Goal: Task Accomplishment & Management: Manage account settings

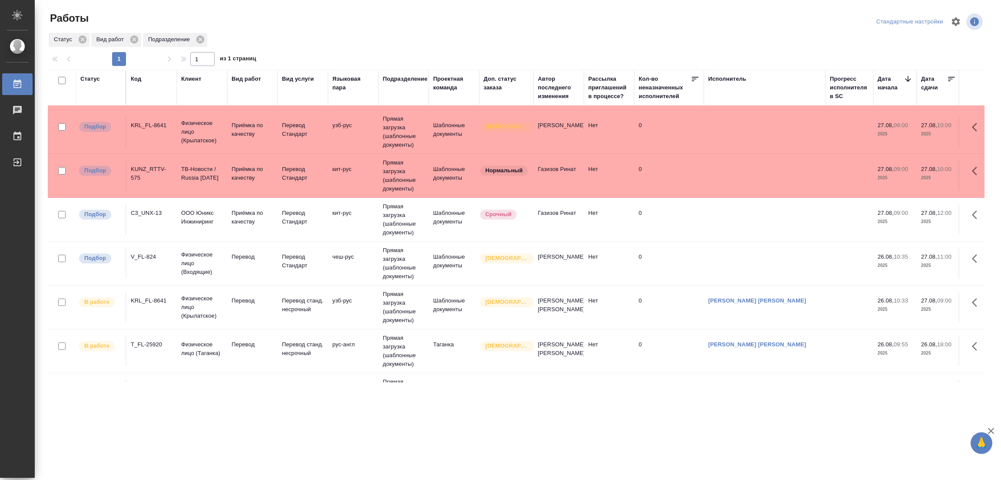
scroll to position [325, 0]
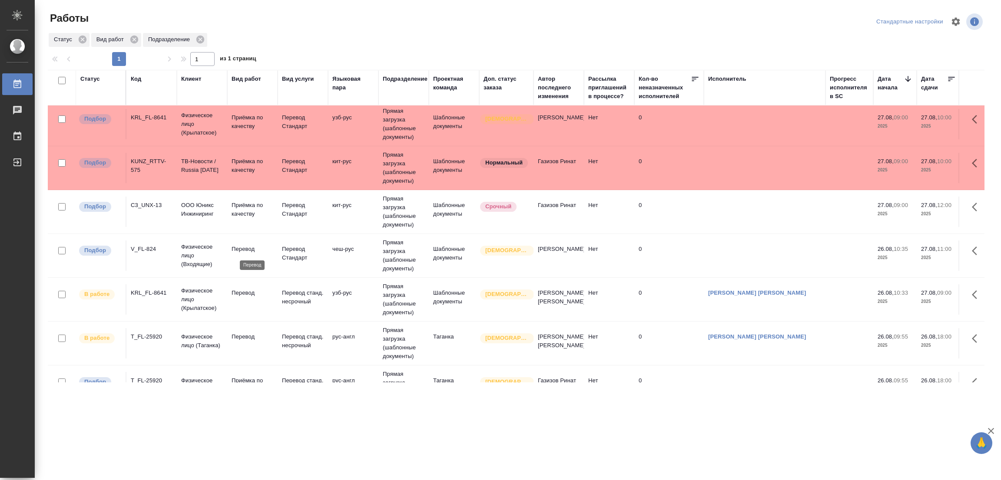
click at [245, 248] on p "Перевод" at bounding box center [253, 249] width 42 height 9
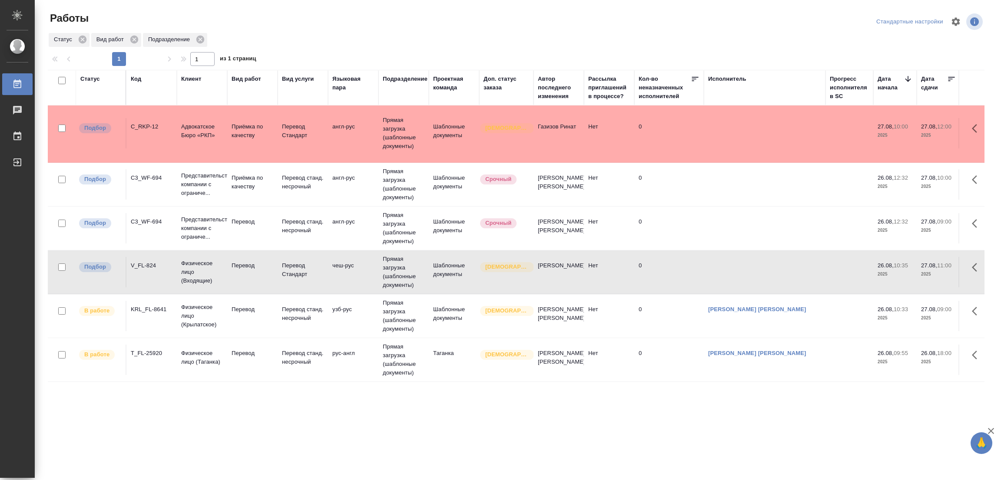
scroll to position [369, 0]
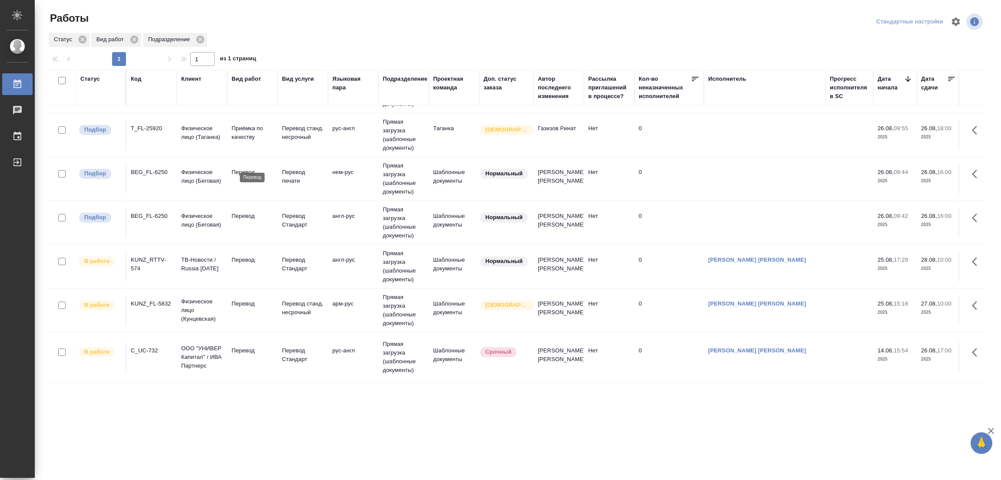
click at [245, 168] on p "Перевод" at bounding box center [253, 172] width 42 height 9
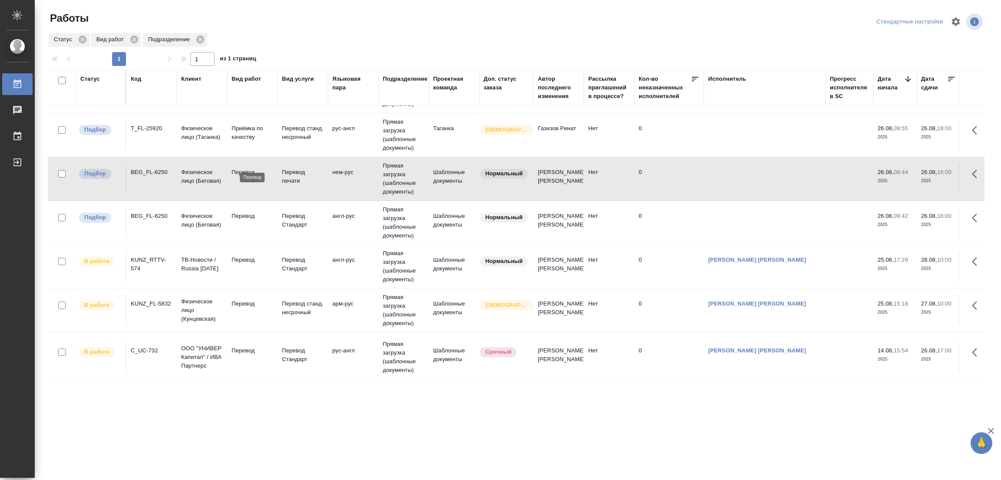
click at [240, 168] on p "Перевод" at bounding box center [253, 172] width 42 height 9
click at [83, 224] on td "Подбор" at bounding box center [101, 223] width 50 height 30
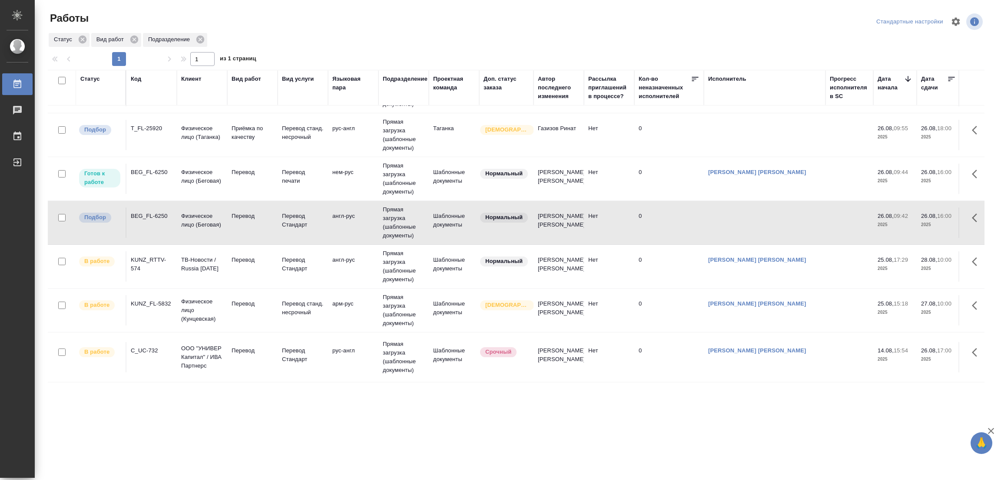
click at [236, 212] on p "Перевод" at bounding box center [253, 216] width 42 height 9
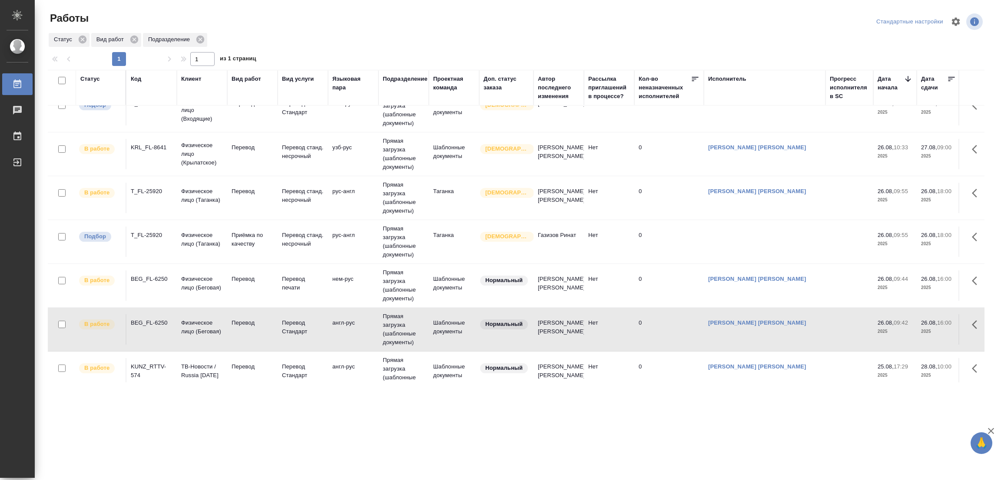
scroll to position [109, 0]
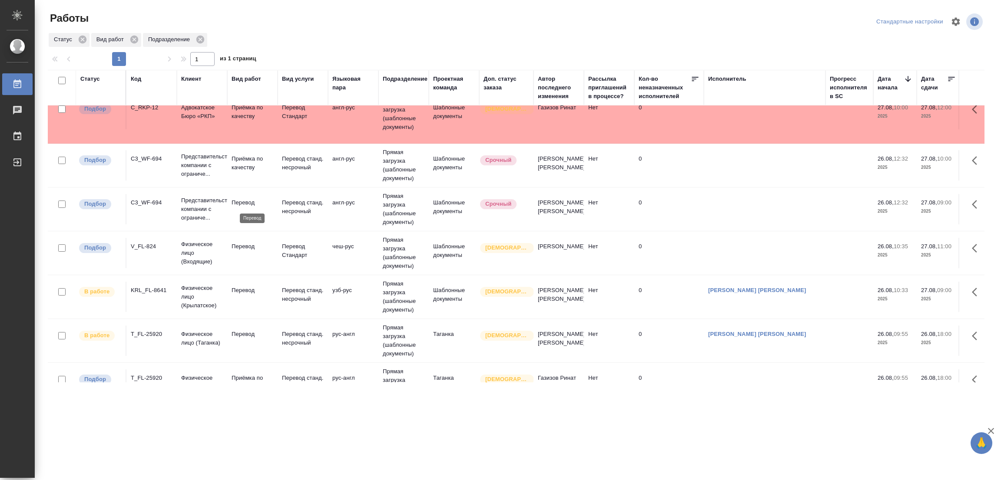
click at [239, 199] on p "Перевод" at bounding box center [253, 203] width 42 height 9
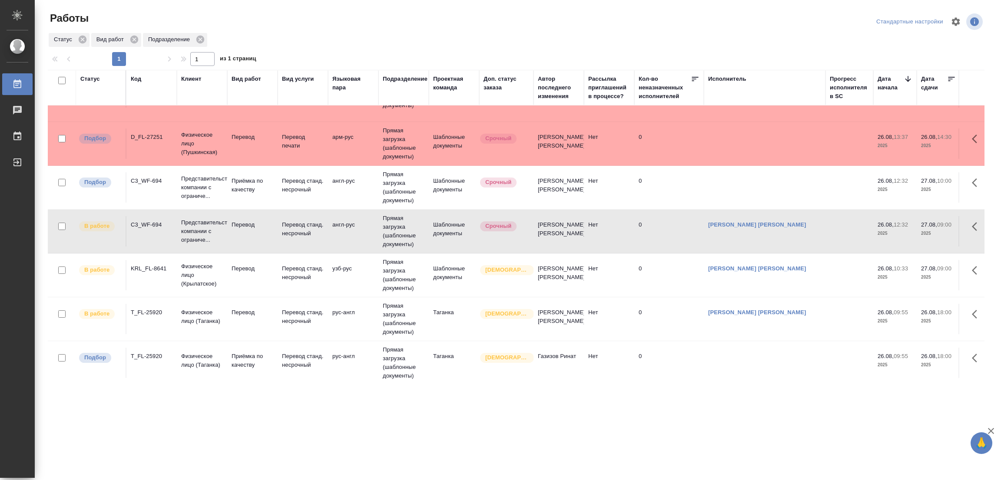
scroll to position [0, 0]
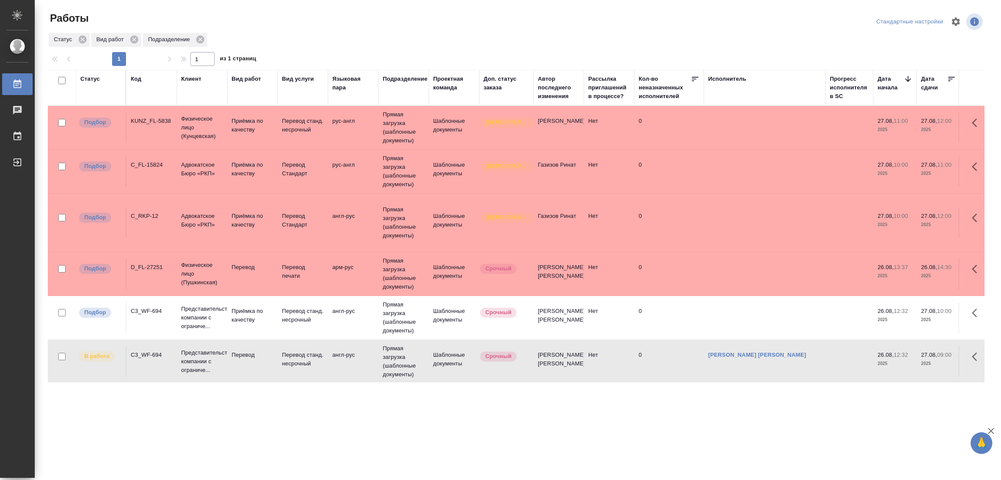
click at [491, 433] on div ".cls-1 fill:#fff; AWATERA Popova Galina Работы 0 Чаты График Выйти Работы Станд…" at bounding box center [500, 240] width 1001 height 480
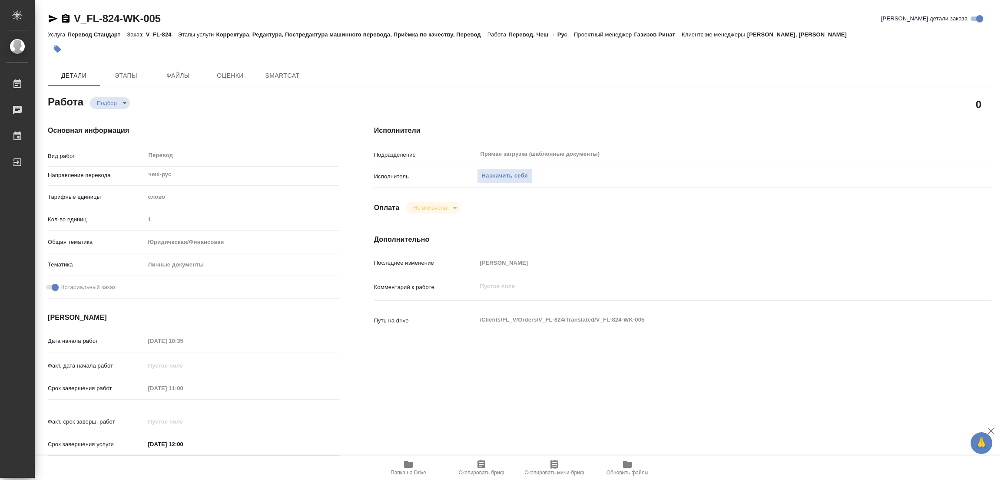
type textarea "x"
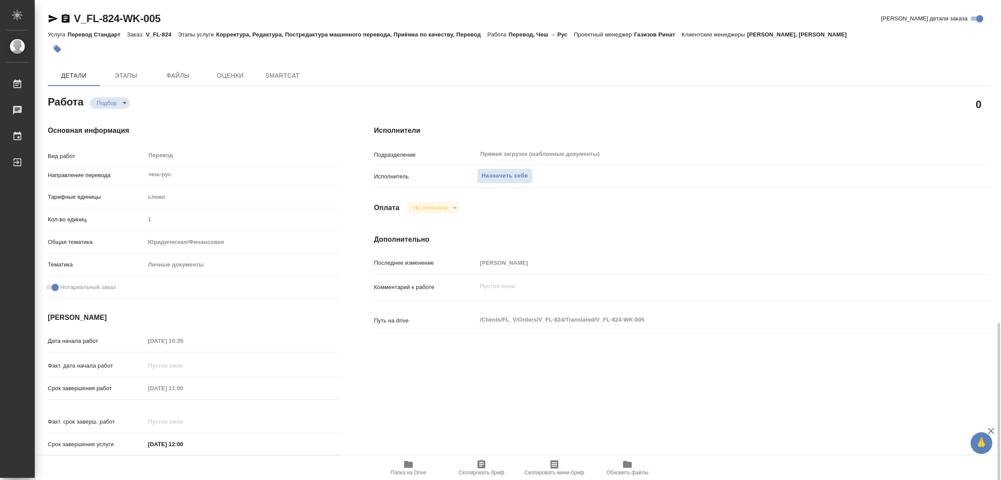
type textarea "x"
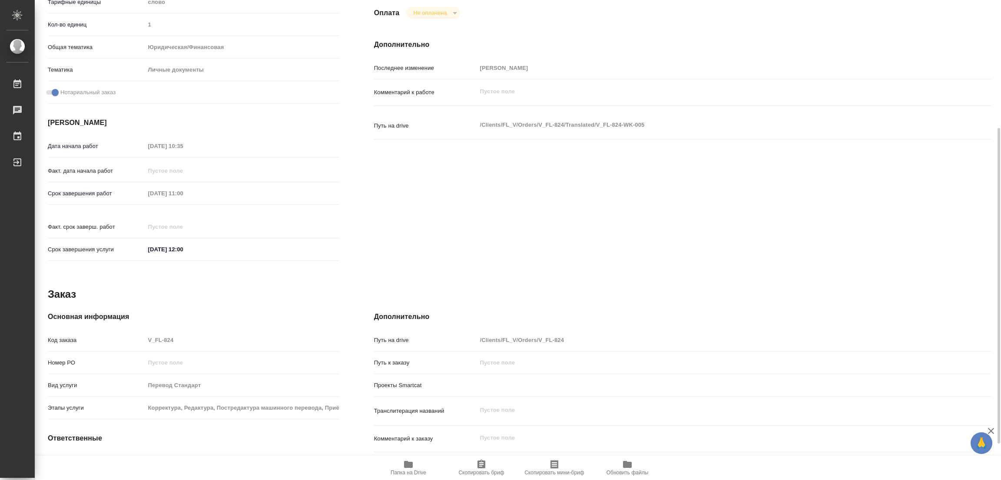
type textarea "x"
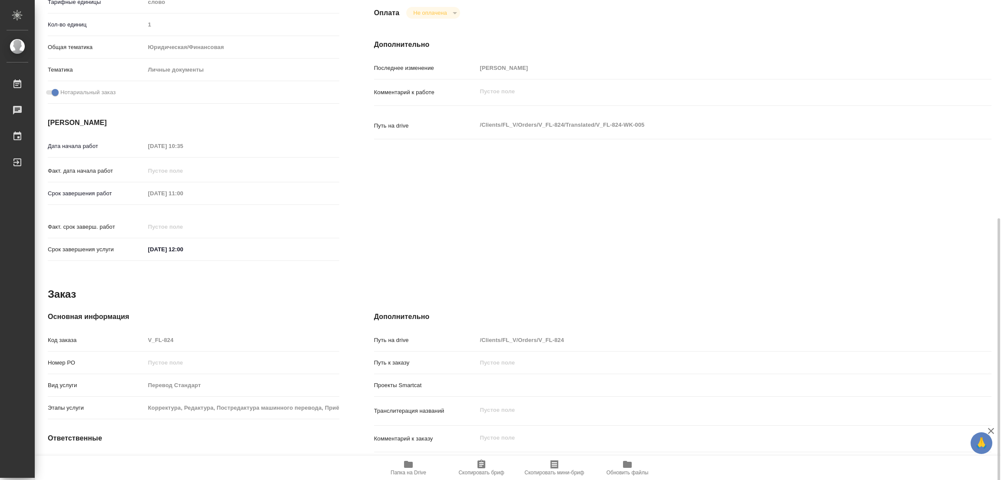
scroll to position [249, 0]
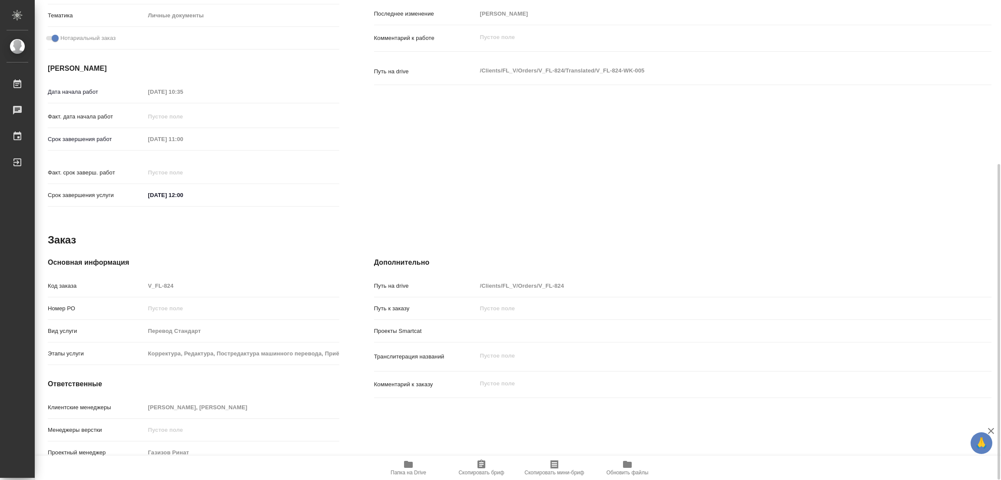
type textarea "x"
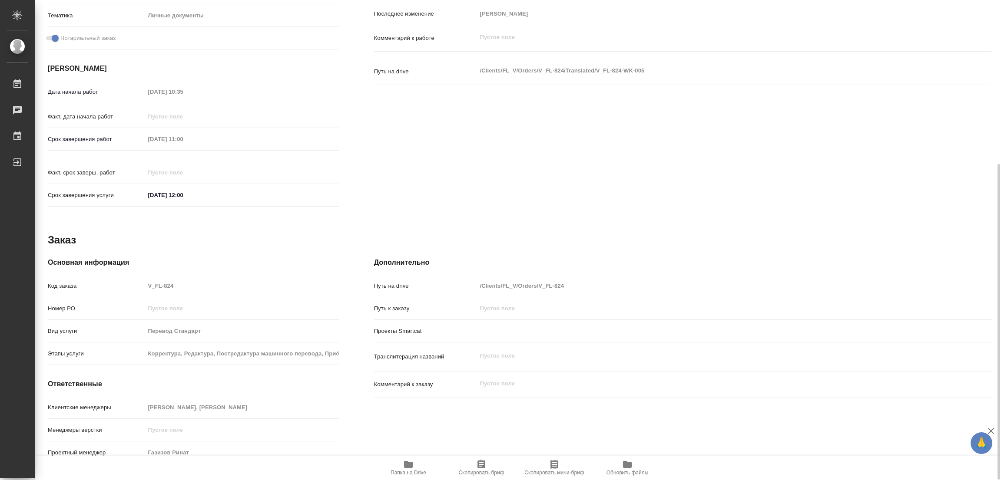
click at [415, 465] on span "Папка на Drive" at bounding box center [408, 468] width 63 height 17
type textarea "x"
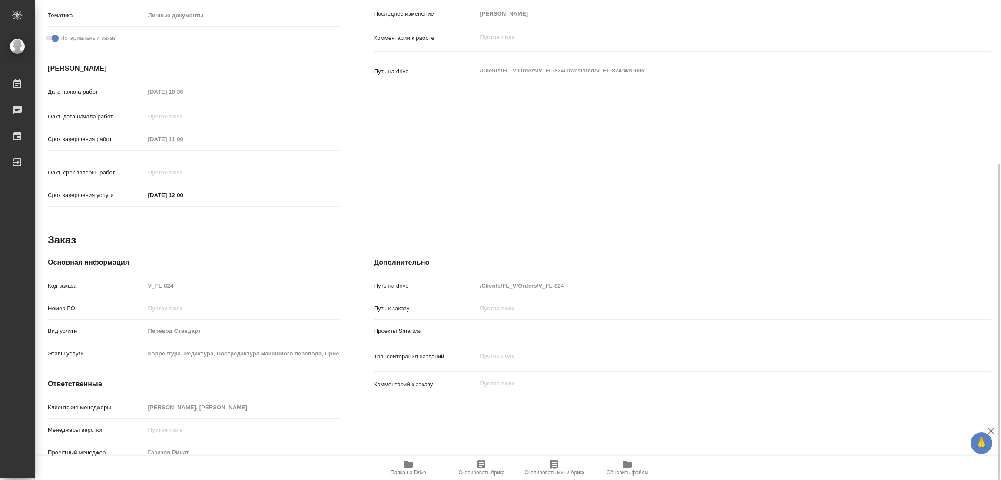
type textarea "x"
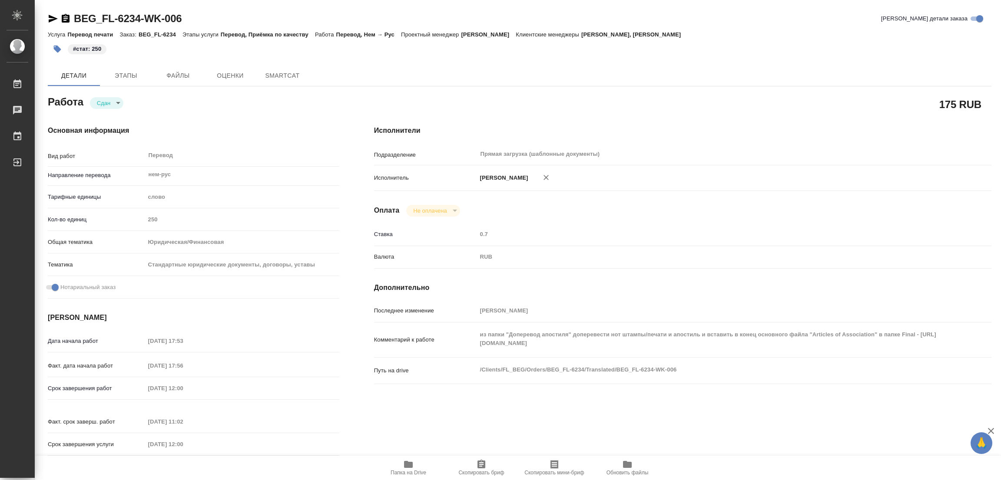
type textarea "x"
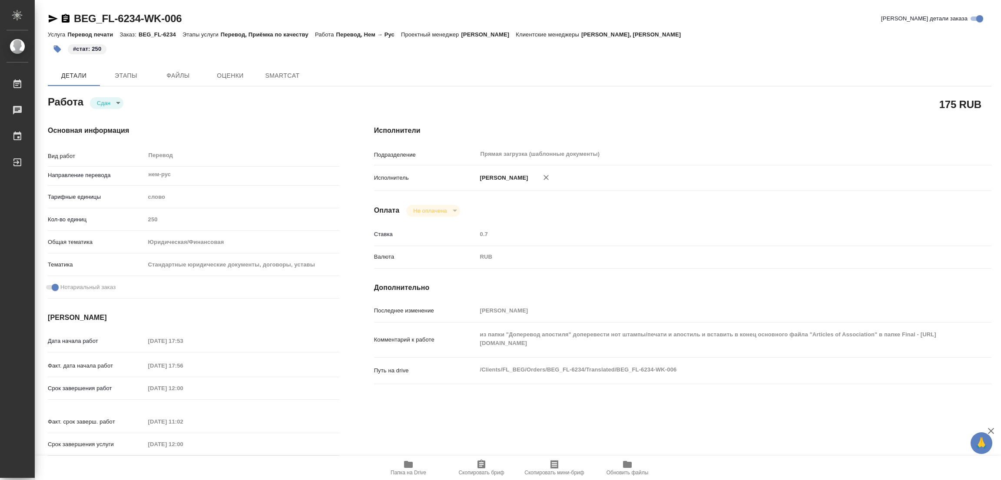
type textarea "x"
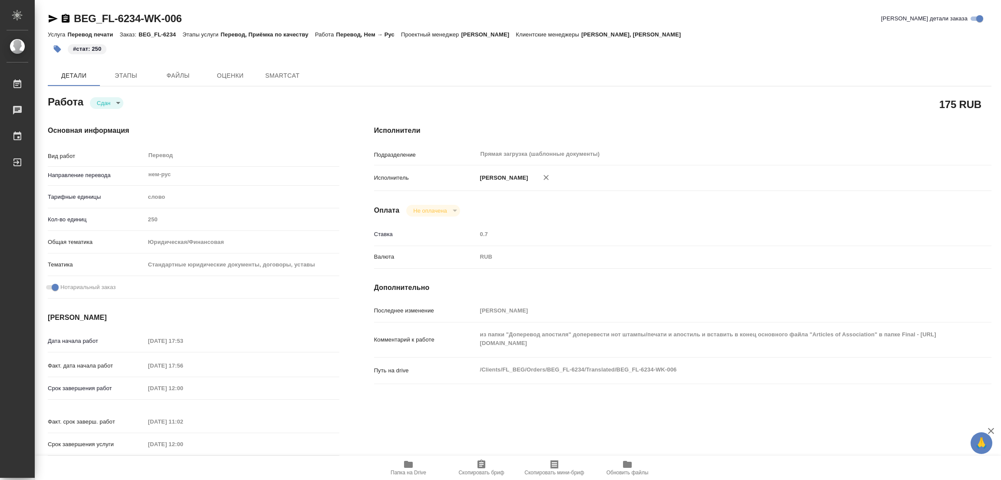
type textarea "x"
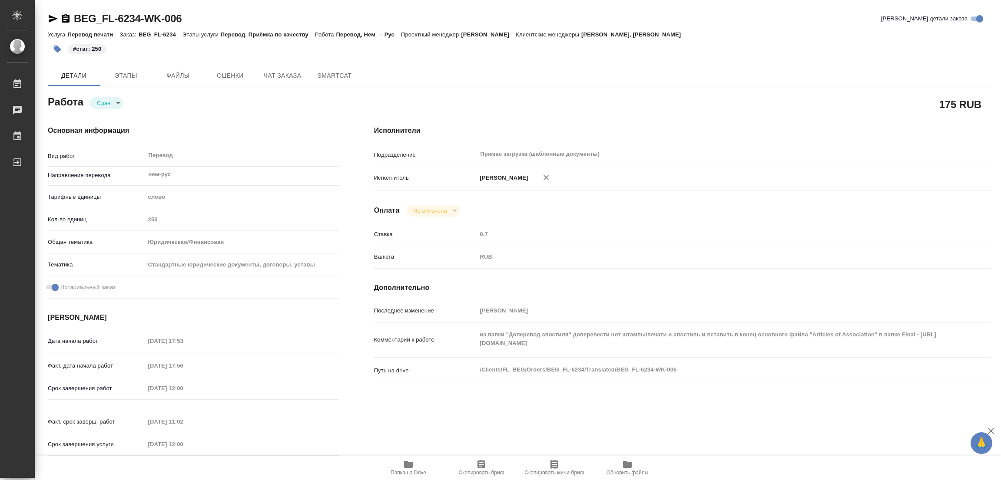
type textarea "x"
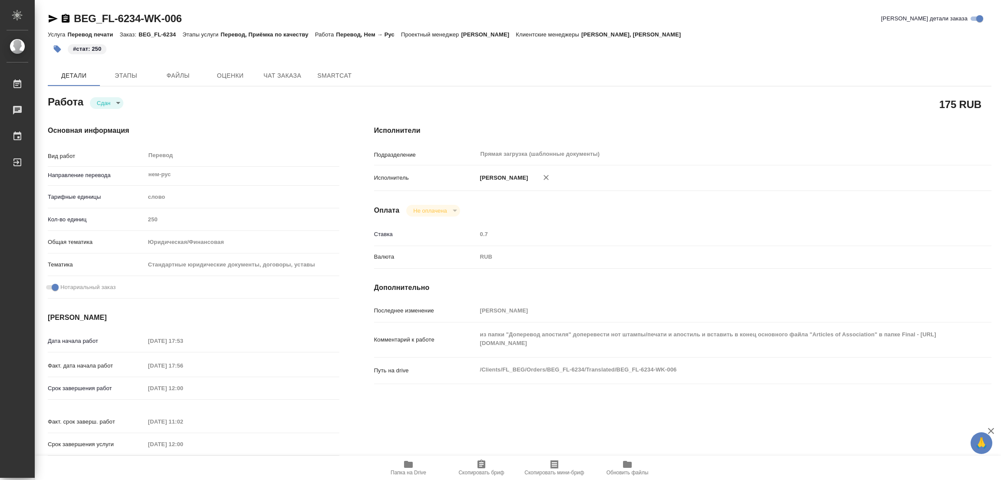
type textarea "x"
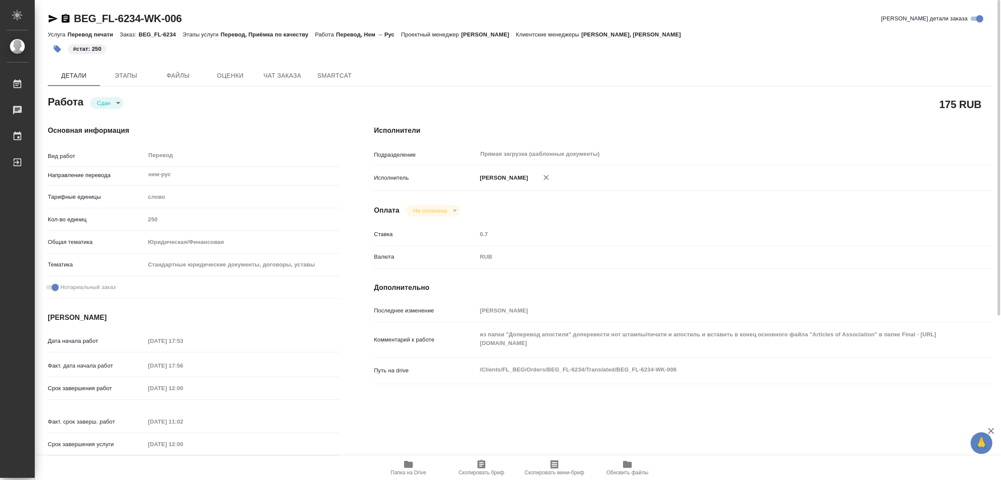
click at [743, 213] on div "Оплата Не оплачена notPayed" at bounding box center [682, 211] width 617 height 12
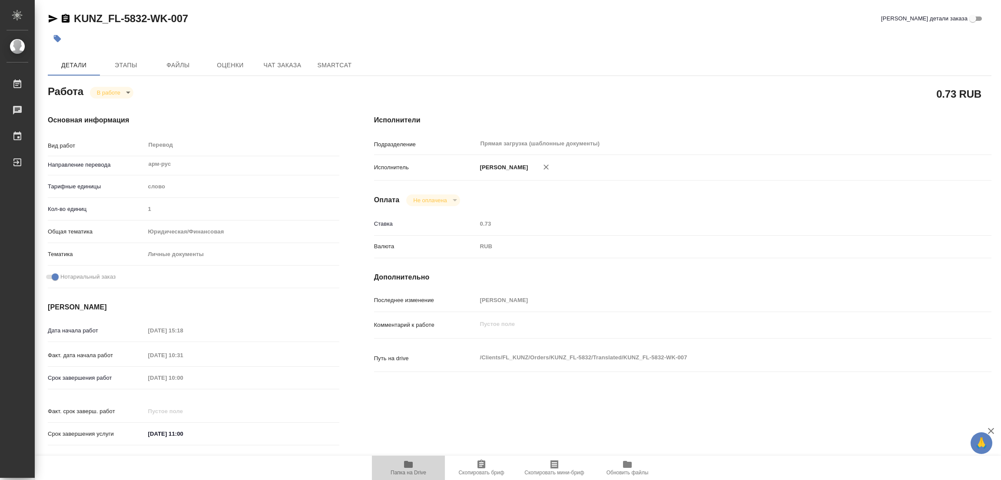
click at [406, 468] on icon "button" at bounding box center [408, 464] width 9 height 7
click at [406, 464] on icon "button" at bounding box center [408, 464] width 9 height 7
drag, startPoint x: 75, startPoint y: 7, endPoint x: 146, endPoint y: 20, distance: 72.0
click at [146, 20] on div "KUNZ_FL-5832-WK-007 Кратко детали заказа Детали Этапы Файлы Оценки Чат заказа S…" at bounding box center [519, 364] width 953 height 729
copy link "KUNZ_FL-5832"
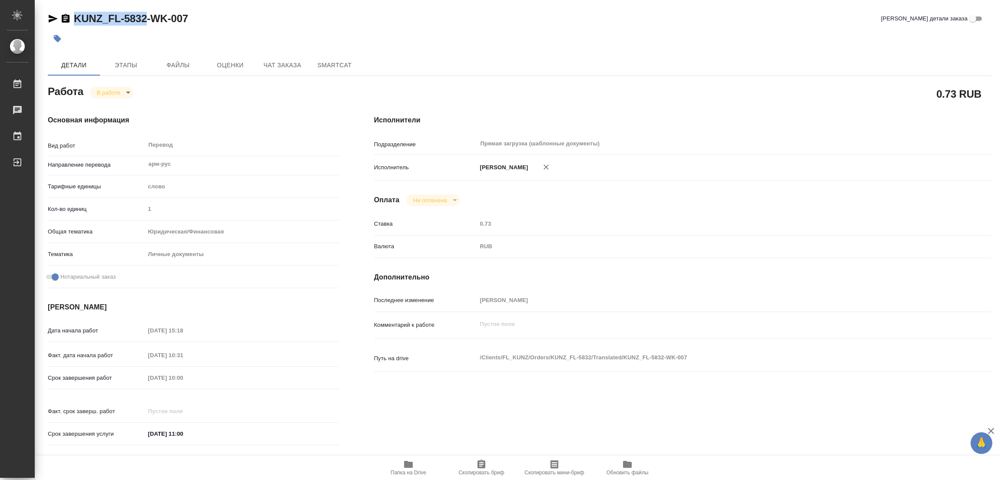
copy link "KUNZ_FL-5832"
click at [629, 405] on div "Исполнители Подразделение Прямая загрузка (шаблонные документы) ​ Исполнитель П…" at bounding box center [683, 283] width 652 height 371
click at [73, 11] on div "KUNZ_FL-5832-WK-007 Кратко детали заказа Детали Этапы Файлы Оценки Чат заказа S…" at bounding box center [519, 364] width 953 height 729
drag, startPoint x: 73, startPoint y: 12, endPoint x: 148, endPoint y: 20, distance: 76.0
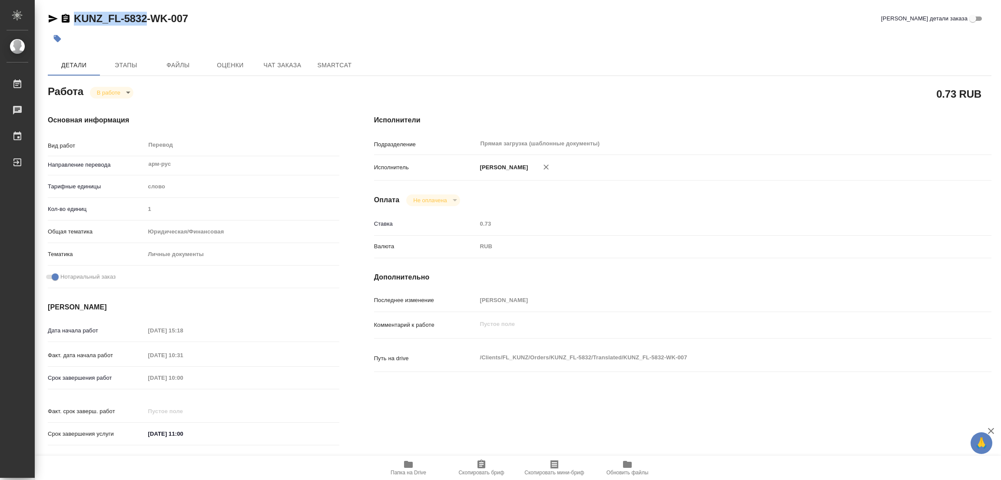
click at [148, 20] on div "KUNZ_FL-5832-WK-007" at bounding box center [118, 19] width 140 height 14
copy link "KUNZ_FL-5832"
drag, startPoint x: 476, startPoint y: 477, endPoint x: 470, endPoint y: 479, distance: 5.9
click at [476, 477] on button "Скопировать бриф" at bounding box center [481, 468] width 73 height 24
click at [796, 211] on div "Исполнители Подразделение Прямая загрузка (шаблонные документы) ​ Исполнитель П…" at bounding box center [683, 283] width 652 height 371
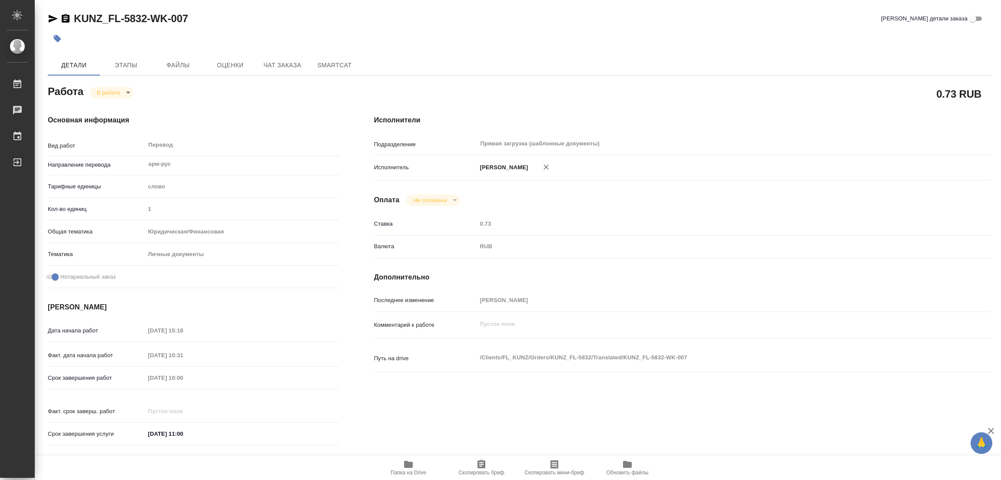
click at [132, 371] on div "Срок завершения работ 27.08.2025 10:00" at bounding box center [193, 378] width 291 height 15
click at [286, 372] on div "27.08.2025 10:00" at bounding box center [242, 378] width 194 height 13
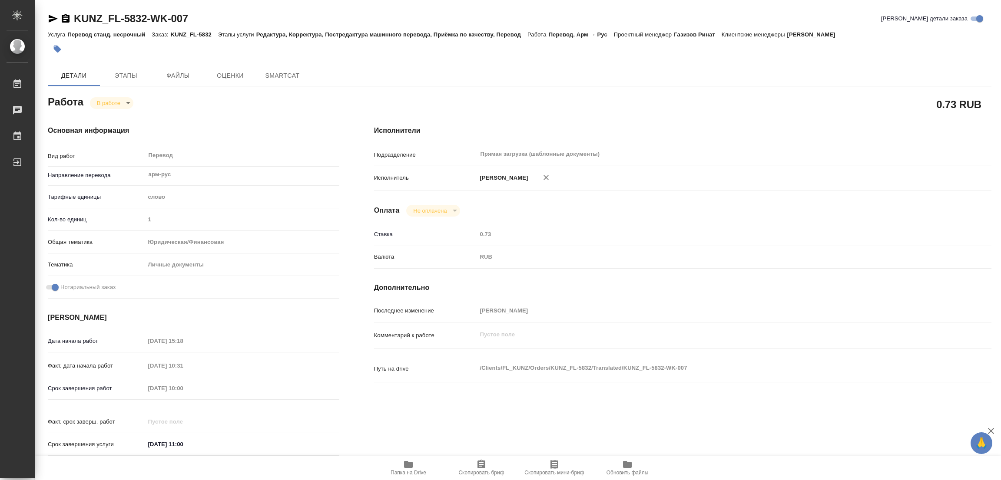
type textarea "x"
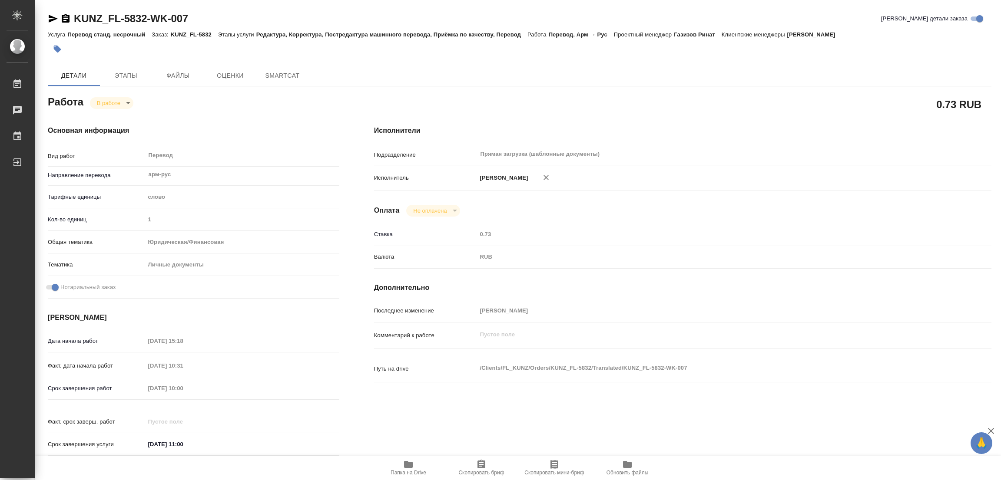
type textarea "x"
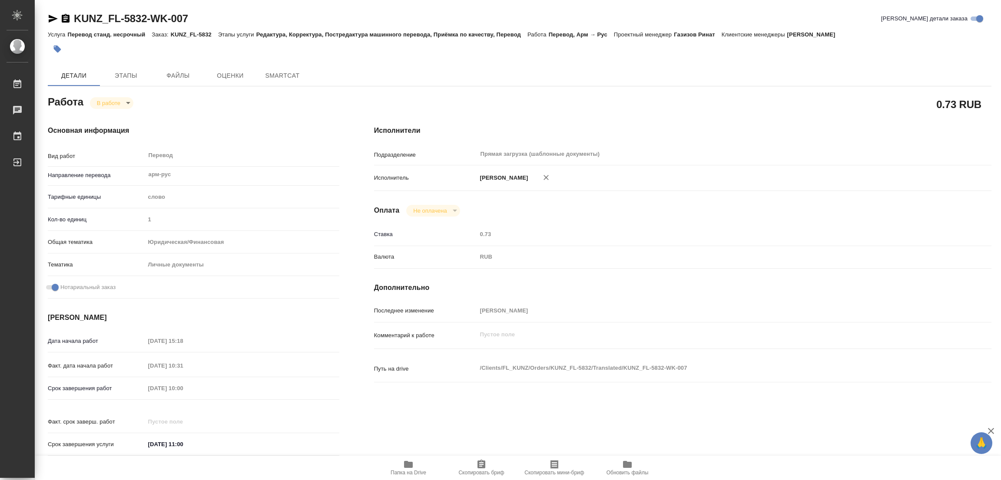
type textarea "x"
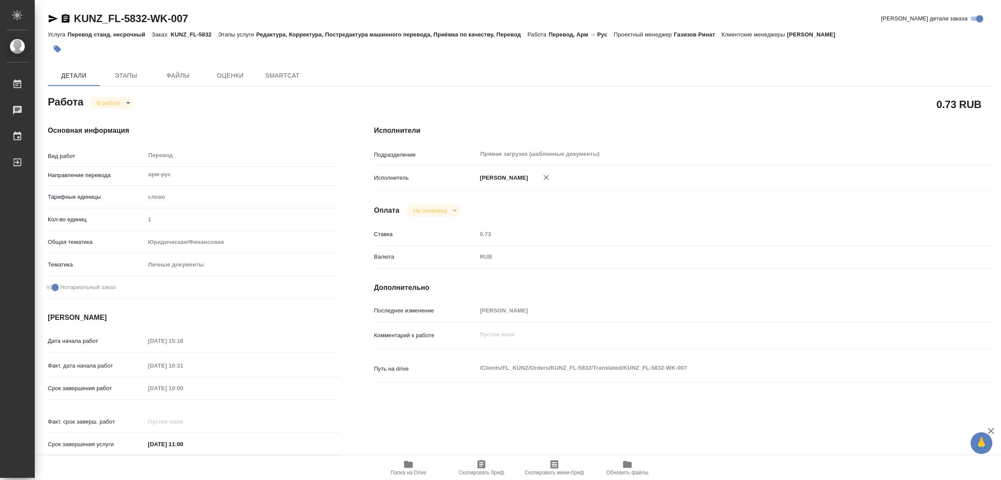
type textarea "x"
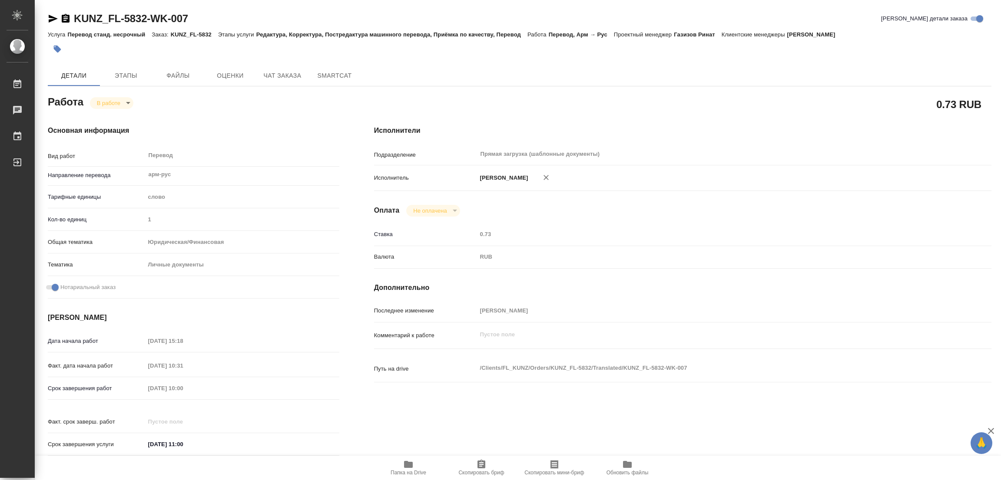
type textarea "x"
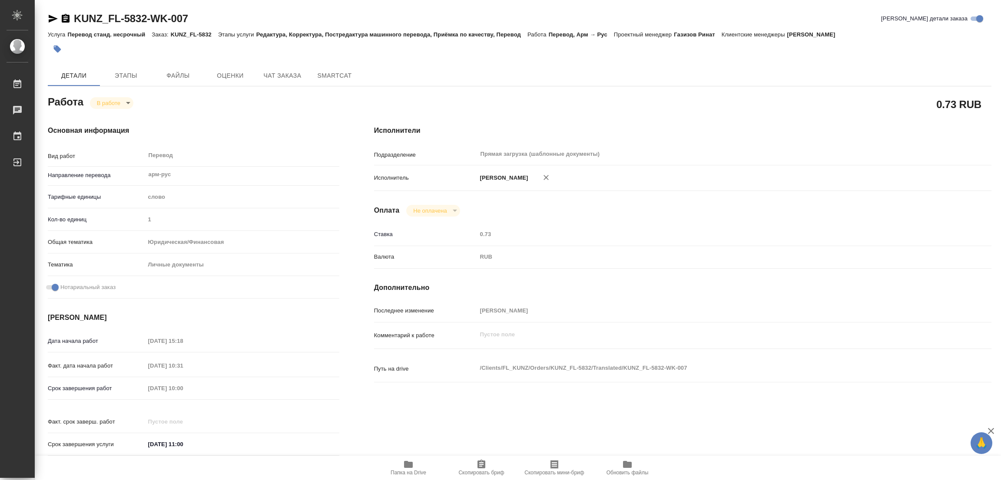
type textarea "x"
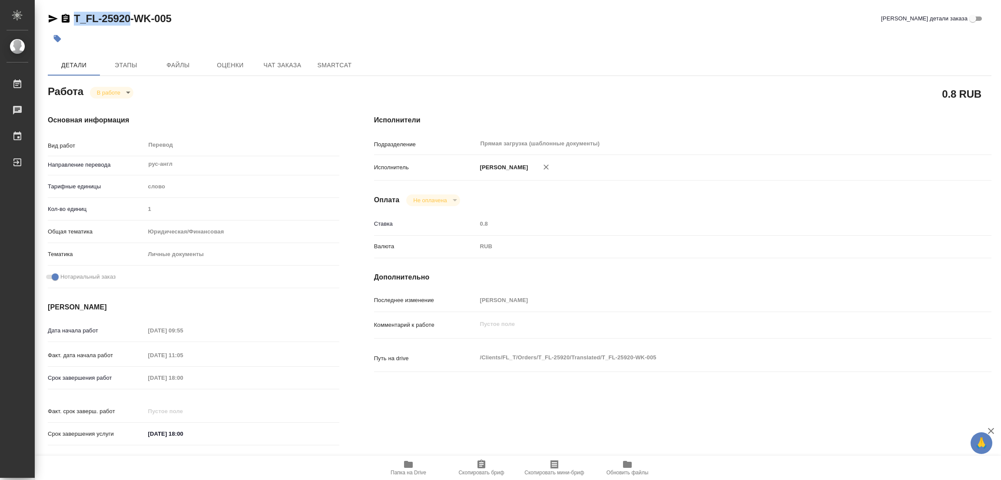
drag, startPoint x: 73, startPoint y: 8, endPoint x: 129, endPoint y: 21, distance: 58.3
click at [129, 21] on div "T_FL-25920-WK-005 Кратко детали заказа Детали Этапы Файлы Оценки Чат заказа Sma…" at bounding box center [519, 364] width 953 height 729
copy link "T_FL-25920"
click at [476, 459] on button "Скопировать бриф" at bounding box center [481, 468] width 73 height 24
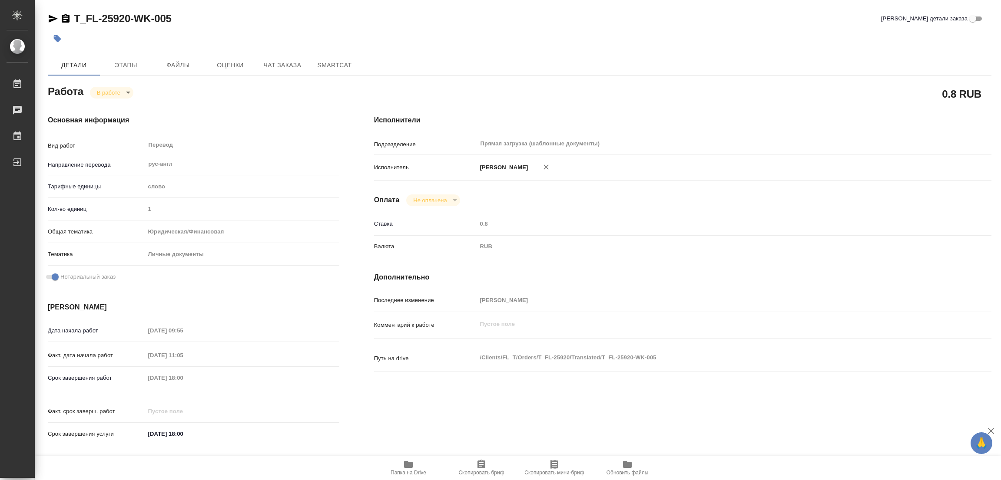
click at [757, 104] on div "Исполнители Подразделение Прямая загрузка (шаблонные документы) ​ Исполнитель П…" at bounding box center [683, 283] width 652 height 371
click at [129, 378] on div "Срок завершения работ 26.08.2025 18:00" at bounding box center [193, 378] width 291 height 15
click at [190, 112] on div "Основная информация Вид работ Перевод x ​ Направление перевода рус-англ ​ Тариф…" at bounding box center [193, 283] width 326 height 371
click at [406, 460] on icon "button" at bounding box center [408, 465] width 10 height 10
drag, startPoint x: 71, startPoint y: 8, endPoint x: 140, endPoint y: 19, distance: 69.4
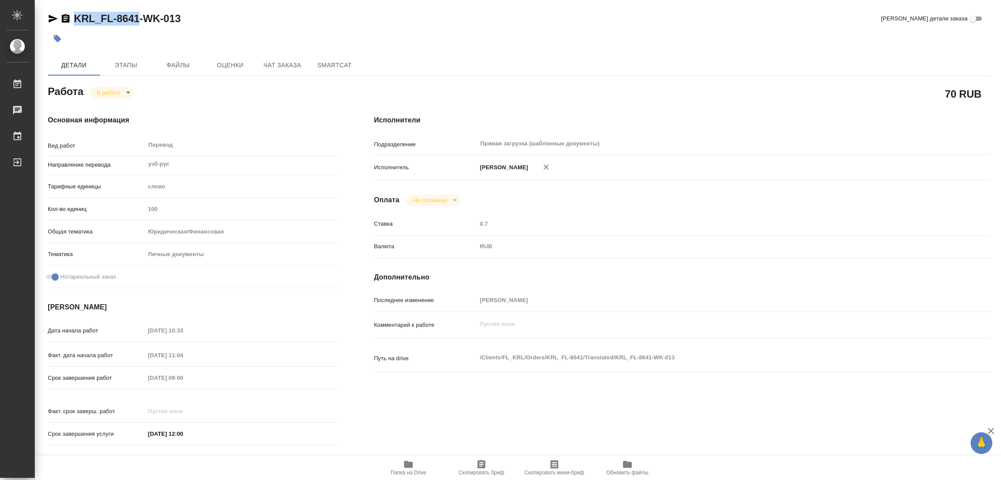
click at [140, 19] on div "KRL_FL-8641-WK-013 Кратко детали заказа Детали Этапы Файлы Оценки Чат заказа Sm…" at bounding box center [519, 364] width 953 height 729
copy link "KRL_FL-8641"
drag, startPoint x: 486, startPoint y: 464, endPoint x: 479, endPoint y: 465, distance: 6.6
click at [486, 465] on icon "button" at bounding box center [481, 465] width 10 height 10
copy link "KRL_FL-8641"
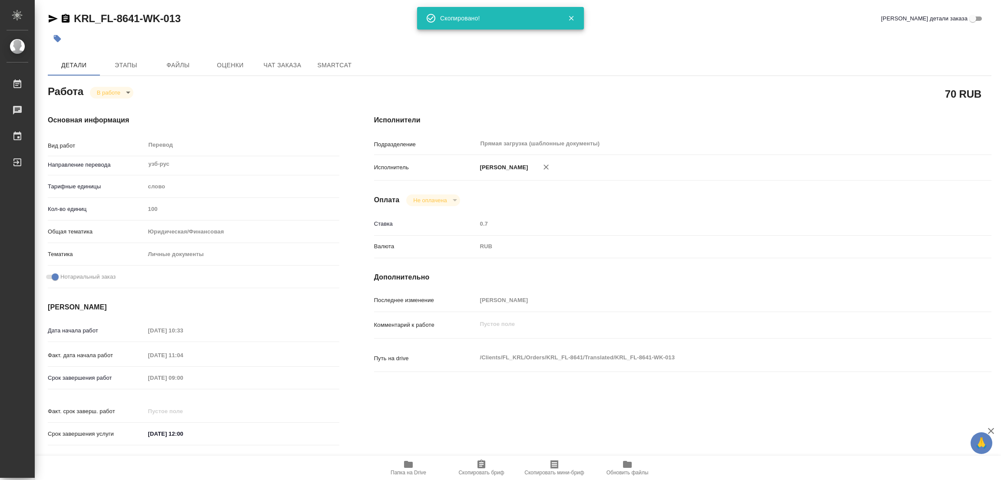
click at [601, 50] on div "KRL_FL-8641-WK-013 Кратко детали заказа Детали Этапы Файлы Оценки Чат заказа Sm…" at bounding box center [519, 364] width 953 height 729
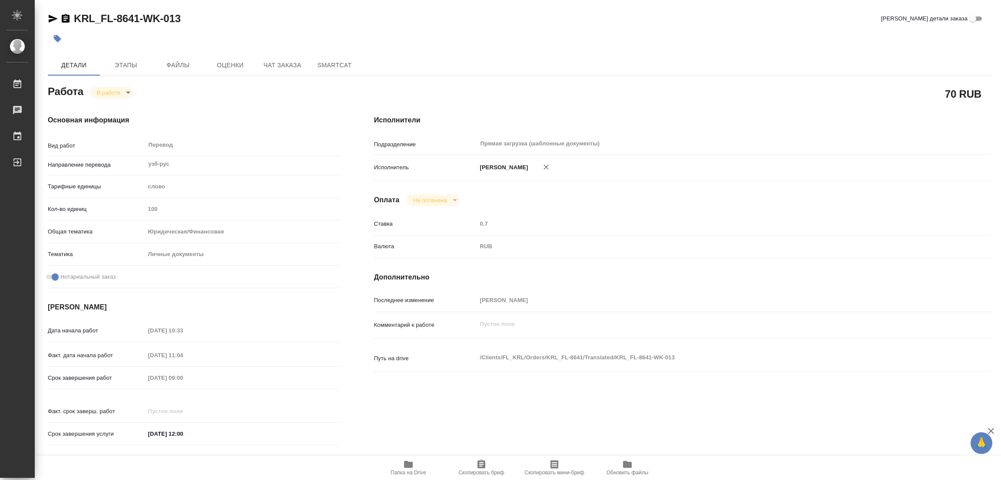
click at [129, 383] on div "Срок завершения работ 27.08.2025 09:00" at bounding box center [193, 378] width 291 height 15
drag, startPoint x: 251, startPoint y: 23, endPoint x: 308, endPoint y: 3, distance: 60.2
click at [251, 23] on div "KRL_FL-8641-WK-013 Кратко детали заказа" at bounding box center [519, 19] width 943 height 14
drag, startPoint x: 73, startPoint y: 10, endPoint x: 149, endPoint y: 19, distance: 77.4
click at [155, 19] on div "KUNZ_RTTV-574-WK-007 Кратко детали заказа Детали Этапы Файлы Оценки Чат заказа …" at bounding box center [519, 364] width 953 height 729
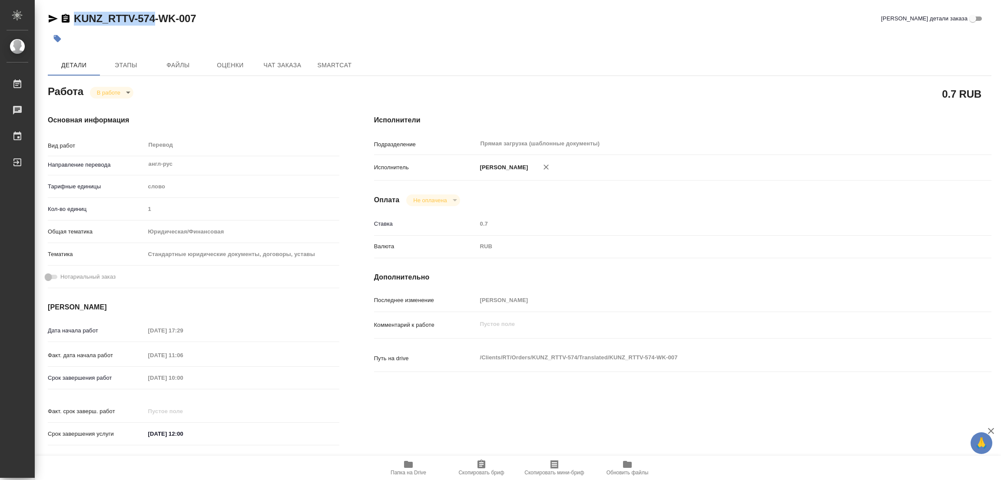
copy link "KUNZ_RTTV-574"
drag, startPoint x: 486, startPoint y: 468, endPoint x: 455, endPoint y: 467, distance: 30.9
click at [486, 468] on icon "button" at bounding box center [481, 465] width 10 height 10
copy link "KUNZ_RTTV-574"
click at [633, 231] on div "Ставка 0.7" at bounding box center [682, 224] width 617 height 15
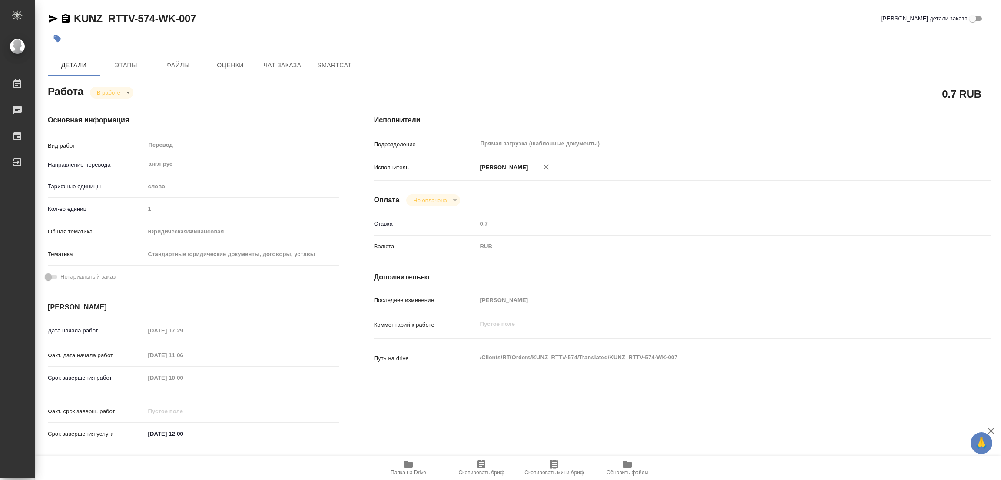
click at [139, 380] on div "Срок завершения работ 28.08.2025 10:00" at bounding box center [193, 378] width 291 height 15
click at [288, 36] on div at bounding box center [362, 38] width 629 height 19
click at [408, 466] on icon "button" at bounding box center [408, 464] width 9 height 7
click at [116, 63] on span "Этапы" at bounding box center [126, 65] width 42 height 11
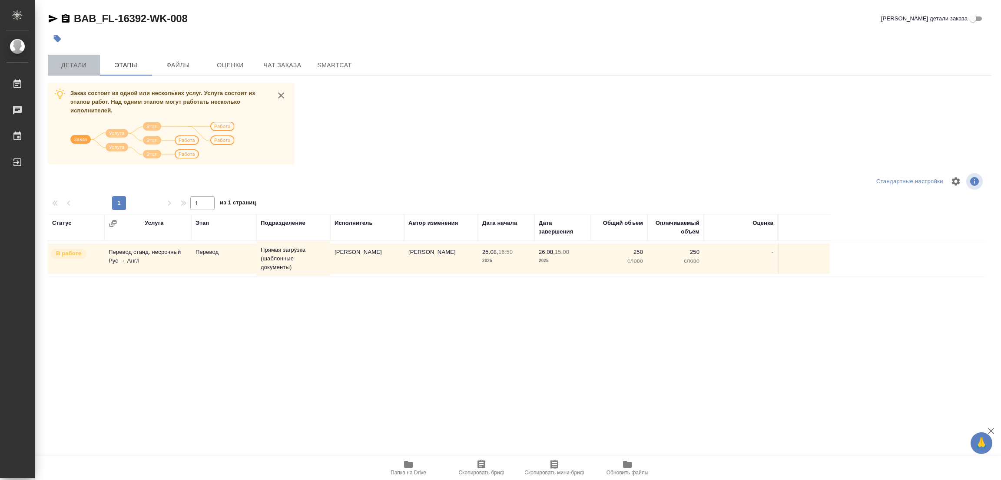
click at [67, 65] on span "Детали" at bounding box center [74, 65] width 42 height 11
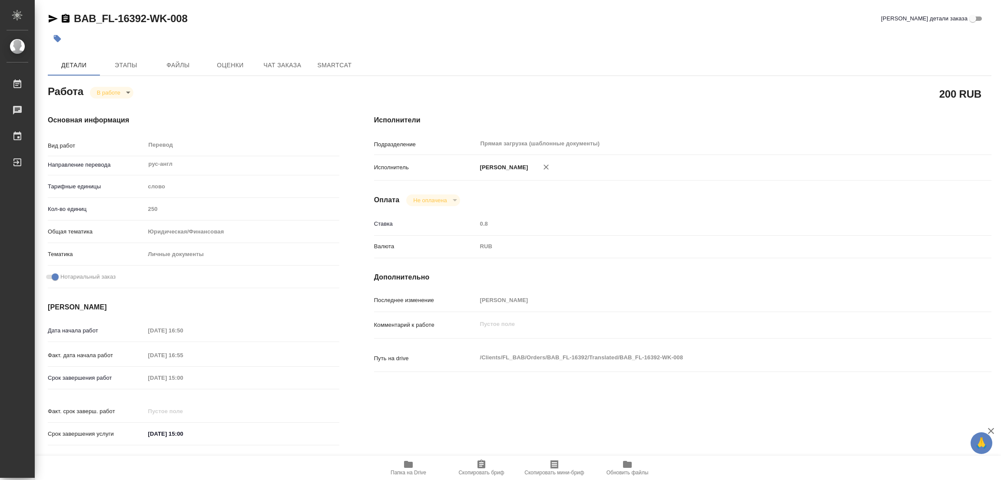
type textarea "x"
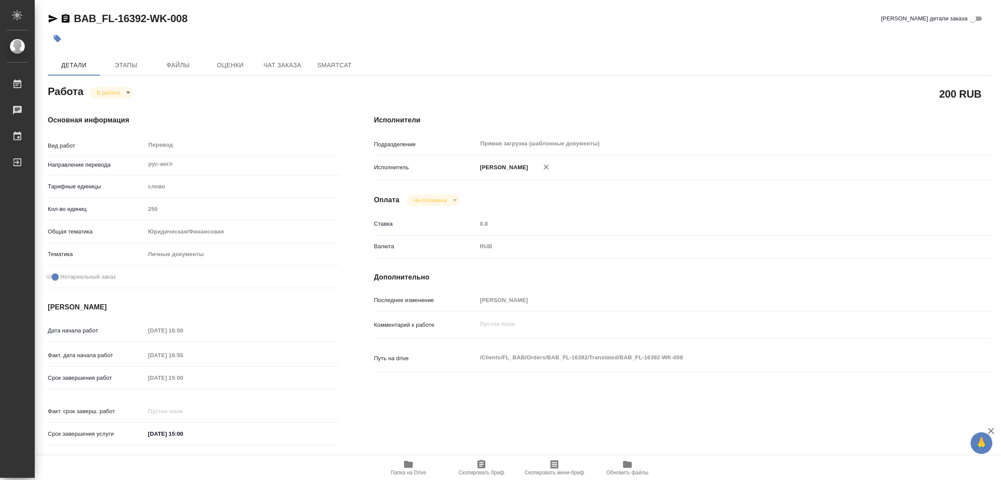
type textarea "x"
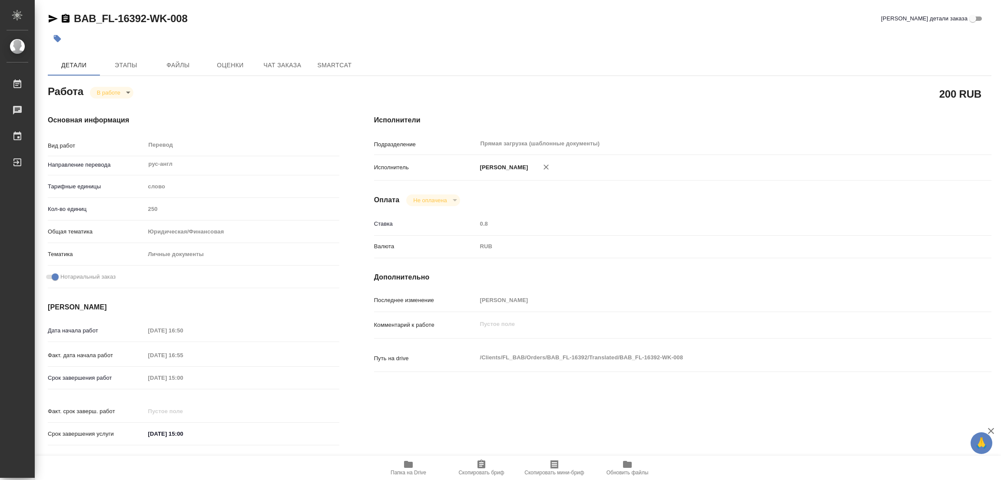
type textarea "x"
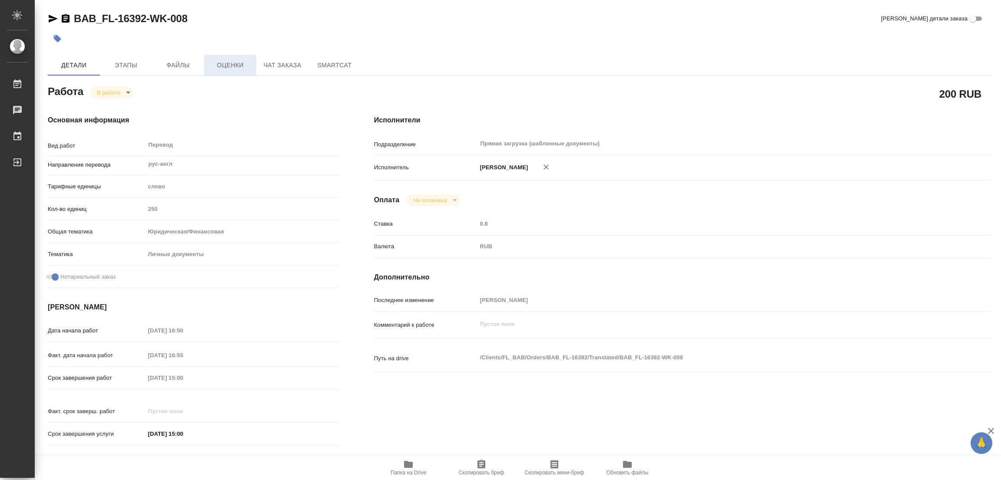
drag, startPoint x: 669, startPoint y: 122, endPoint x: 205, endPoint y: 54, distance: 469.7
click at [662, 123] on h4 "Исполнители" at bounding box center [682, 120] width 617 height 10
type textarea "x"
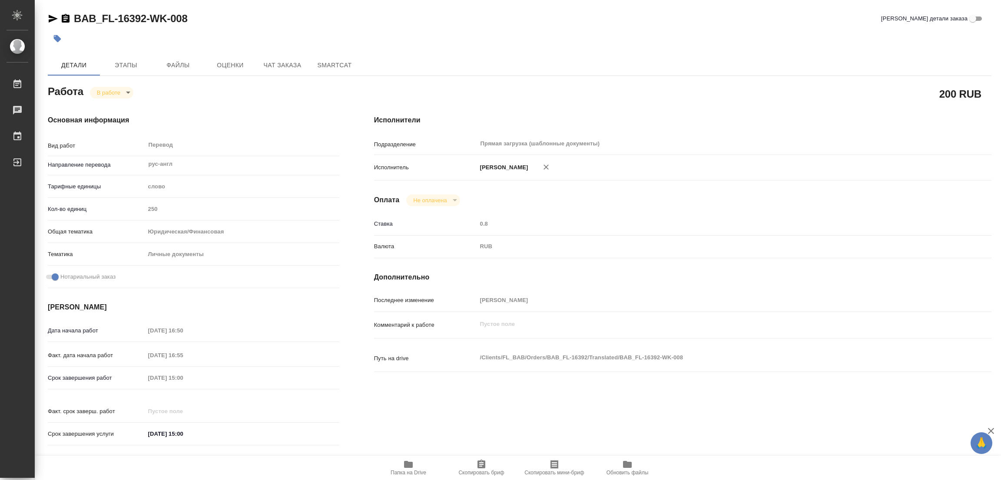
type textarea "x"
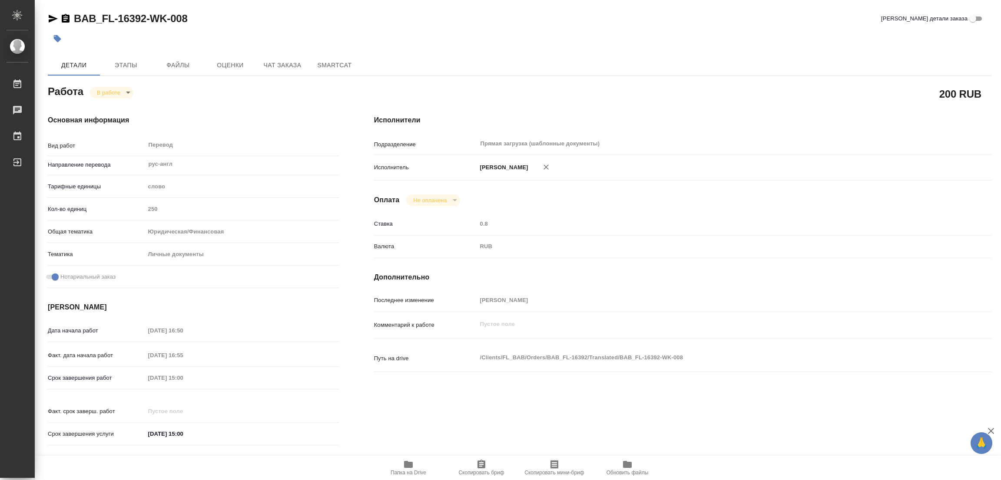
type textarea "x"
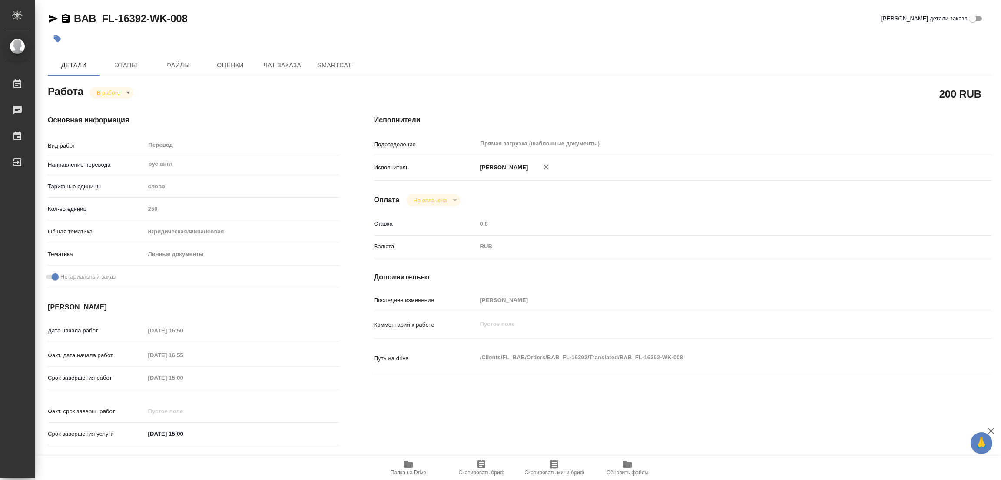
type textarea "x"
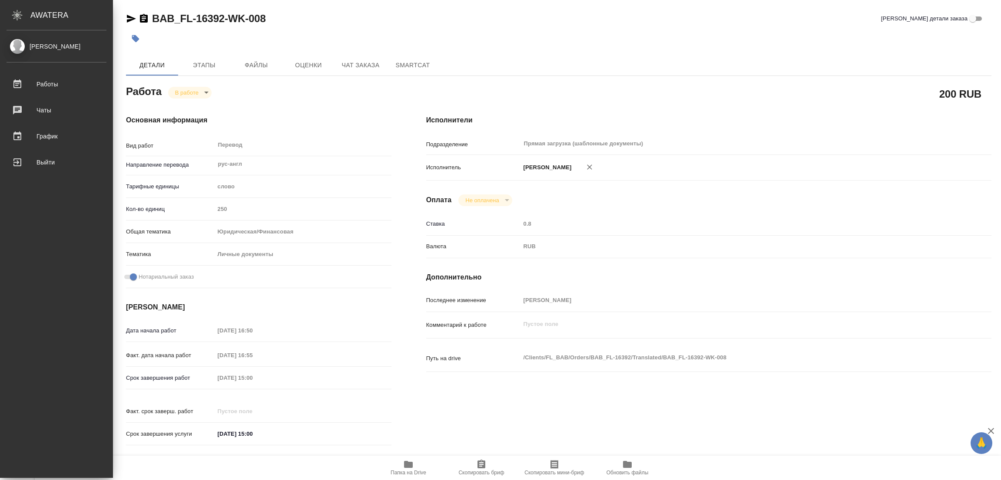
type textarea "x"
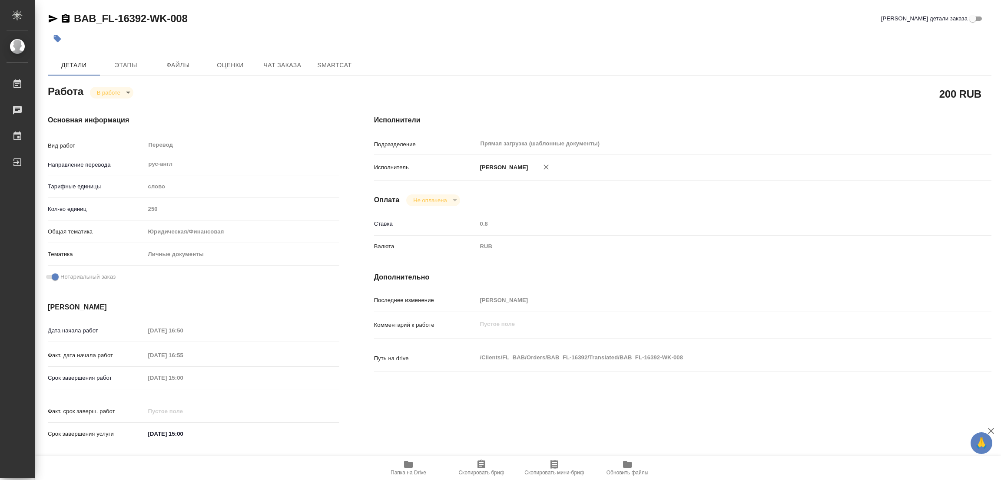
click at [125, 89] on body "🙏 .cls-1 fill:#fff; AWATERA Popova Galina Работы 0 Чаты График Выйти BAB_FL-163…" at bounding box center [500, 240] width 1001 height 480
click at [119, 103] on button "Выполнен" at bounding box center [113, 108] width 32 height 10
click at [56, 39] on icon "button" at bounding box center [57, 38] width 7 height 7
type textarea "x"
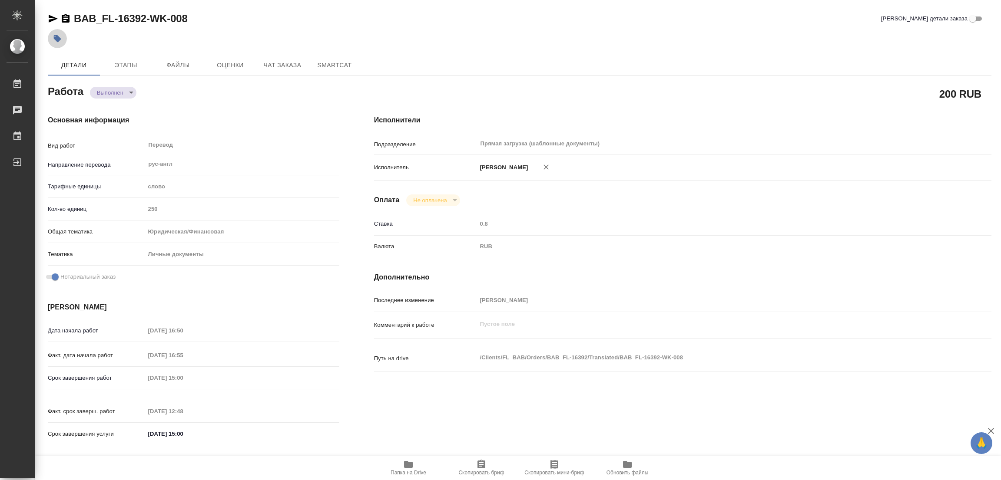
type textarea "x"
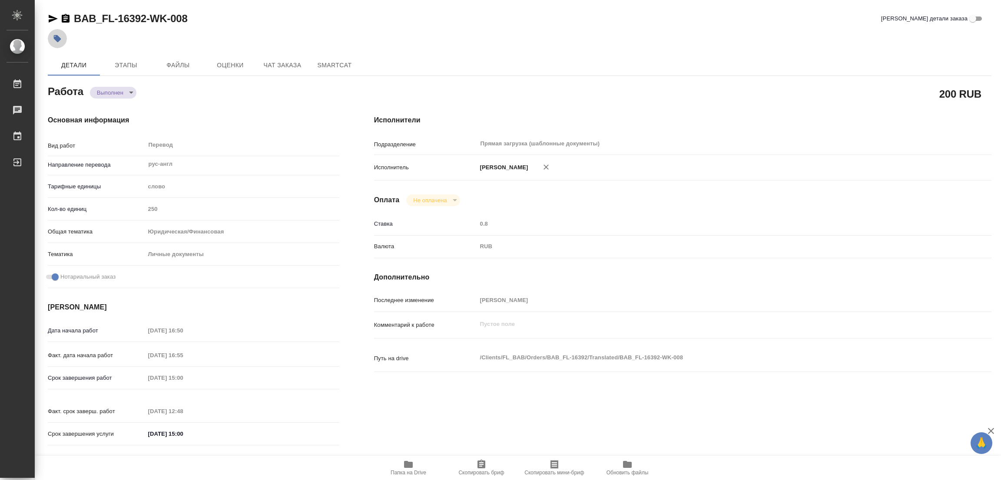
type textarea "x"
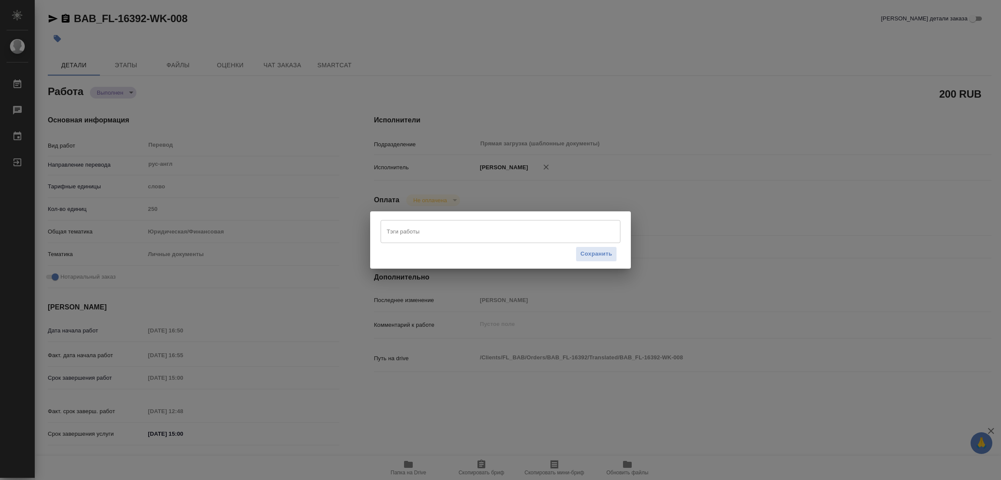
type textarea "x"
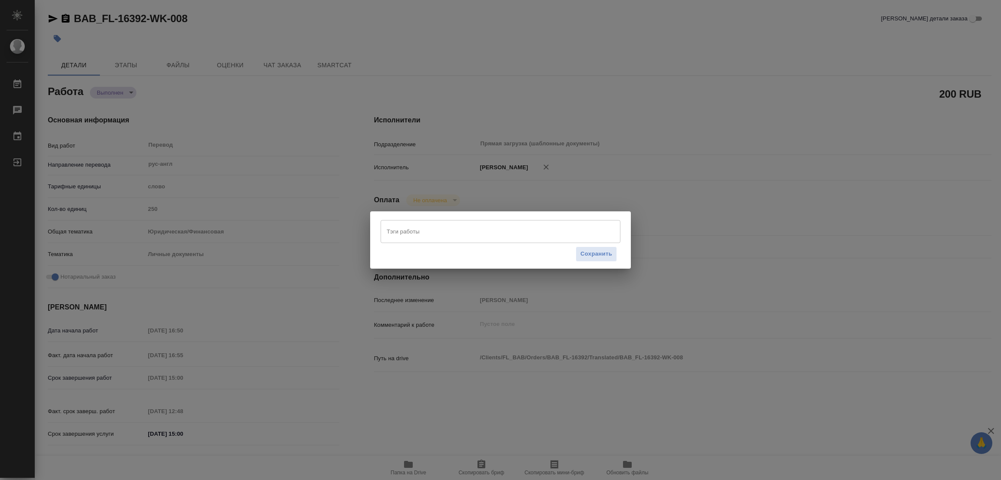
click at [449, 233] on input "Тэги работы" at bounding box center [491, 231] width 215 height 15
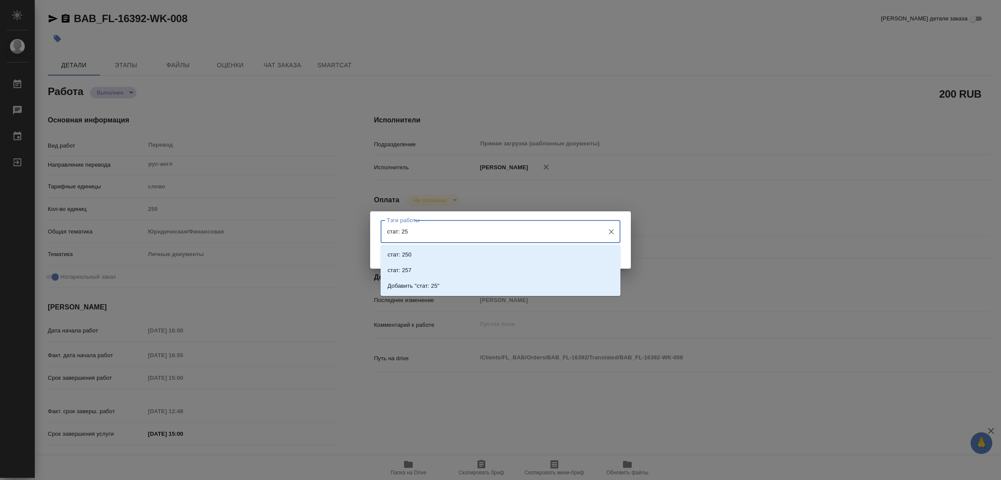
type input "стат: 250"
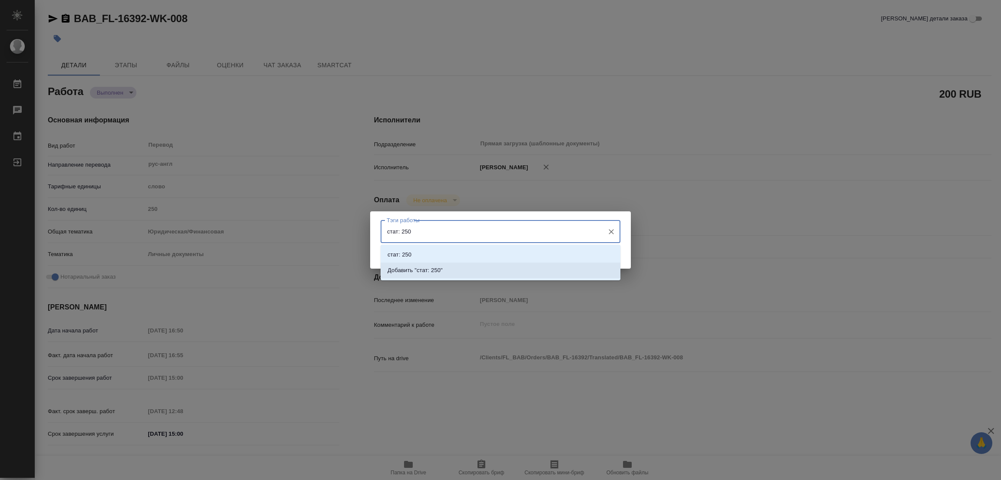
click at [436, 268] on p "Добавить "стат: 250"" at bounding box center [414, 270] width 55 height 9
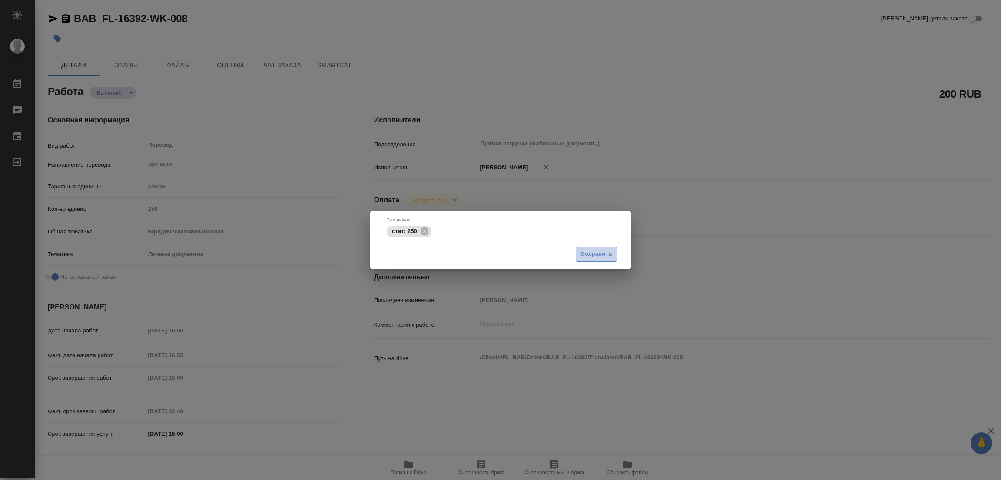
click at [592, 251] on span "Сохранить" at bounding box center [596, 254] width 32 height 10
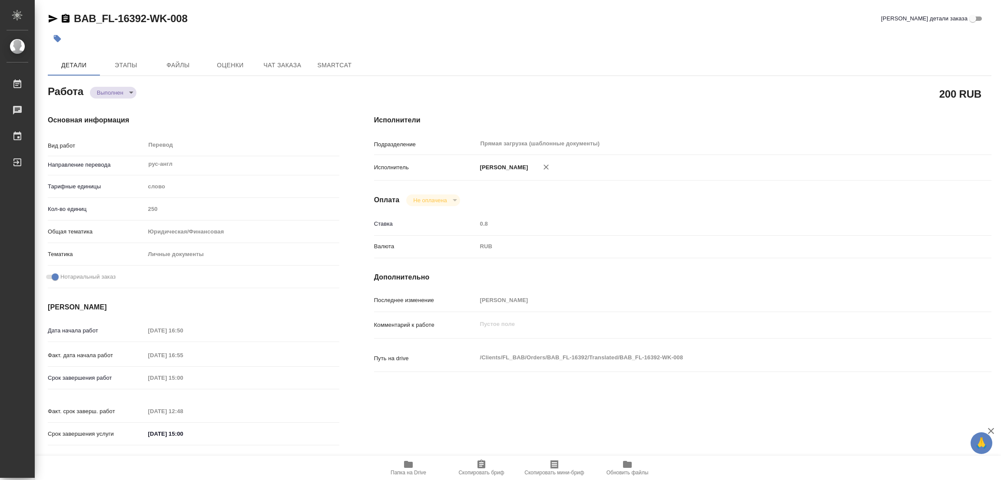
type input "completed"
type textarea "Перевод"
type textarea "x"
type input "рус-англ"
type input "5a8b1489cc6b4906c91bfd90"
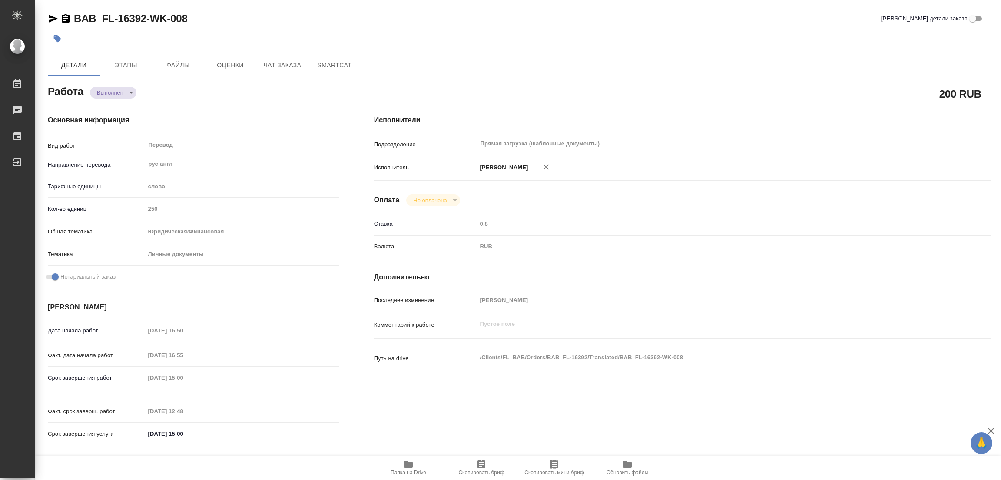
type input "250"
type input "yr-fn"
type input "5a8b8b956a9677013d343cfe"
checkbox input "true"
type input "25.08.2025 16:50"
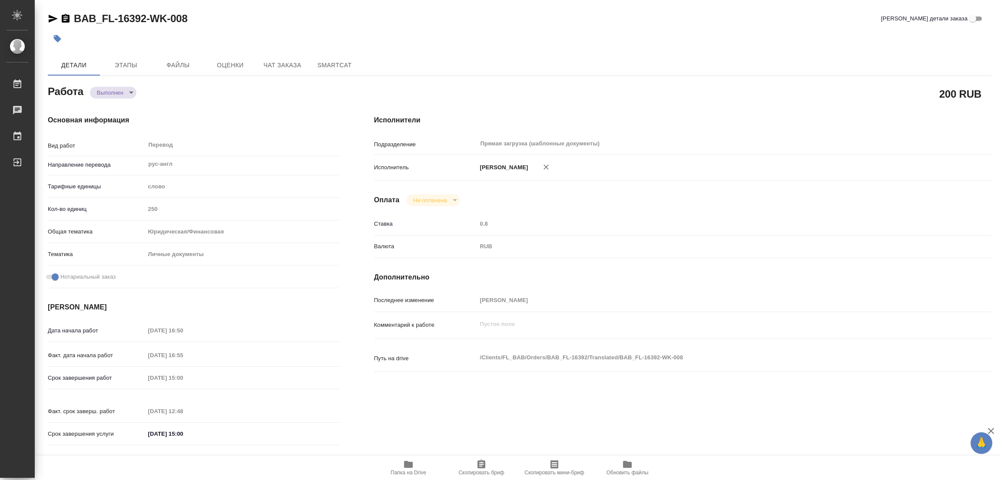
type input "25.08.2025 16:55"
type input "26.08.2025 15:00"
type input "26.08.2025 12:48"
type input "26.08.2025 15:00"
type input "Прямая загрузка (шаблонные документы)"
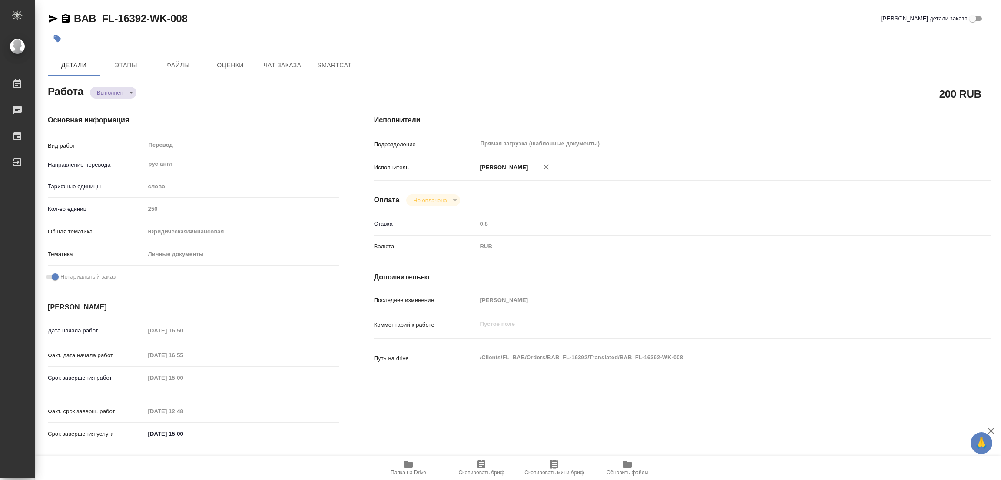
type input "notPayed"
type input "0.8"
type input "RUB"
type input "Попова Галина"
type textarea "x"
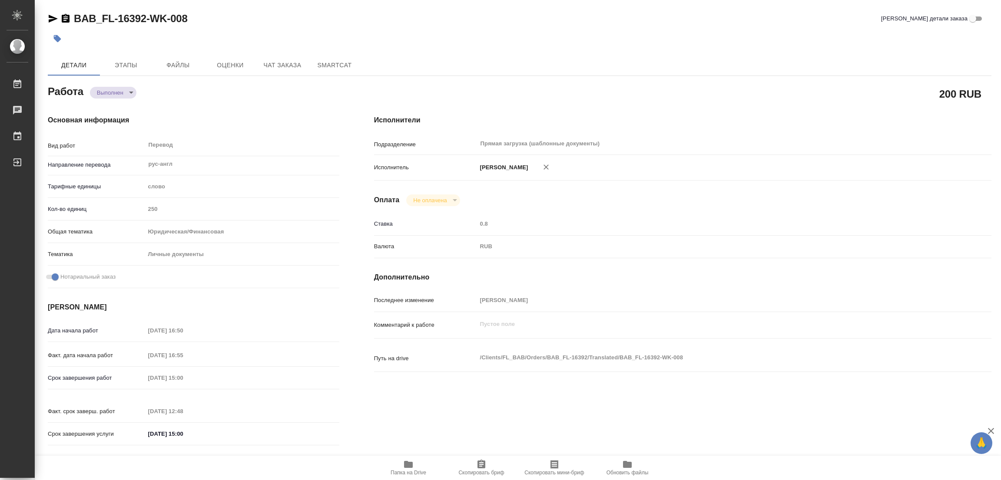
type textarea "/Clients/FL_BAB/Orders/BAB_FL-16392/Translated/BAB_FL-16392-WK-008"
type textarea "x"
type input "BAB_FL-16392"
type input "Перевод станд. несрочный"
type input "Корректура, Приёмка по качеству, Постредактура машинного перевода, Перевод, Ред…"
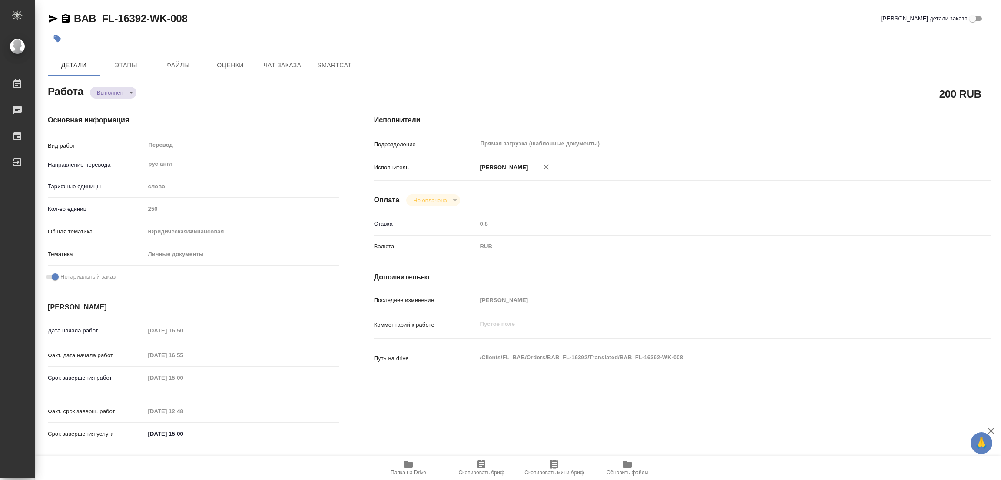
type input "Голубев Дмитрий"
type input "/Clients/FL_BAB/Orders/BAB_FL-16392"
type textarea "x"
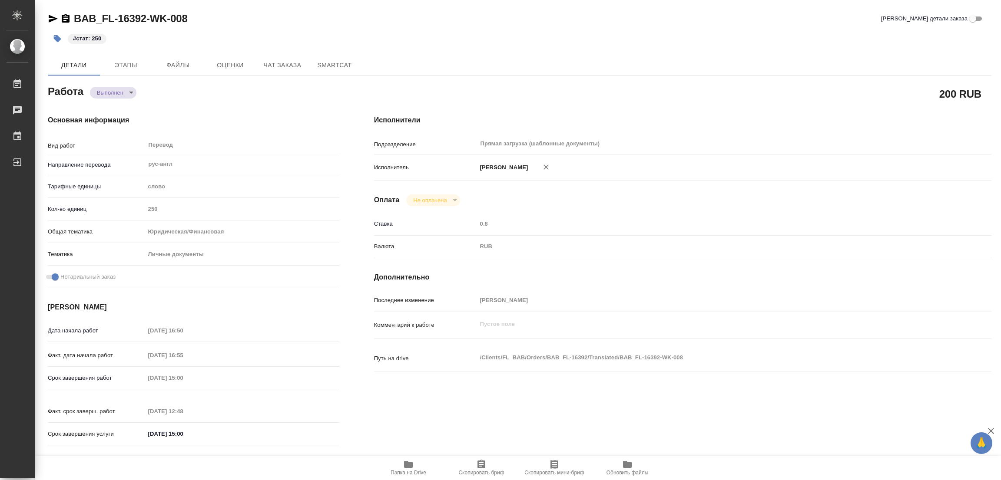
type textarea "x"
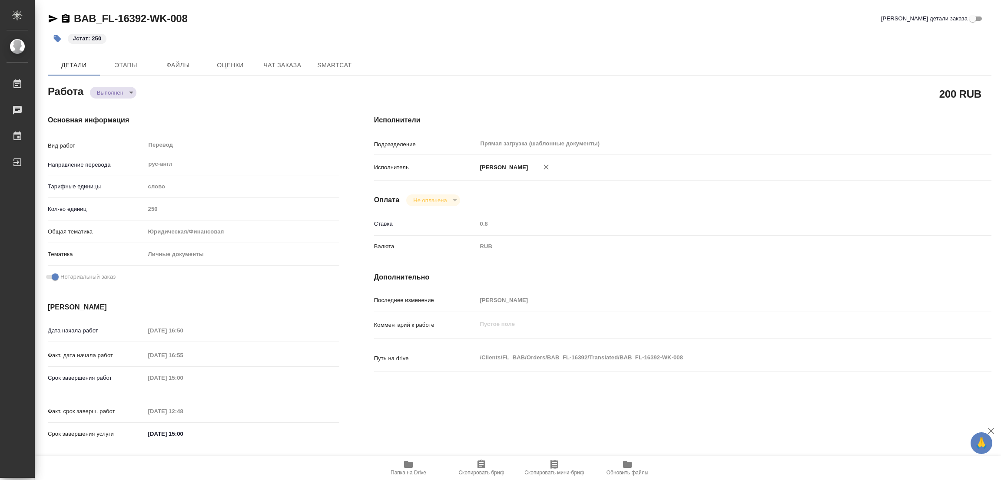
type textarea "x"
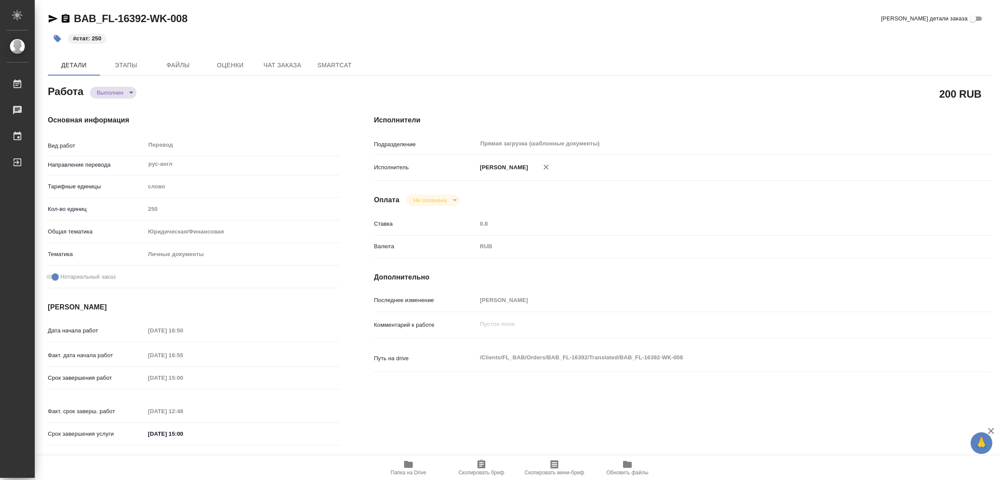
type textarea "x"
click at [668, 307] on div "Последнее изменение Попова Галина" at bounding box center [682, 300] width 617 height 15
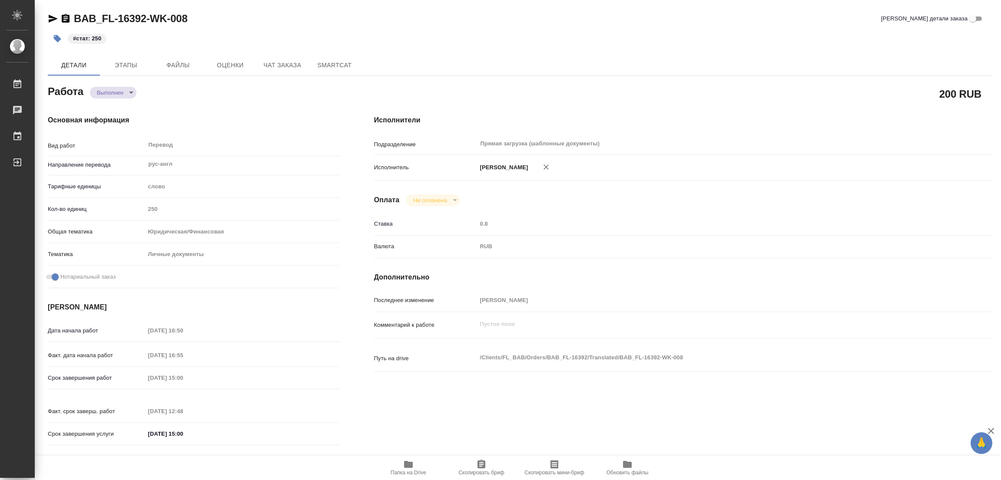
type textarea "x"
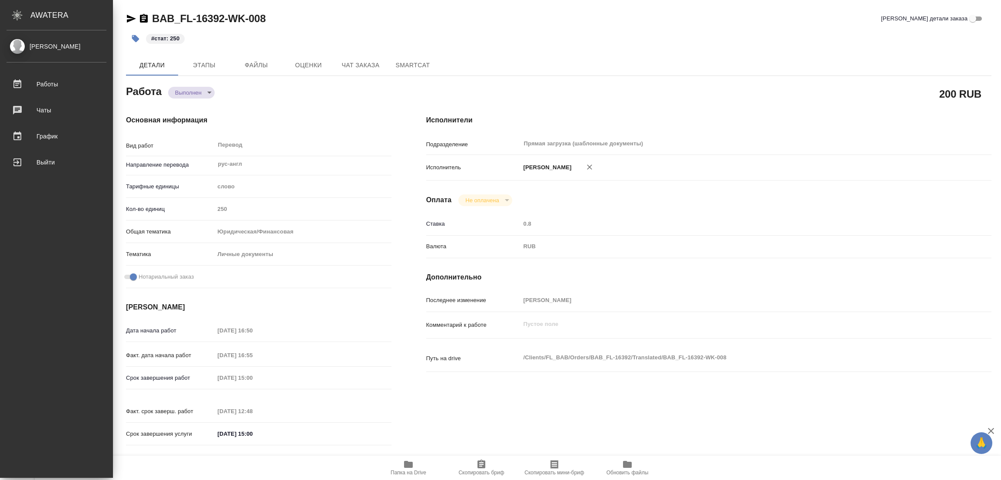
type textarea "x"
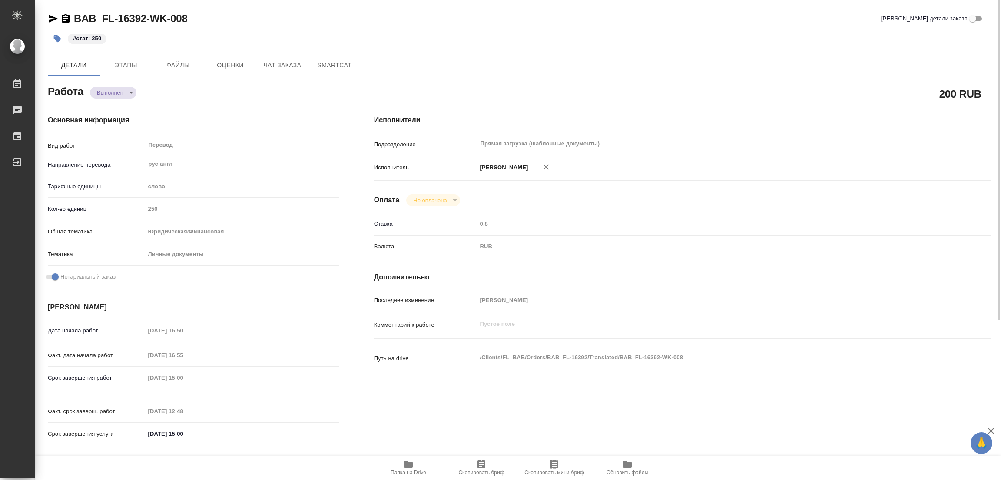
click at [566, 91] on div "200 RUB" at bounding box center [682, 94] width 617 height 22
type textarea "x"
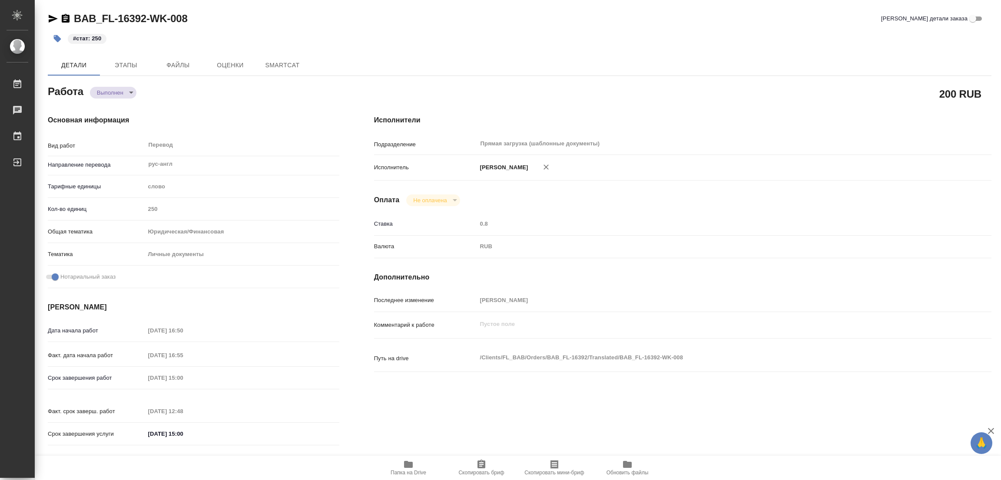
type textarea "x"
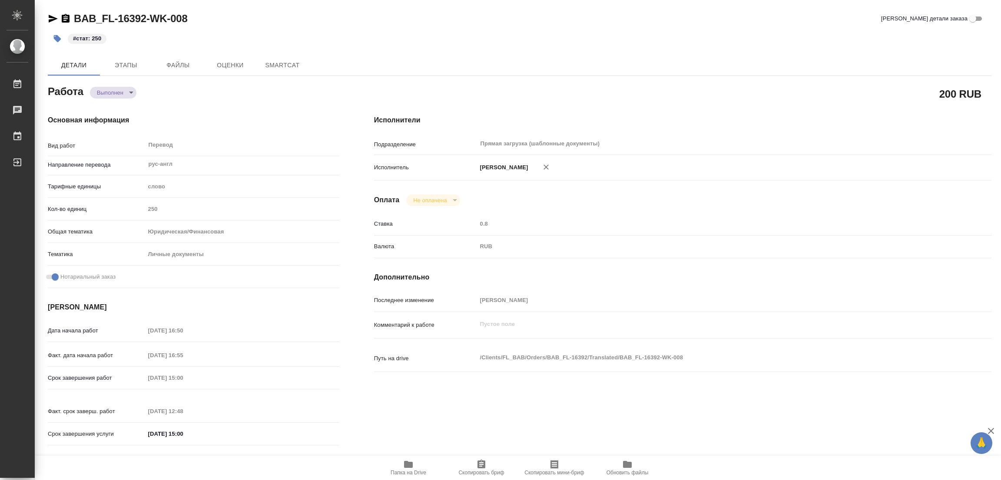
type textarea "x"
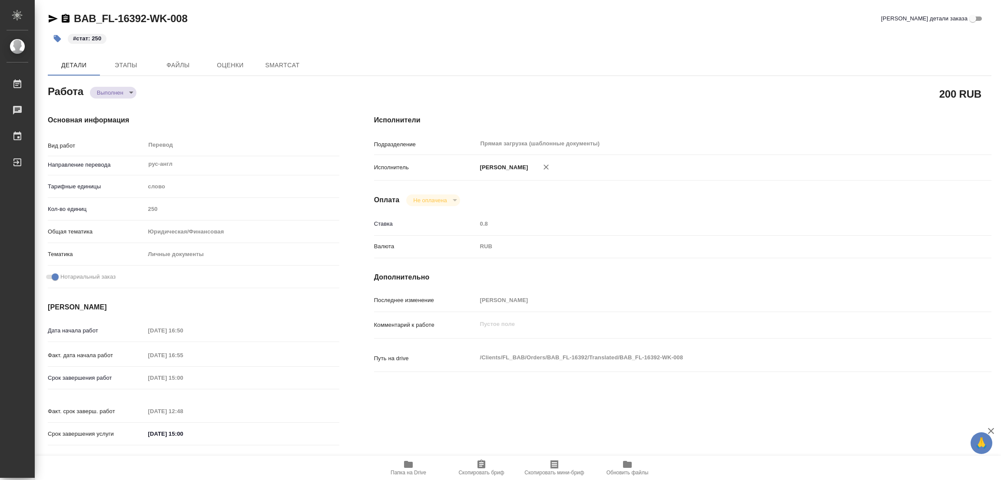
type textarea "x"
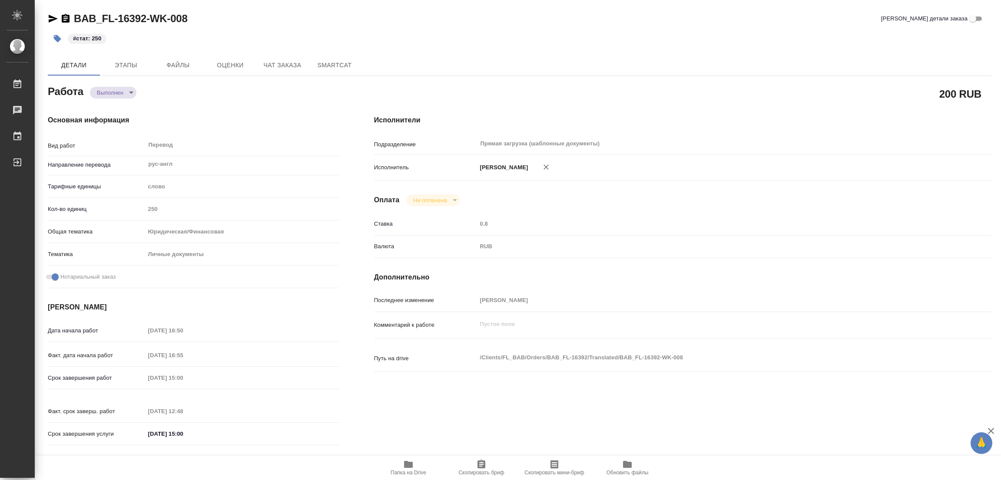
type textarea "x"
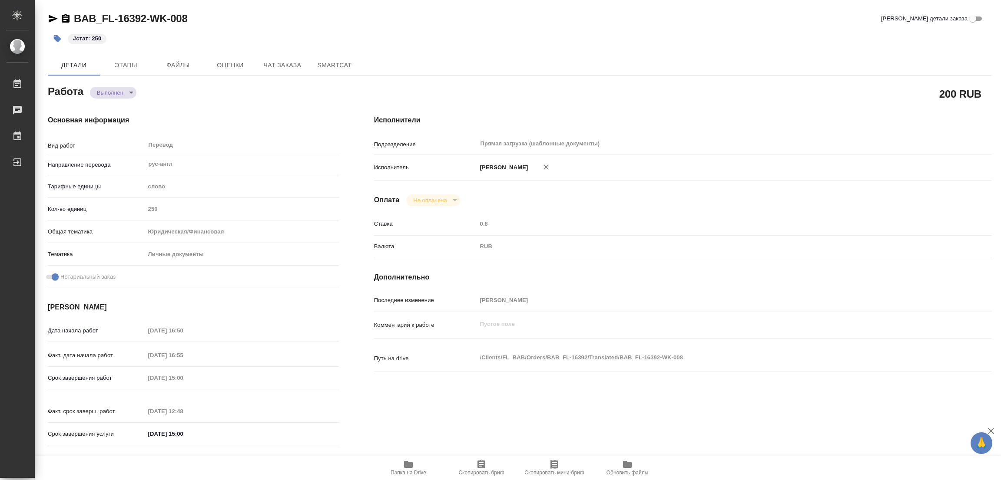
type textarea "x"
click at [658, 201] on div "Оплата Не оплачена notPayed" at bounding box center [682, 201] width 617 height 12
click at [493, 418] on div "Исполнители Подразделение Прямая загрузка (шаблонные документы) ​ Исполнитель П…" at bounding box center [683, 283] width 652 height 371
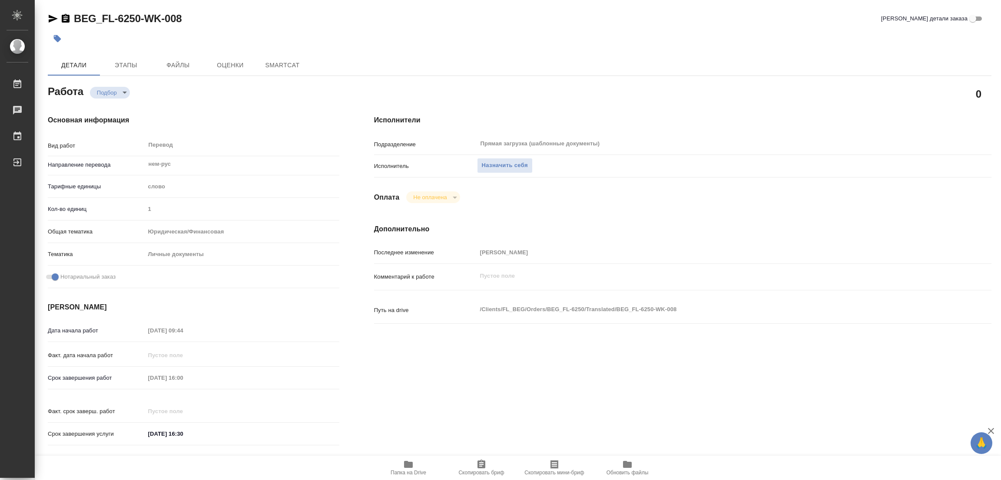
type textarea "x"
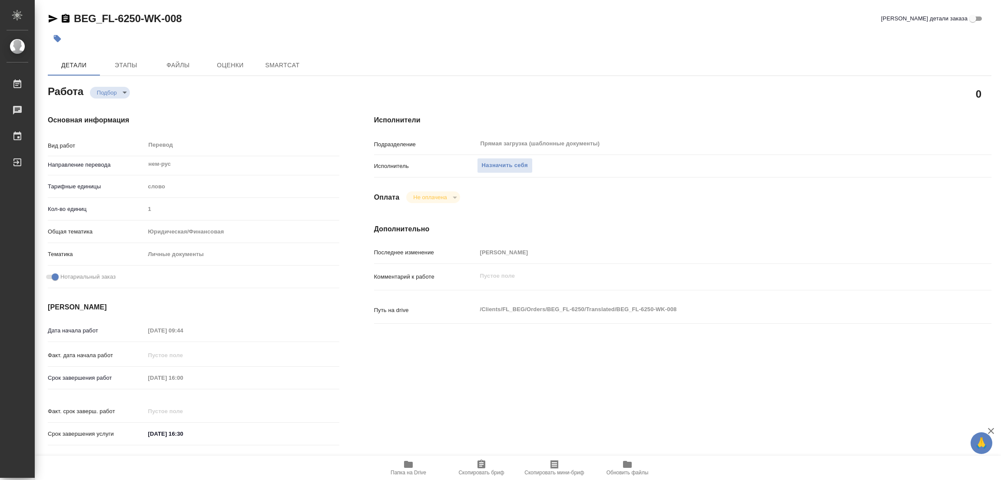
type textarea "x"
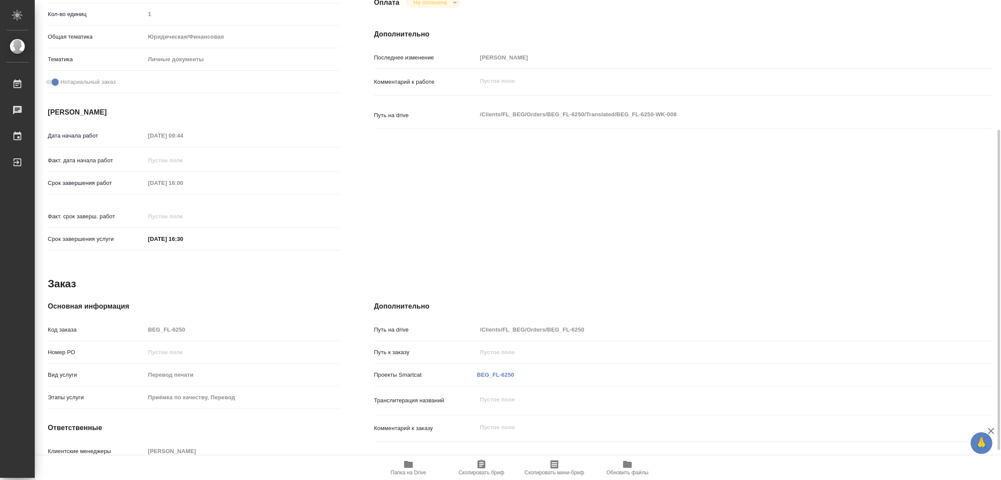
type textarea "x"
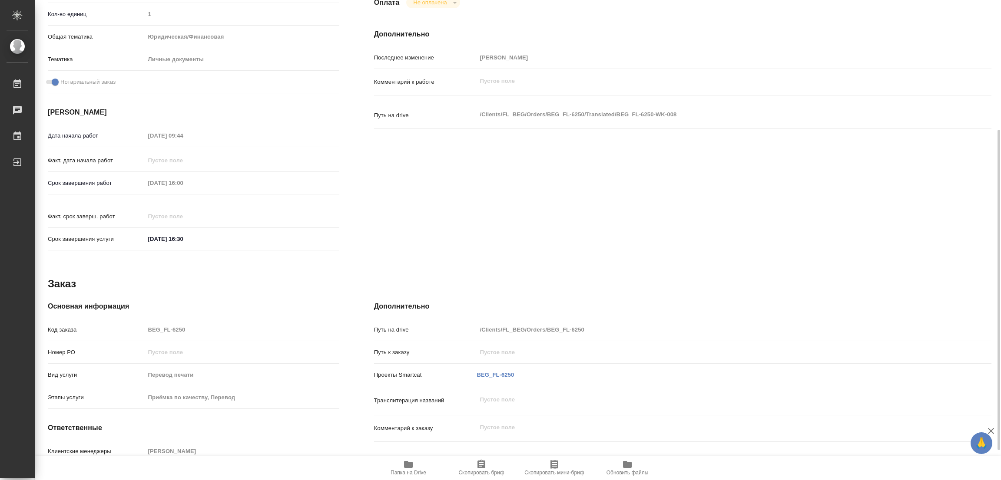
scroll to position [239, 0]
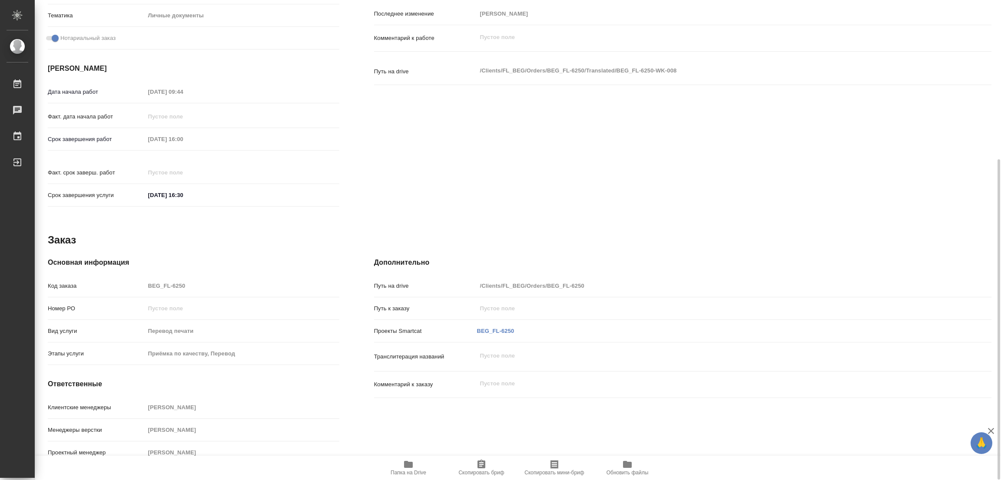
type textarea "x"
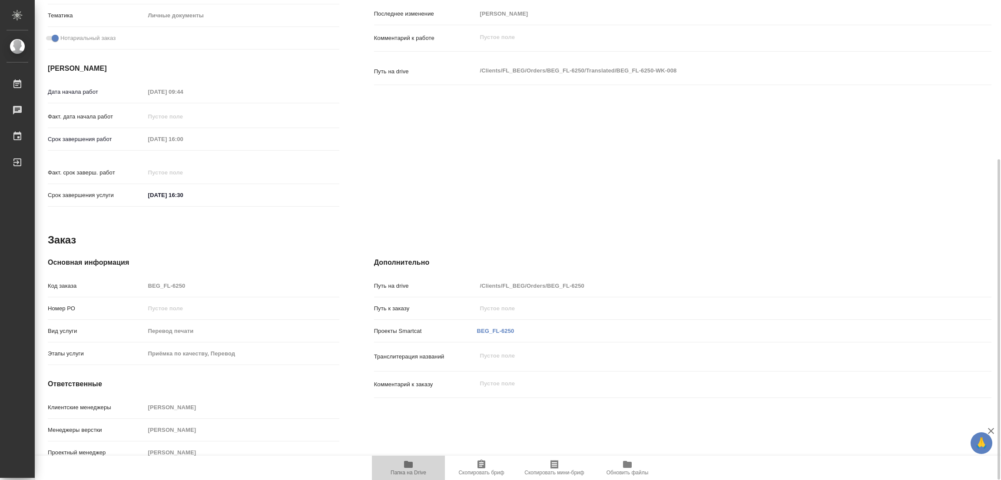
click at [404, 467] on icon "button" at bounding box center [408, 464] width 9 height 7
type textarea "x"
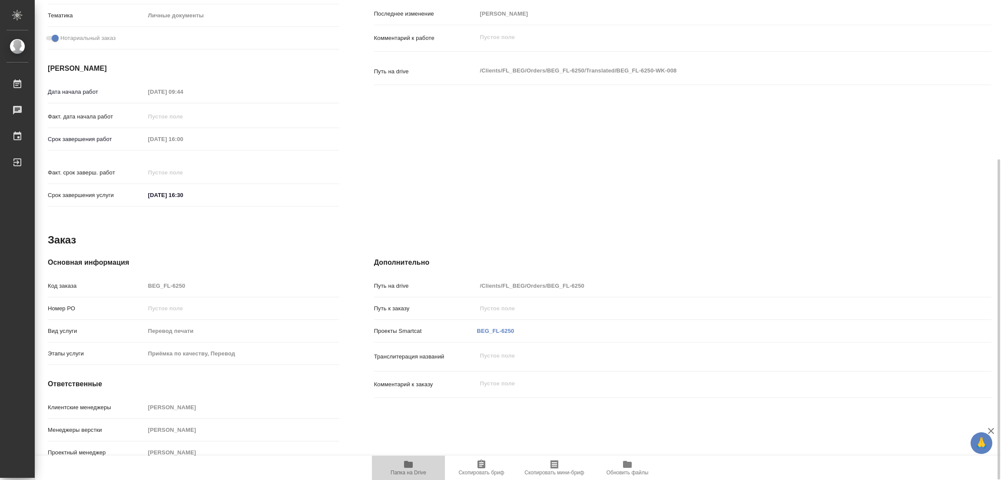
type textarea "x"
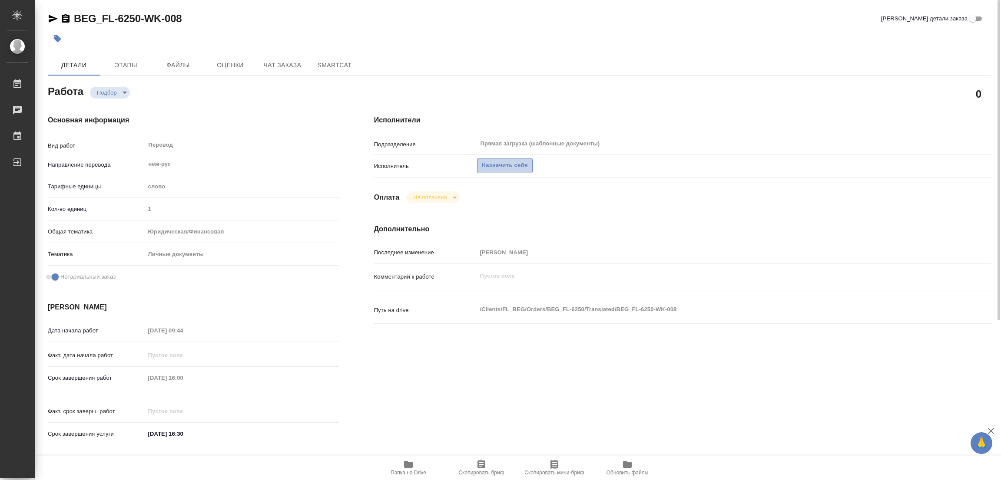
click at [491, 168] on span "Назначить себя" at bounding box center [505, 166] width 46 height 10
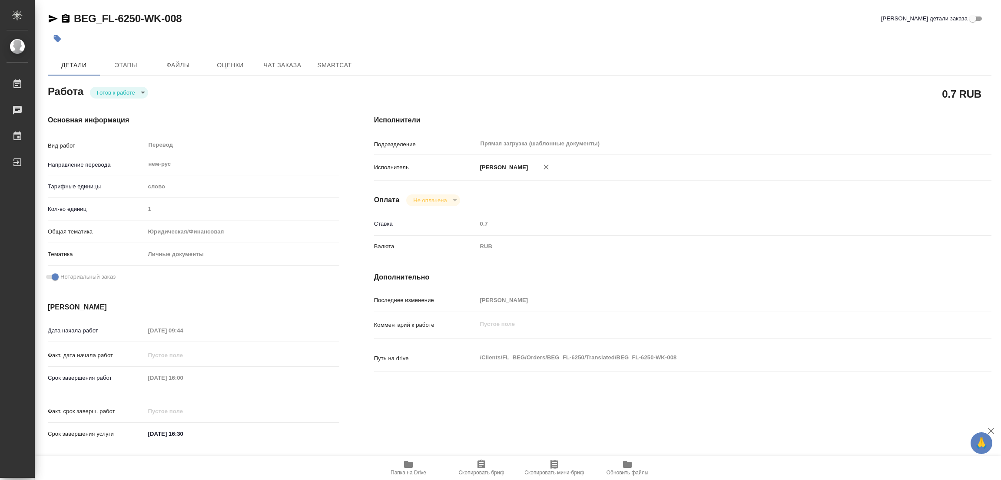
type textarea "x"
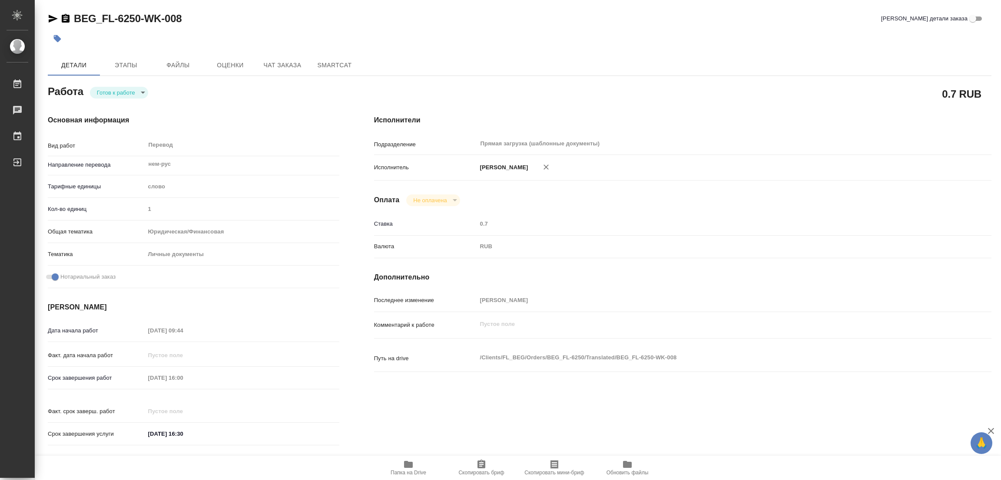
type textarea "x"
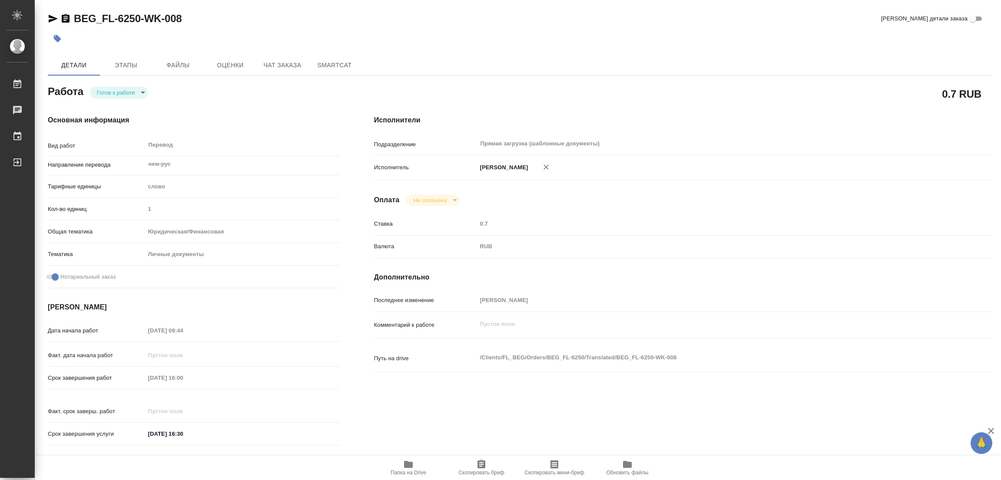
type textarea "x"
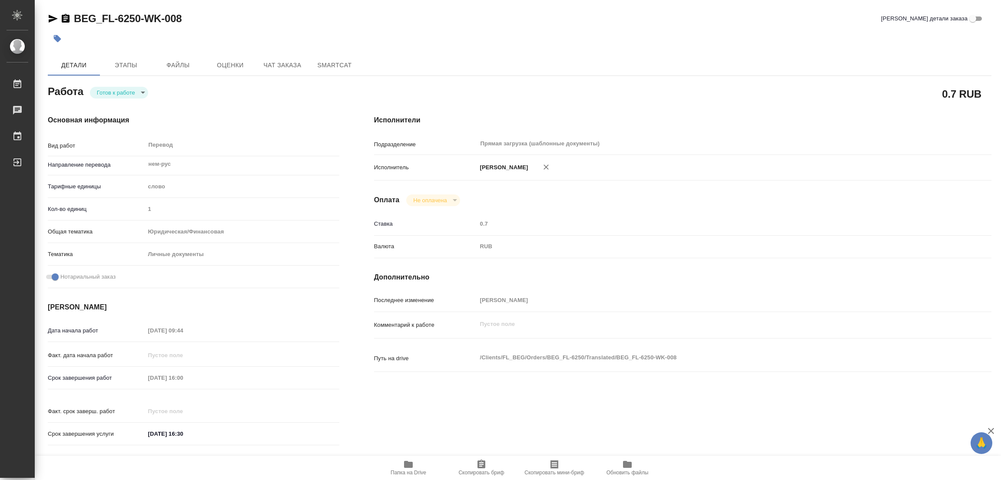
click at [106, 86] on body "🙏 .cls-1 fill:#fff; AWATERA Popova Galina Работы 0 Чаты График Выйти BEG_FL-625…" at bounding box center [500, 240] width 1001 height 480
click at [110, 89] on button "В работе" at bounding box center [111, 93] width 29 height 10
type textarea "x"
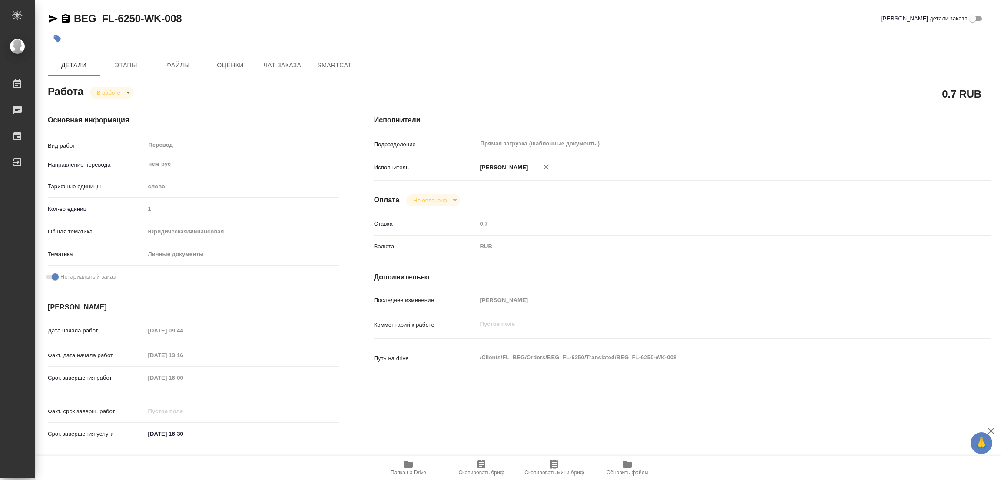
type textarea "x"
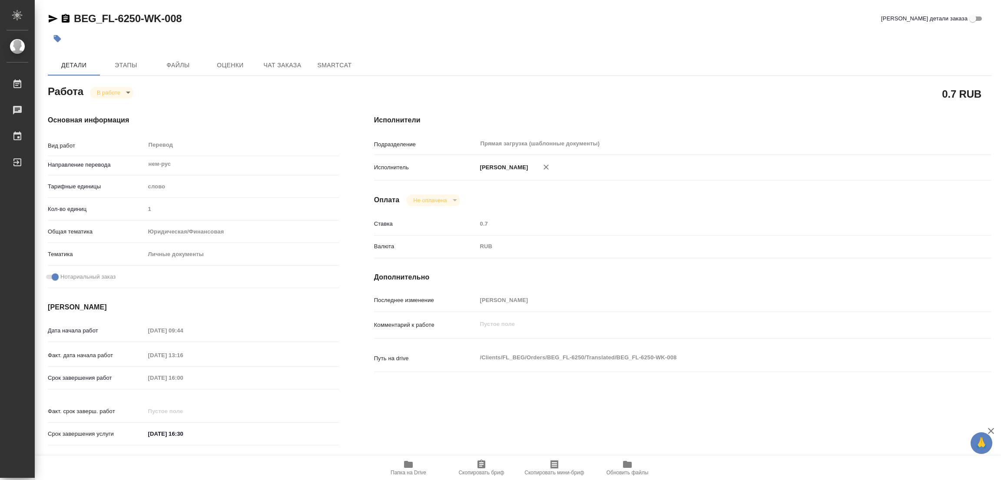
type textarea "x"
drag, startPoint x: 74, startPoint y: 11, endPoint x: 139, endPoint y: 18, distance: 65.1
click at [139, 18] on h2 "BEG_FL-6250-WK-008" at bounding box center [128, 19] width 108 height 14
copy link "BEG_FL-6250"
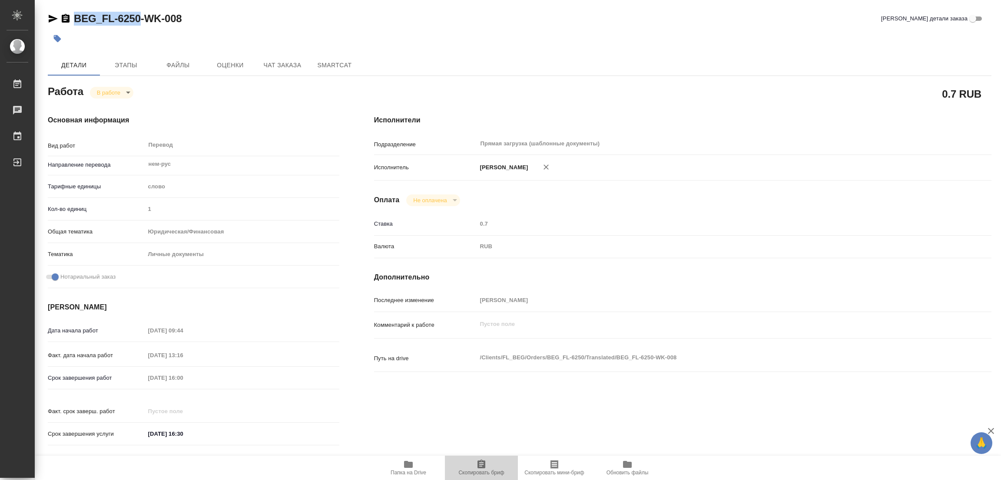
click at [483, 468] on icon "button" at bounding box center [481, 464] width 8 height 9
copy link "BEG_FL-6250"
click at [128, 373] on div "Срок завершения работ 26.08.2025 16:00" at bounding box center [193, 378] width 291 height 15
click at [225, 105] on div "Основная информация Вид работ Перевод x ​ Направление перевода нем-рус ​ Тарифн…" at bounding box center [193, 283] width 326 height 371
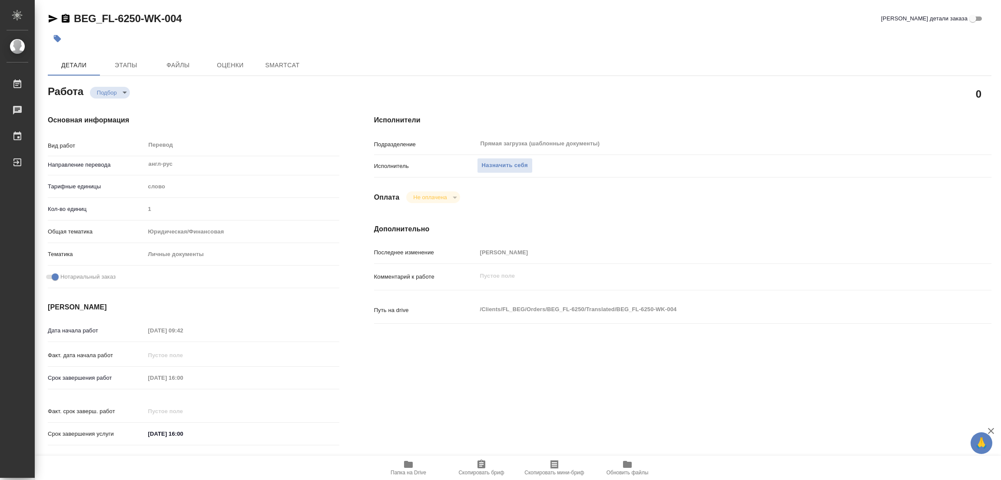
type textarea "x"
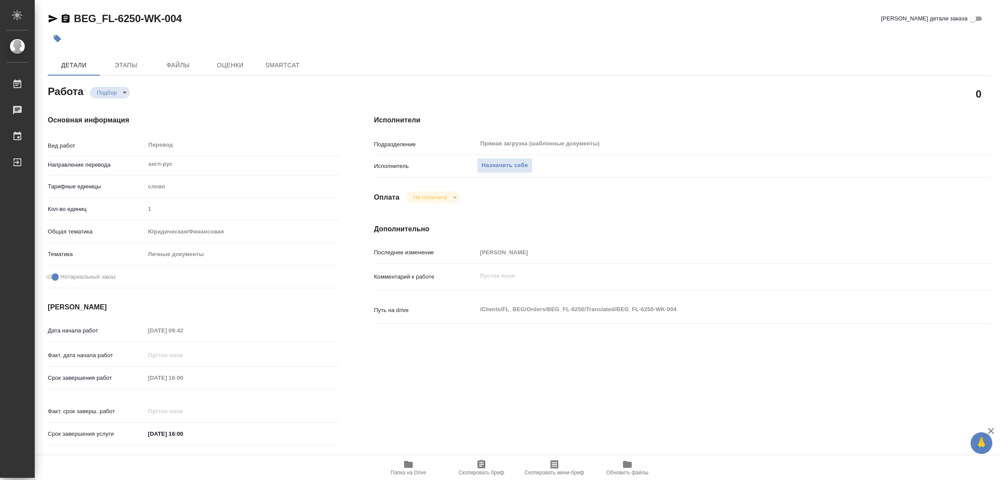
type textarea "x"
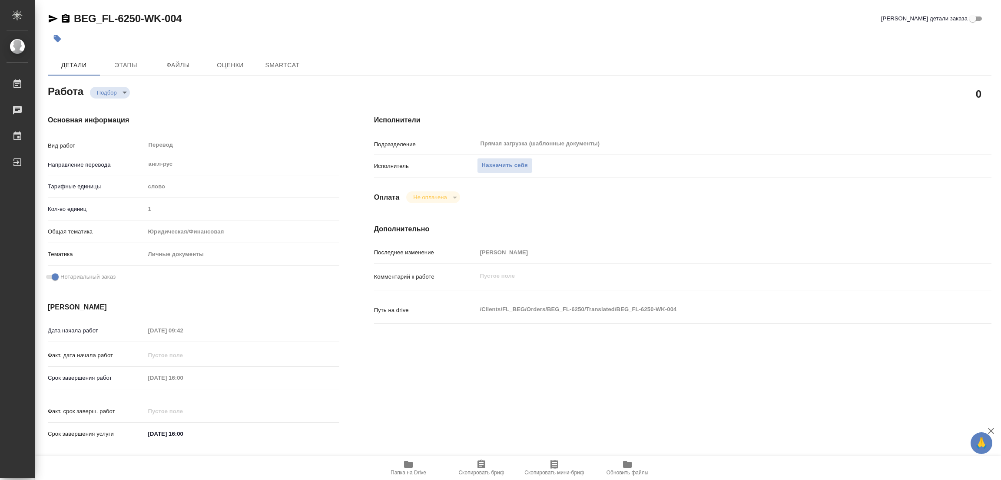
type textarea "x"
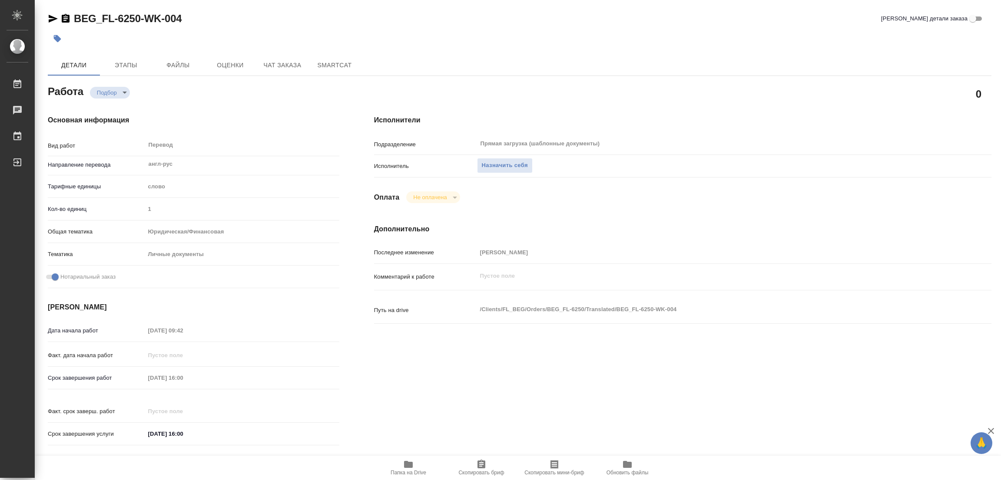
type textarea "x"
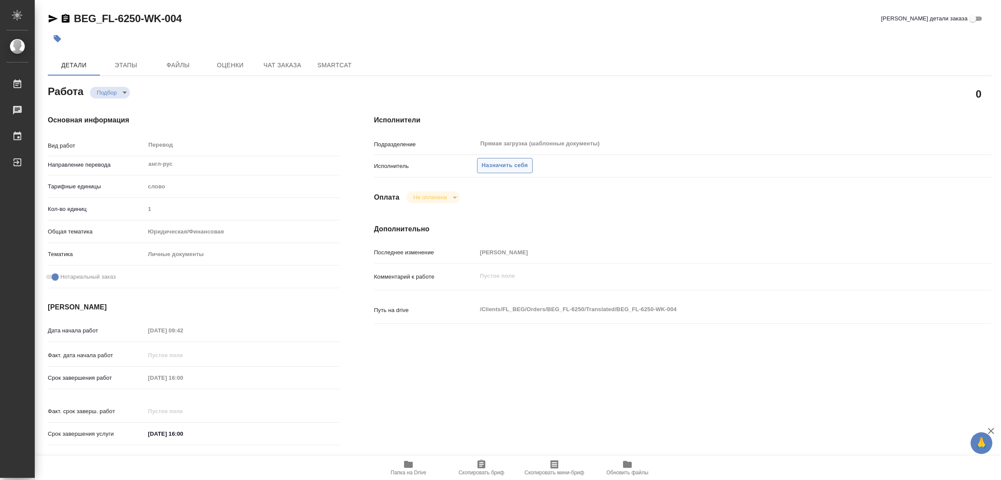
click at [505, 162] on span "Назначить себя" at bounding box center [505, 166] width 46 height 10
type textarea "x"
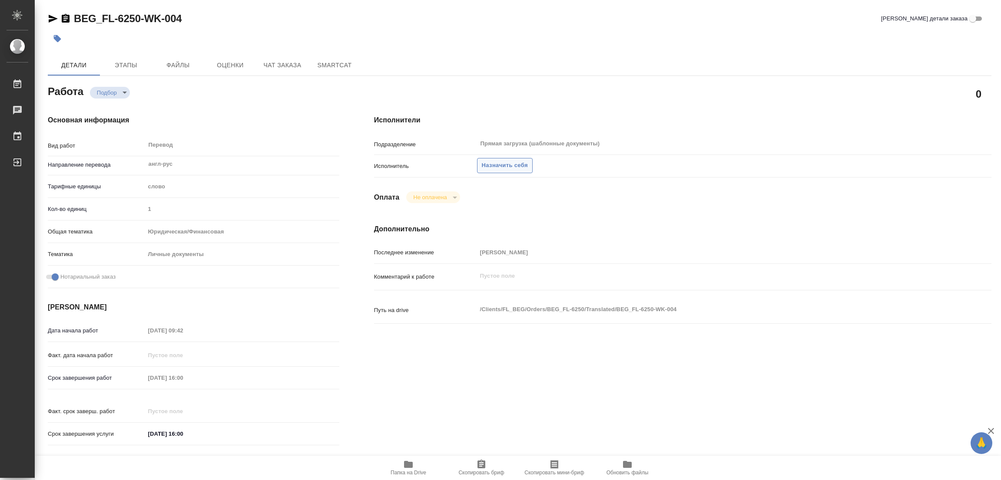
type textarea "x"
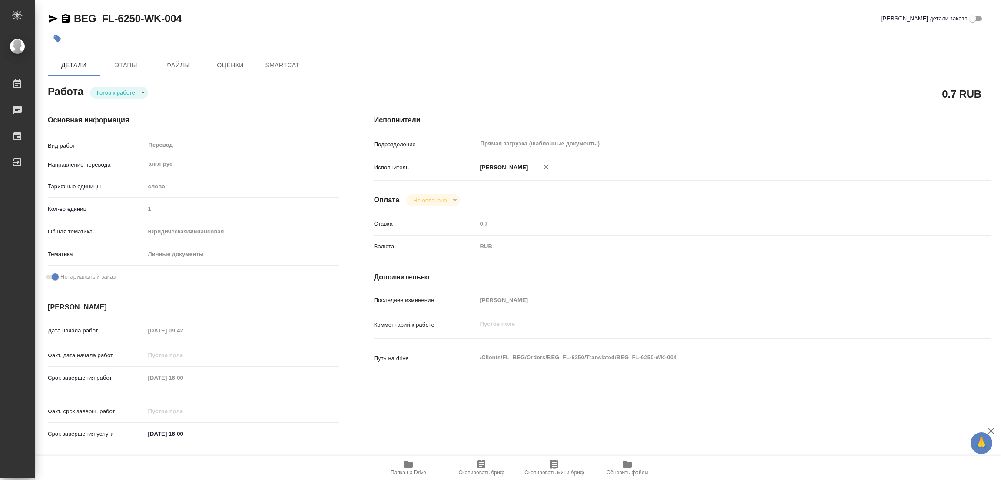
type textarea "x"
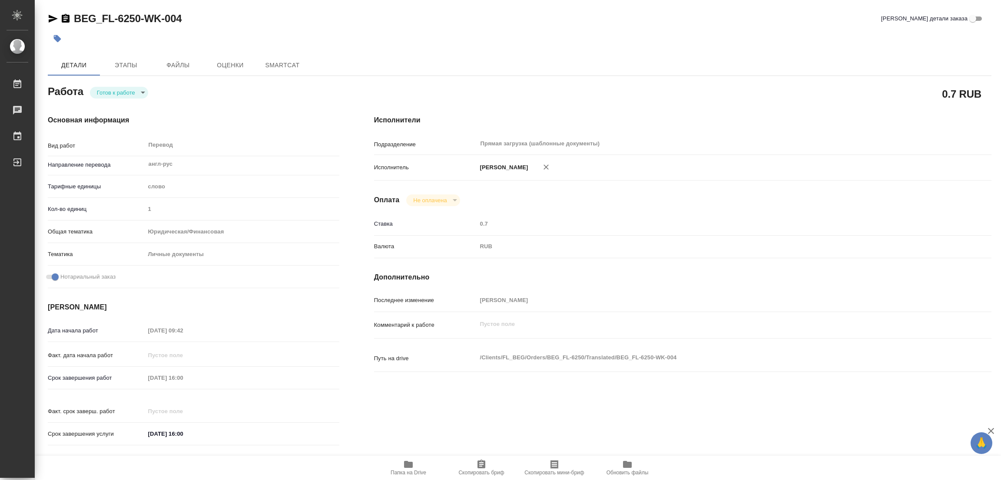
type textarea "x"
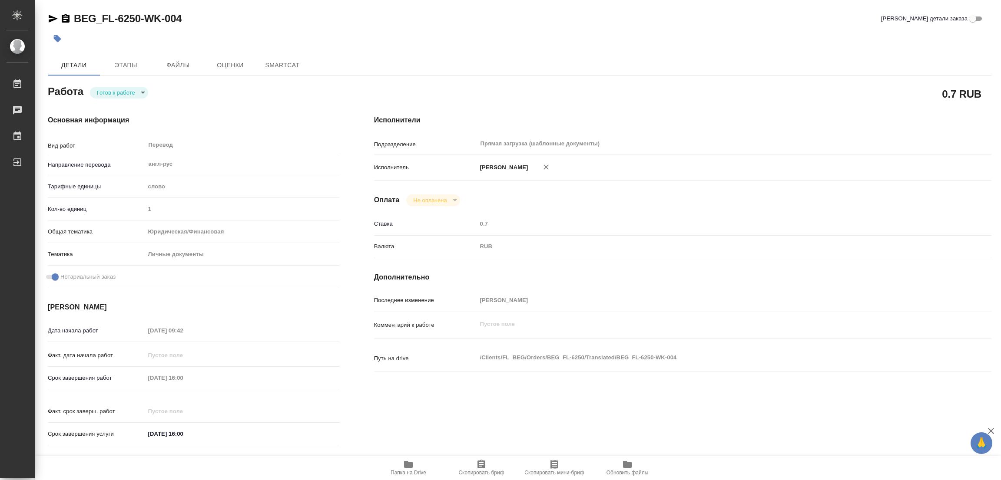
type textarea "x"
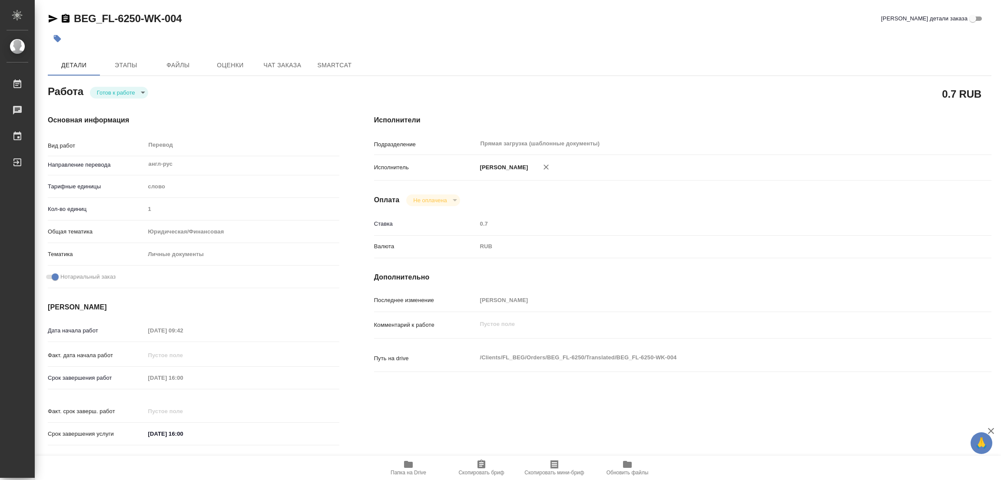
type textarea "x"
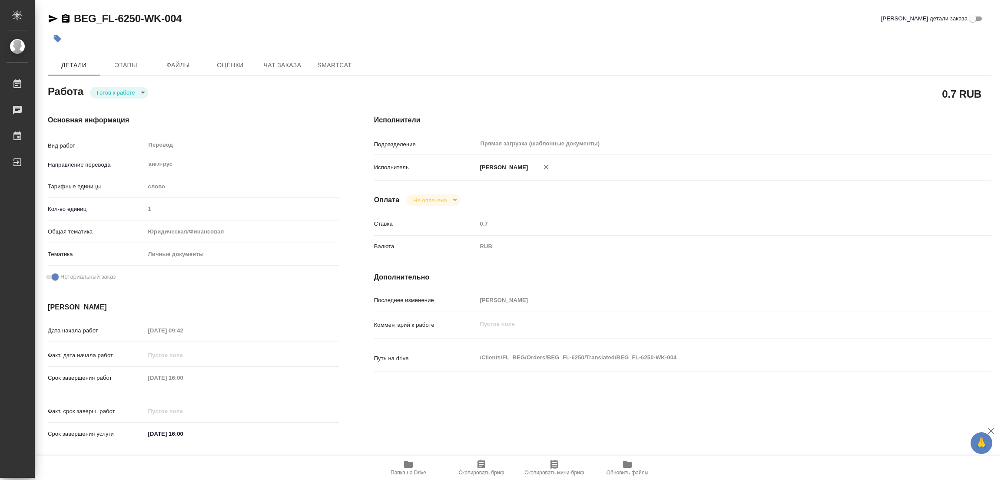
type textarea "x"
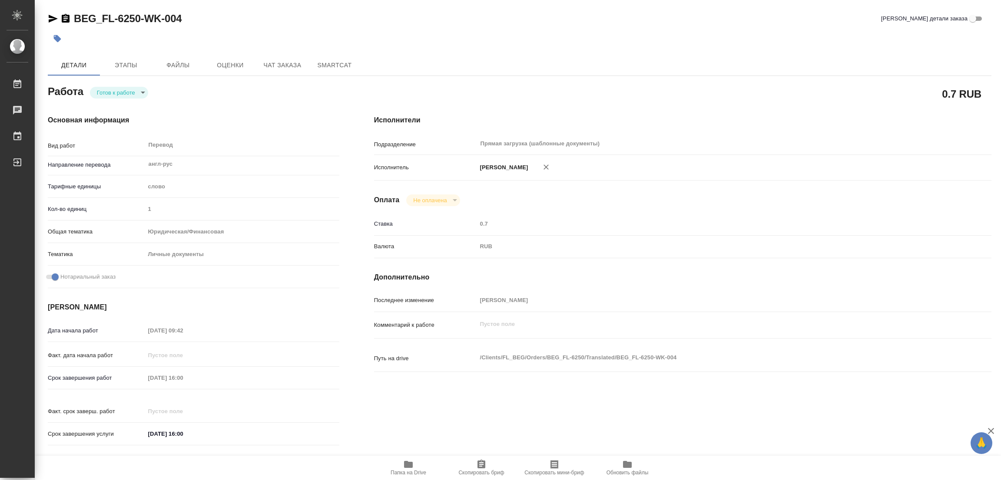
click at [144, 139] on div "Вид работ Перевод x ​" at bounding box center [193, 146] width 291 height 20
click at [109, 93] on body "🙏 .cls-1 fill:#fff; AWATERA Popova Galina Работы 0 Чаты График Выйти BEG_FL-625…" at bounding box center [500, 240] width 1001 height 480
click at [109, 93] on button "В работе" at bounding box center [111, 93] width 29 height 10
type textarea "x"
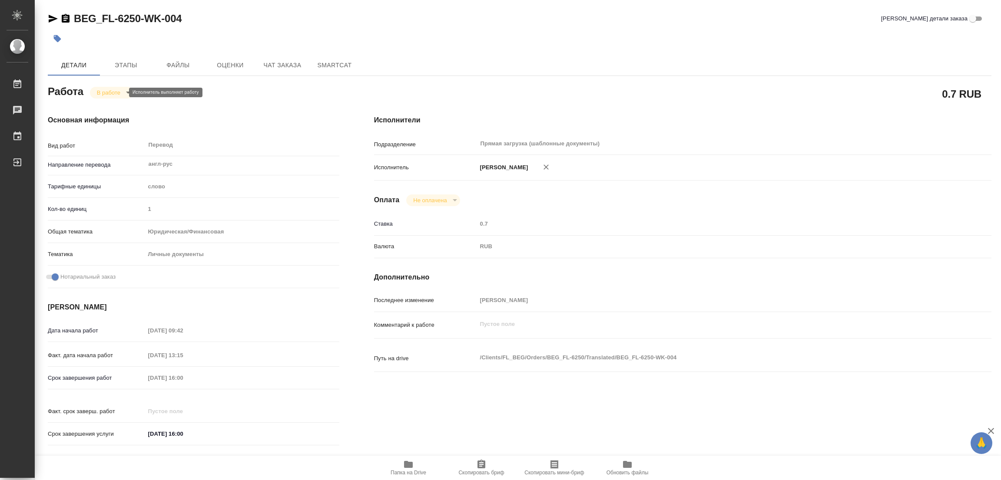
type textarea "x"
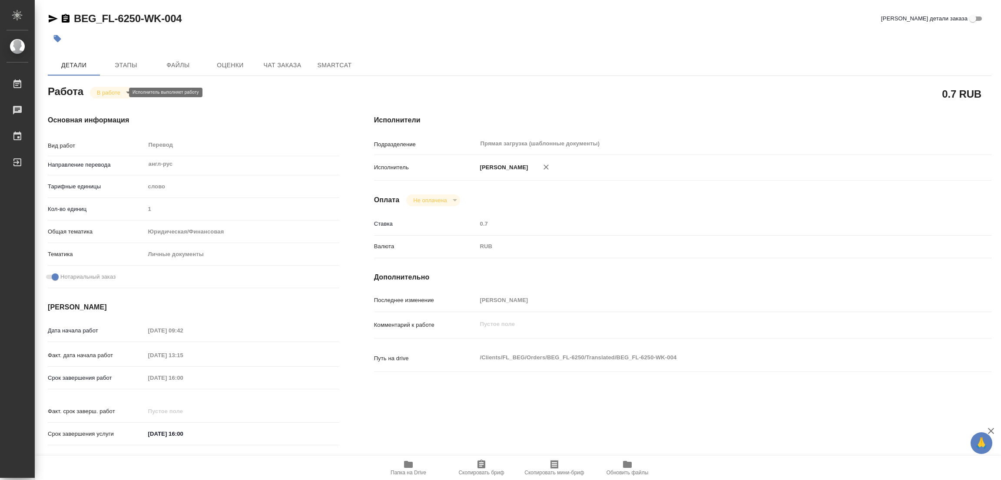
type textarea "x"
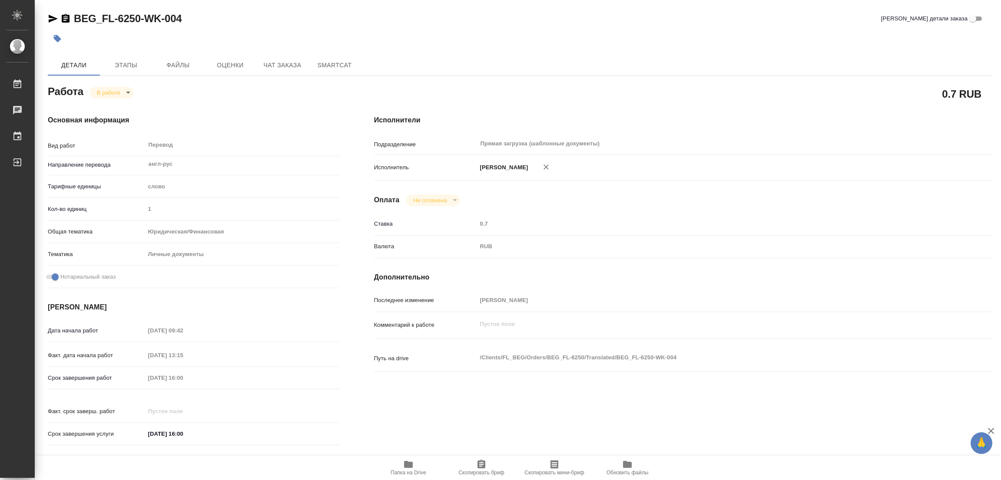
type textarea "x"
click at [405, 465] on icon "button" at bounding box center [408, 464] width 9 height 7
click at [476, 459] on button "Скопировать бриф" at bounding box center [481, 468] width 73 height 24
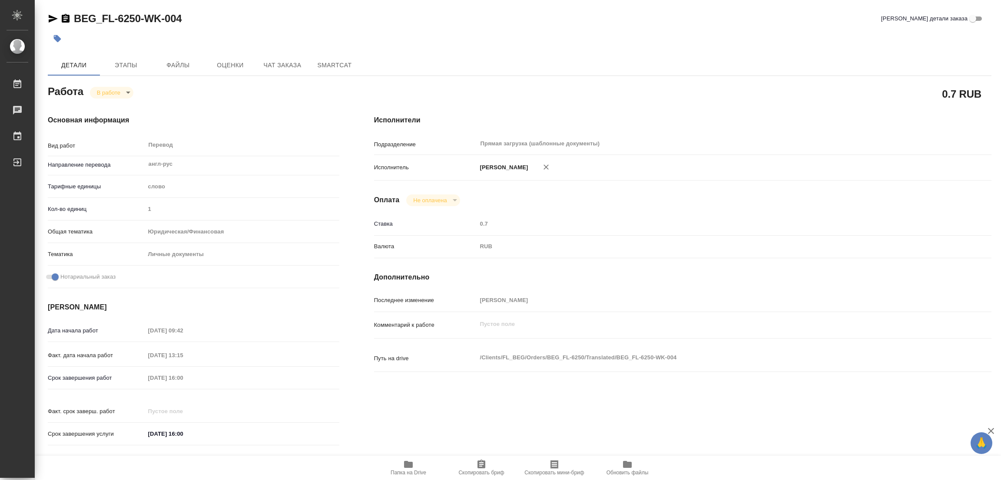
drag, startPoint x: 407, startPoint y: 29, endPoint x: 507, endPoint y: 1, distance: 104.1
click at [426, 26] on div "BEG_FL-6250-WK-004 Кратко детали заказа" at bounding box center [519, 30] width 943 height 36
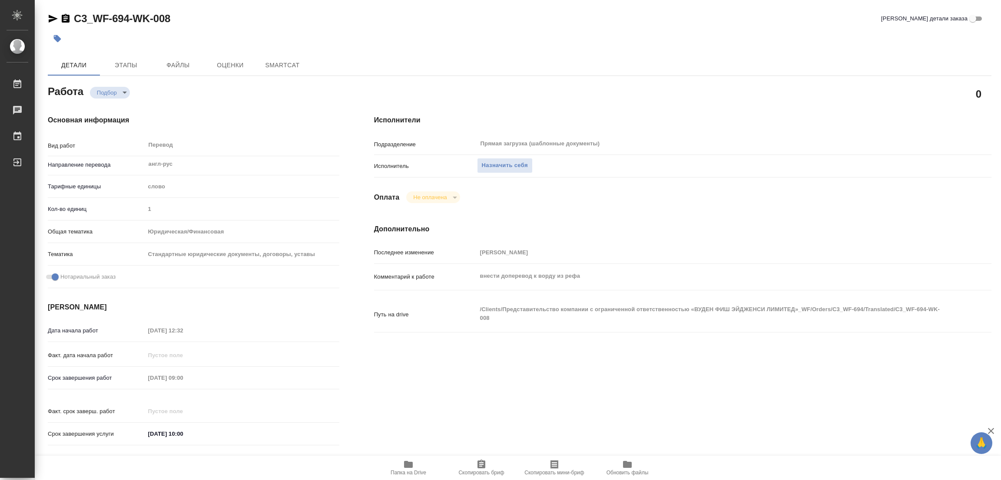
type textarea "x"
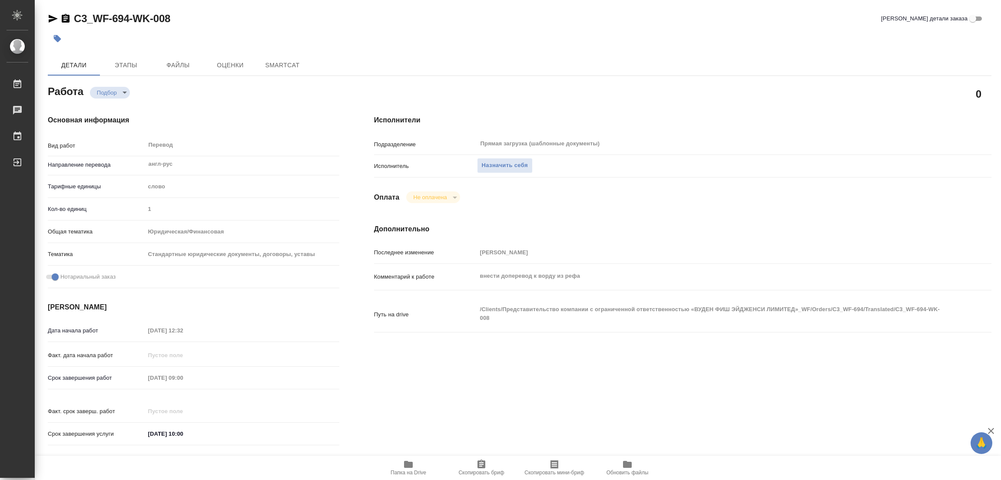
type textarea "x"
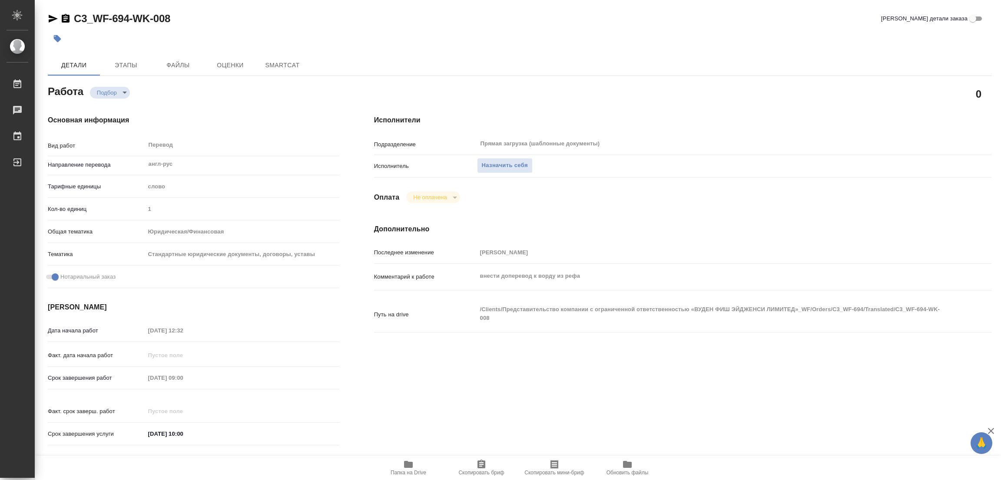
type textarea "x"
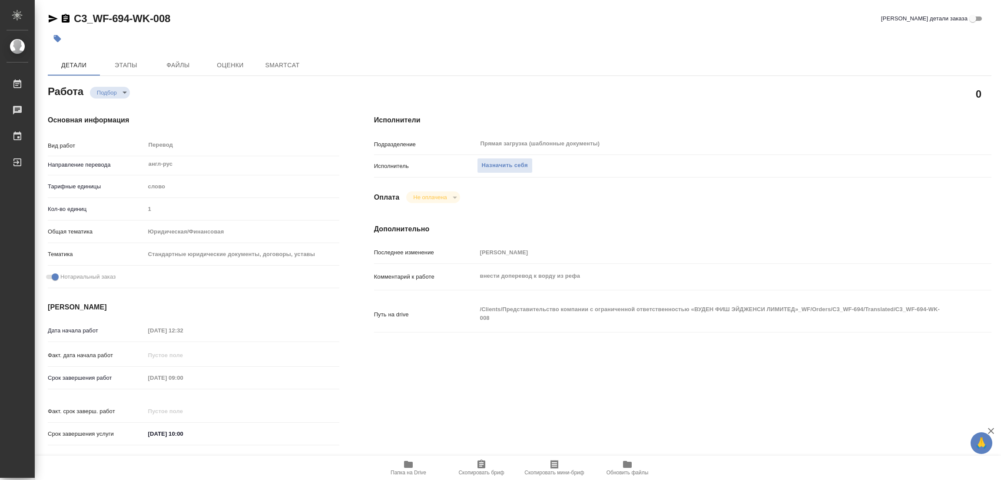
type textarea "x"
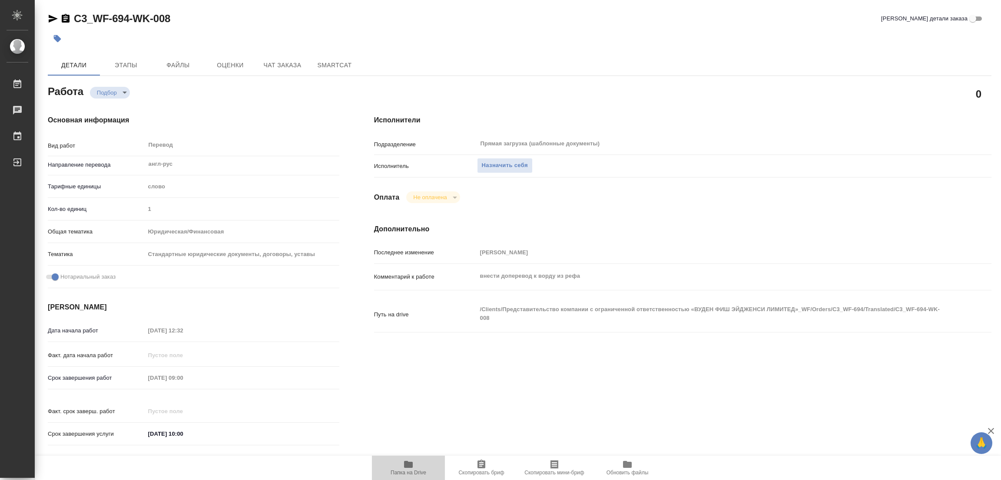
type textarea "x"
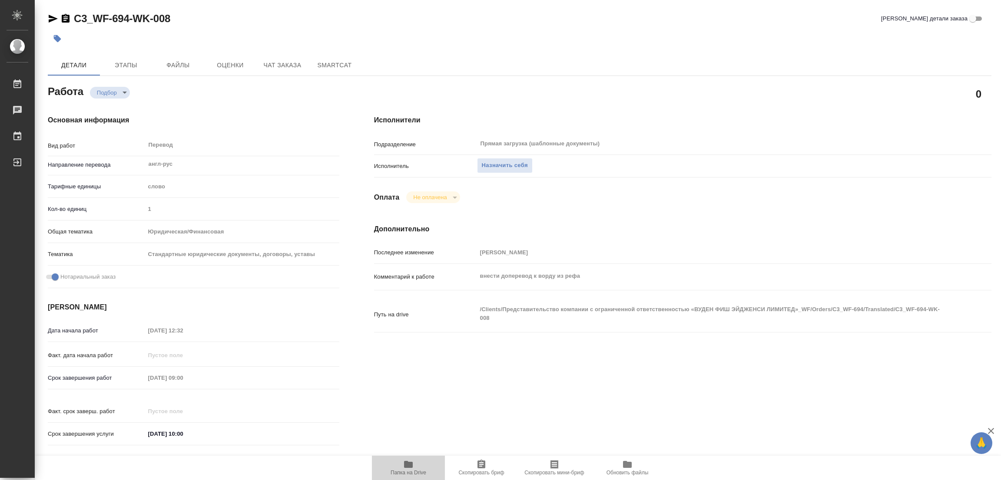
click at [414, 462] on span "Папка на Drive" at bounding box center [408, 468] width 63 height 17
type textarea "x"
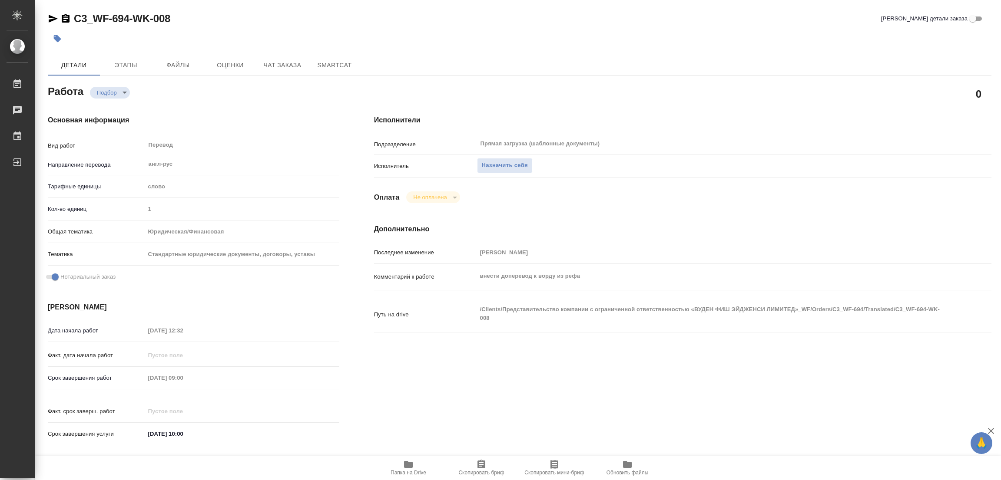
type textarea "x"
click at [499, 162] on span "Назначить себя" at bounding box center [505, 166] width 46 height 10
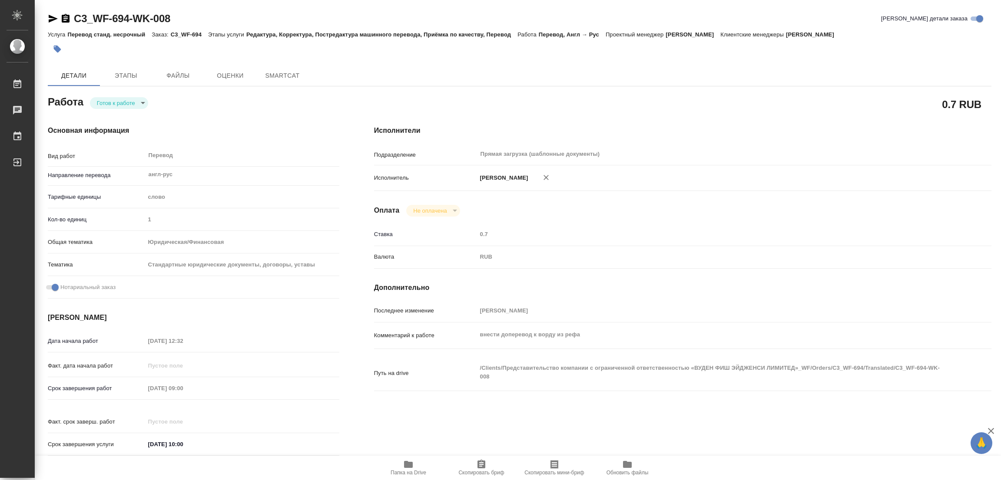
type textarea "x"
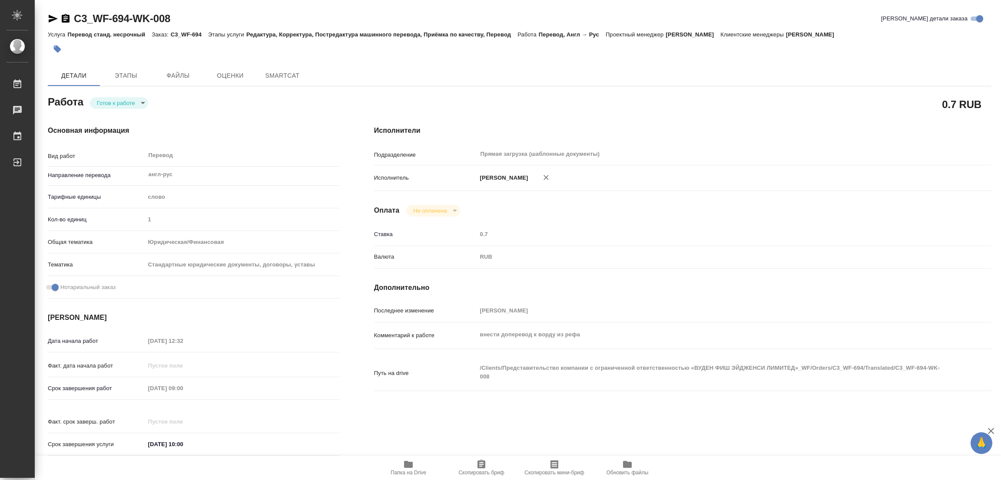
type textarea "x"
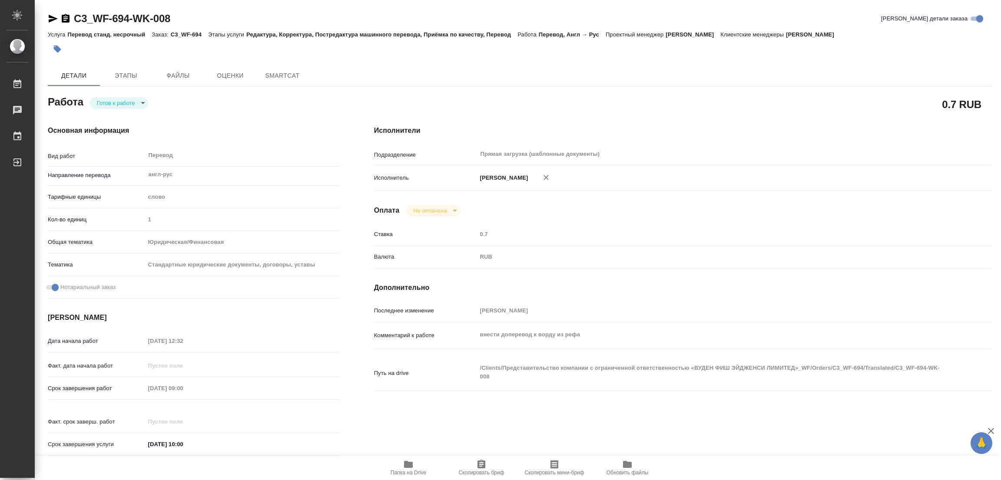
type textarea "x"
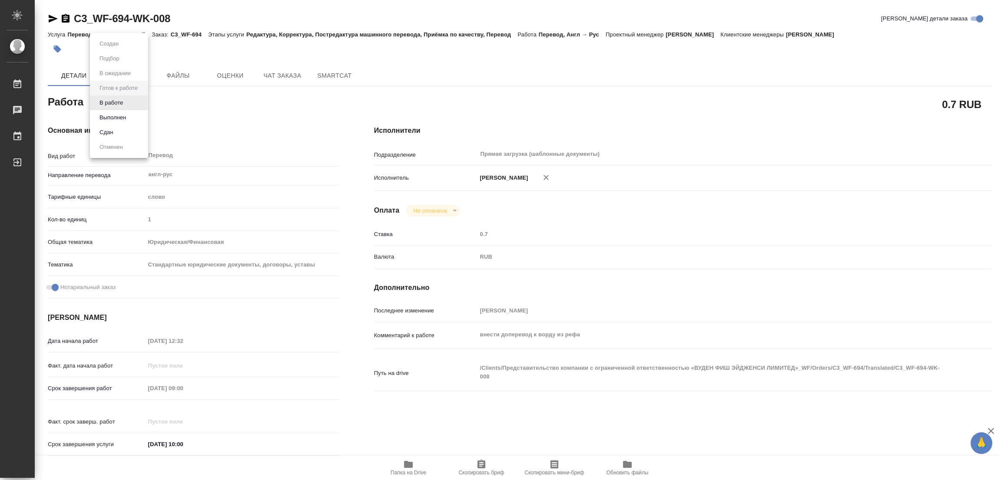
click at [121, 105] on body "🙏 .cls-1 fill:#fff; AWATERA [PERSON_NAME] Работы Чаты График Выйти C3_WF-694-WK…" at bounding box center [500, 240] width 1001 height 480
click at [121, 105] on button "В работе" at bounding box center [111, 103] width 29 height 10
type textarea "x"
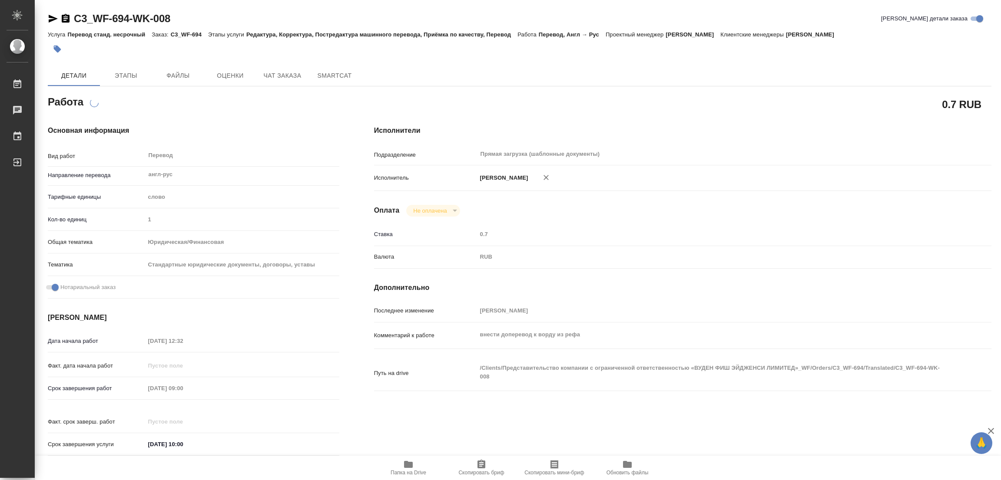
type textarea "x"
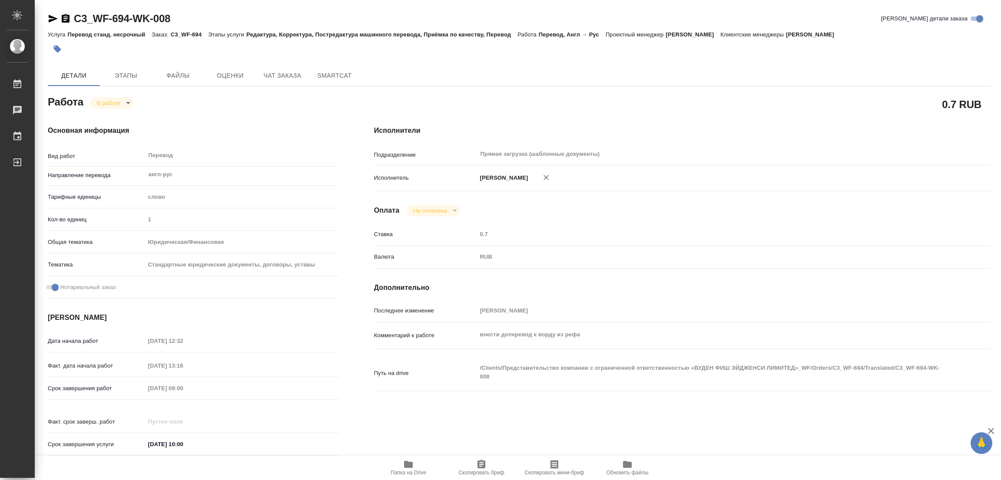
type textarea "x"
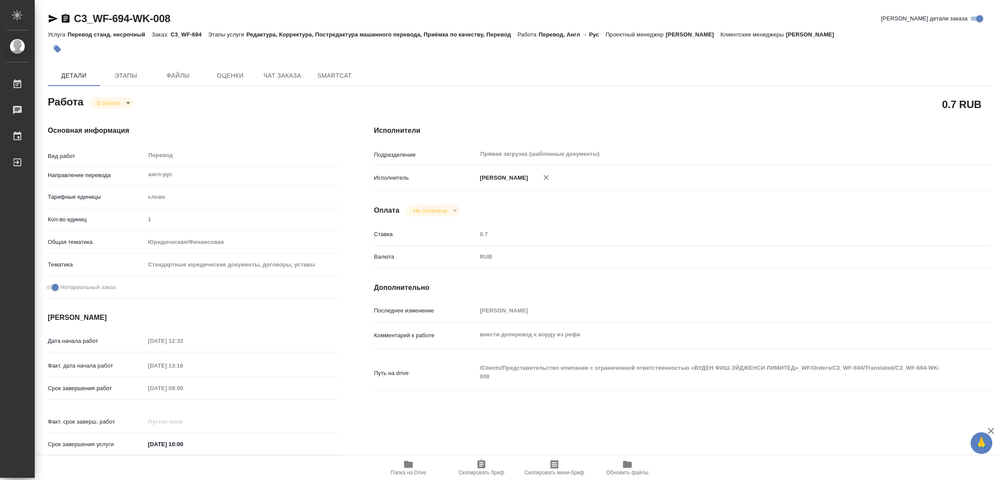
type textarea "x"
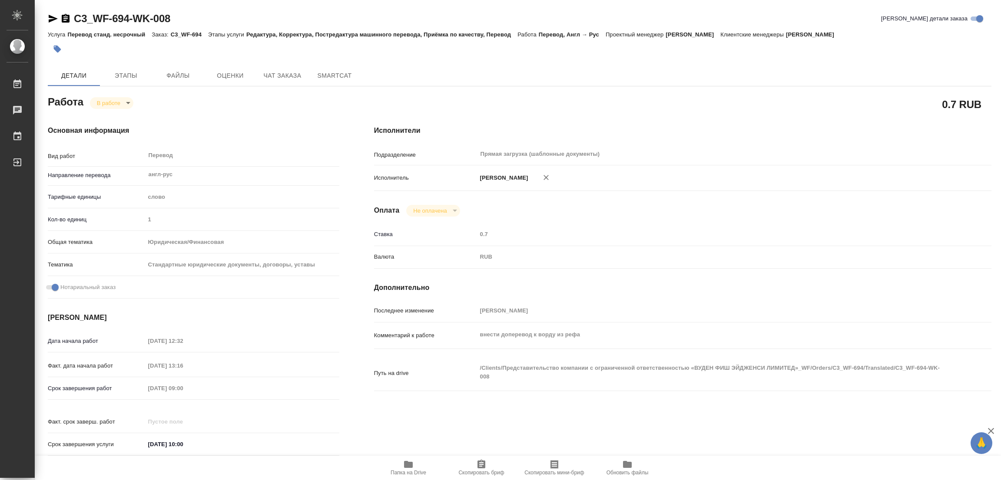
type textarea "x"
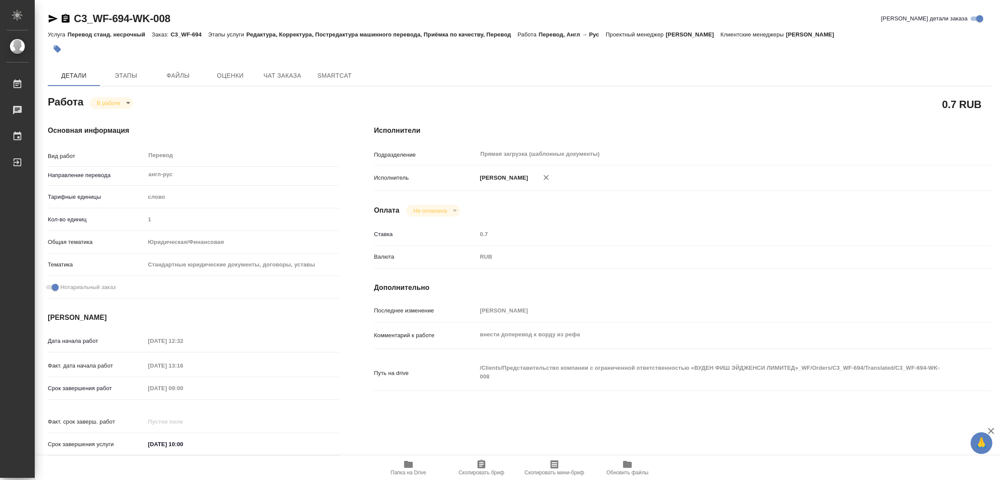
type textarea "x"
drag, startPoint x: 69, startPoint y: 11, endPoint x: 128, endPoint y: 19, distance: 59.6
click at [128, 19] on div "C3_WF-694-WK-008 Кратко детали заказа Услуга Перевод станд. несрочный Заказ: C3…" at bounding box center [519, 369] width 953 height 739
copy link "C3_WF-694"
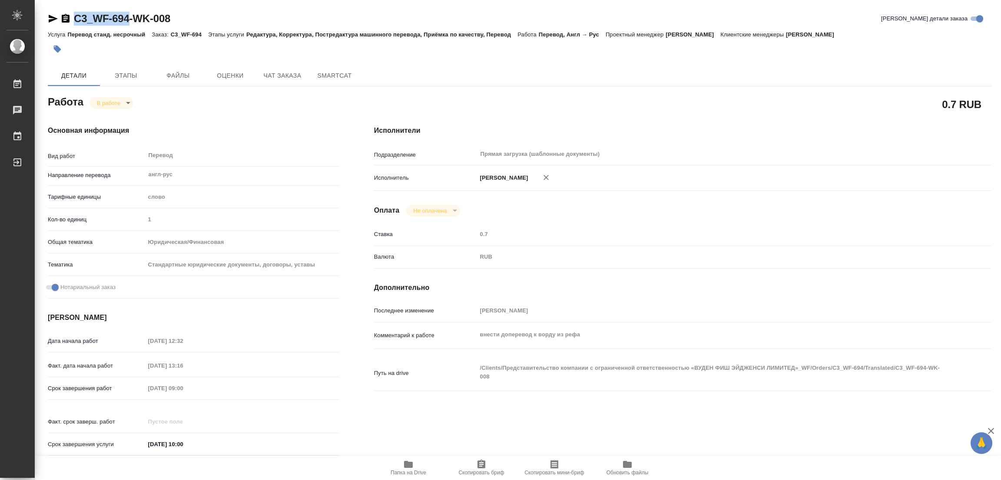
drag, startPoint x: 478, startPoint y: 475, endPoint x: 470, endPoint y: 475, distance: 8.3
click at [478, 475] on span "Скопировать бриф" at bounding box center [481, 473] width 46 height 6
copy link "C3_WF-694"
click at [146, 376] on div "Дата начала работ [DATE] 12:32 Факт. дата начала работ [DATE] 13:16 Срок заверш…" at bounding box center [193, 398] width 291 height 128
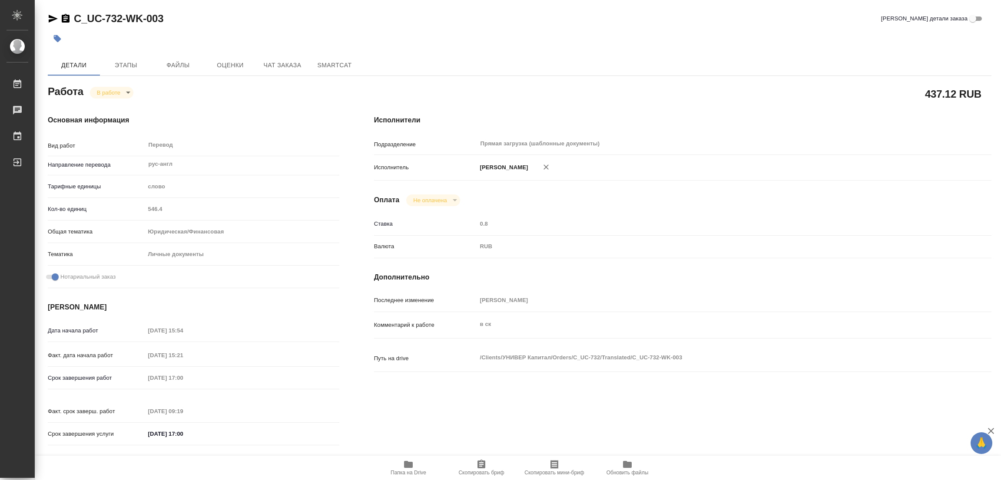
type textarea "x"
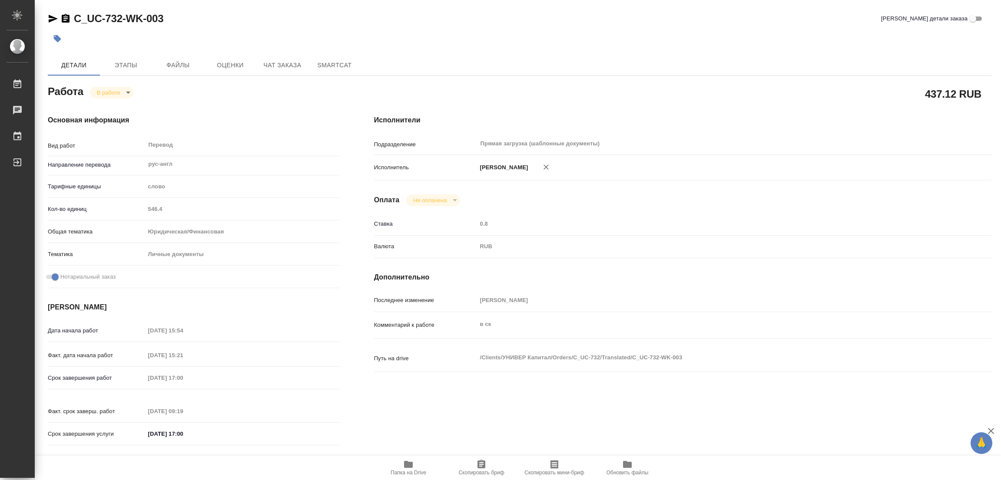
type textarea "x"
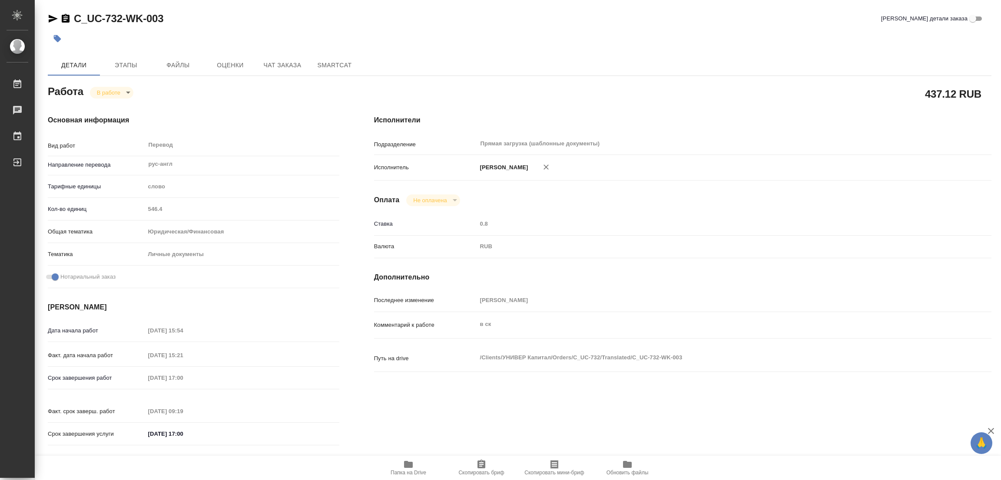
click at [403, 463] on icon "button" at bounding box center [408, 465] width 10 height 10
type textarea "x"
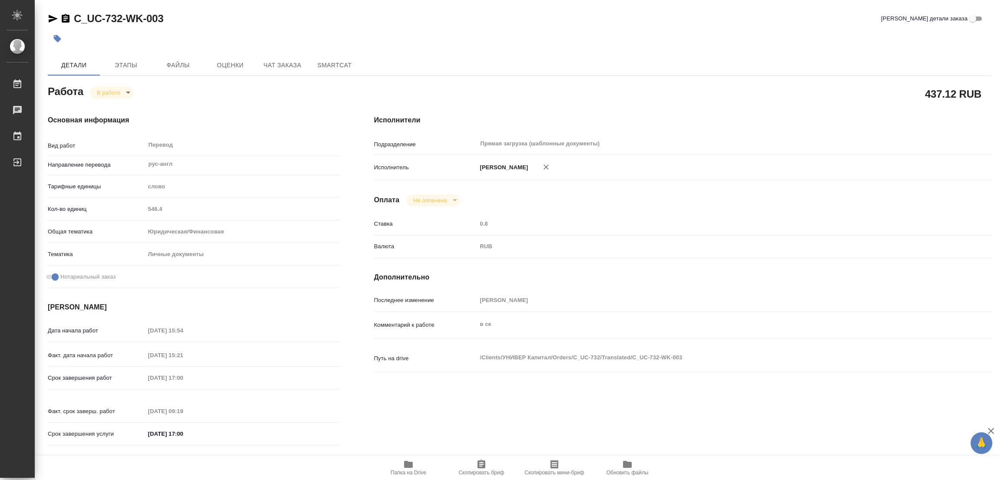
type textarea "x"
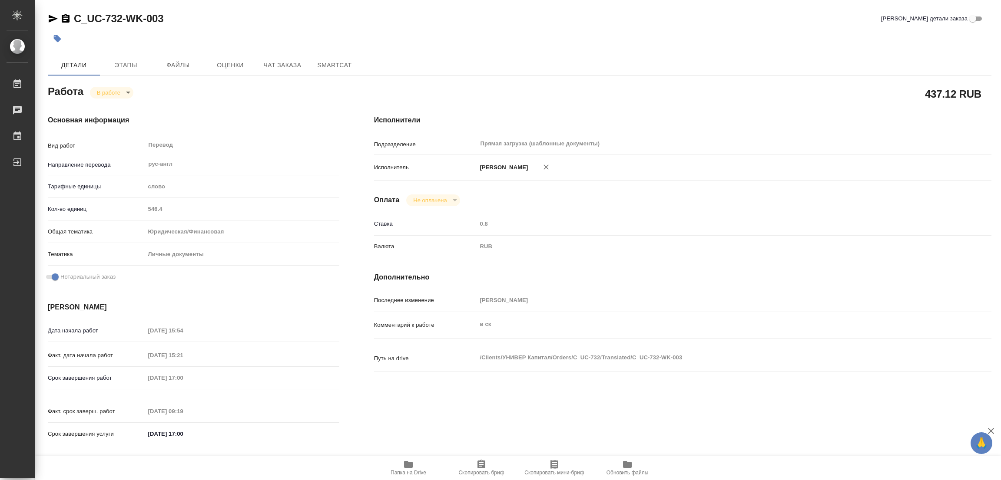
type textarea "x"
click at [118, 60] on span "Этапы" at bounding box center [126, 65] width 42 height 11
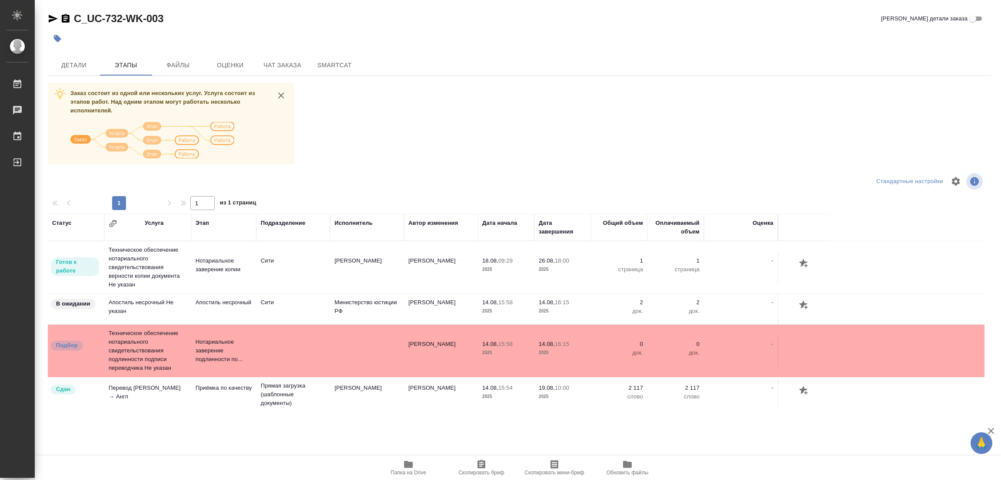
click at [192, 444] on div ".cls-1 fill:#fff; AWATERA [PERSON_NAME] Работы 0 Чаты График Выйти C_UC-732-WK-…" at bounding box center [500, 240] width 1001 height 480
click at [73, 64] on span "Детали" at bounding box center [74, 65] width 42 height 11
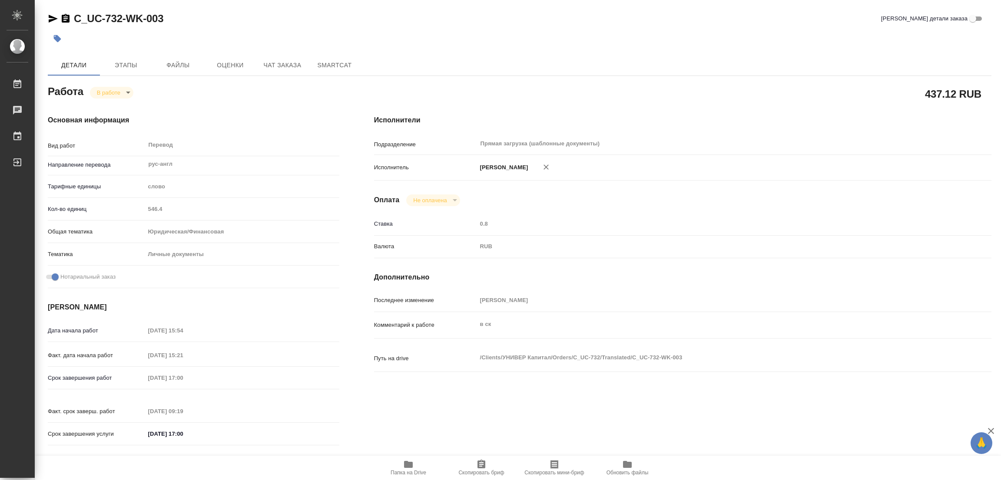
type textarea "x"
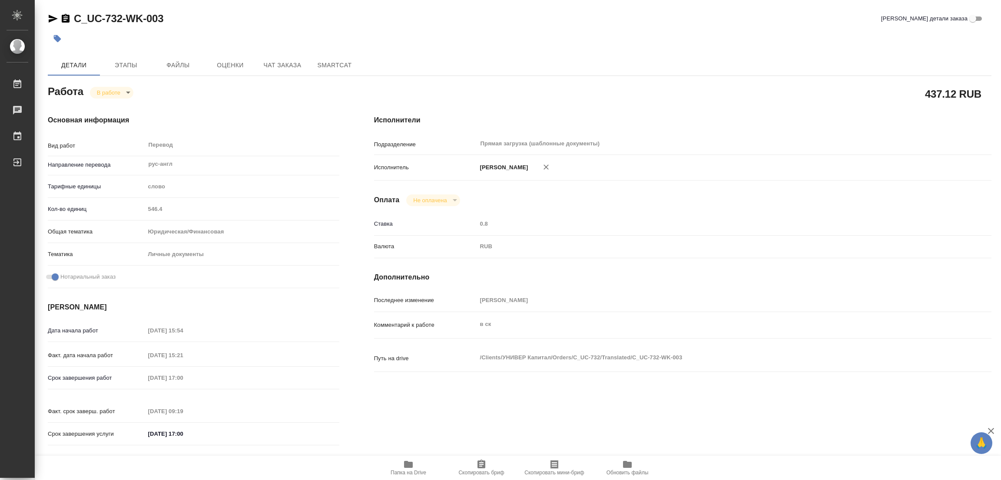
type textarea "x"
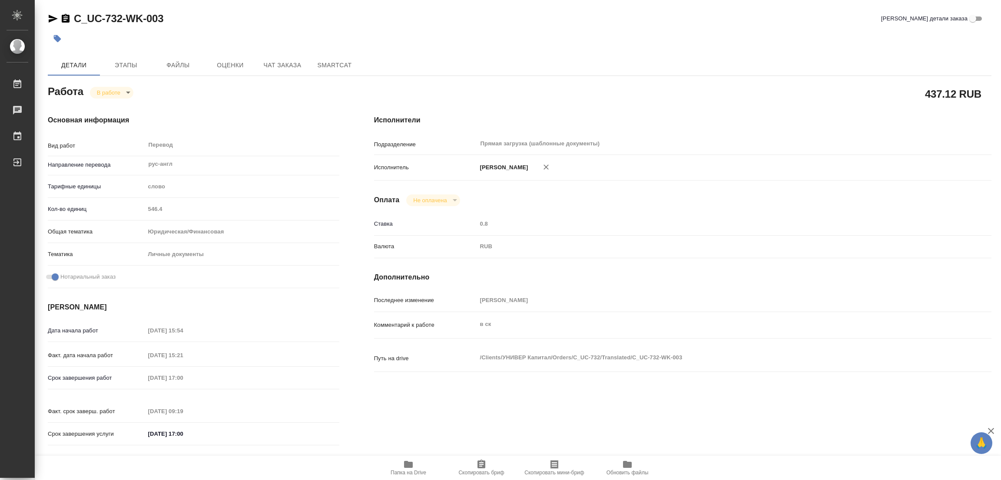
scroll to position [195, 0]
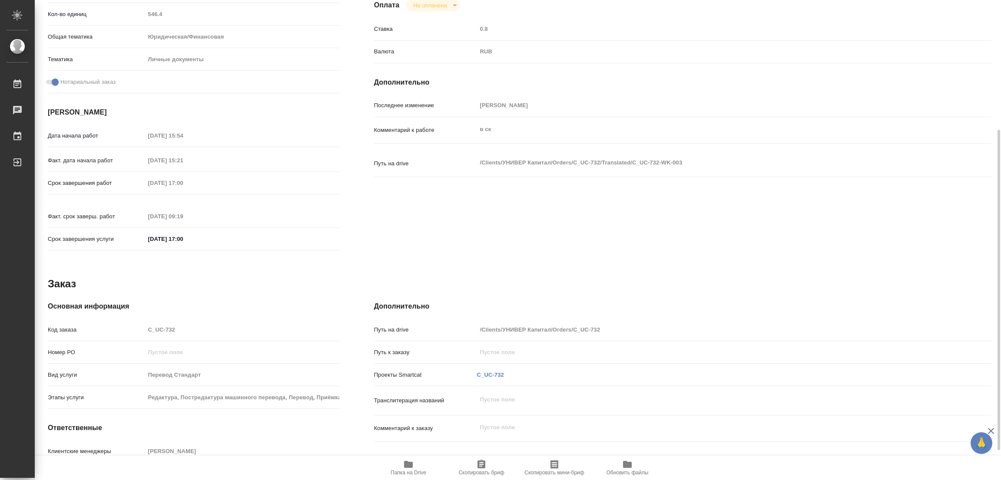
type textarea "x"
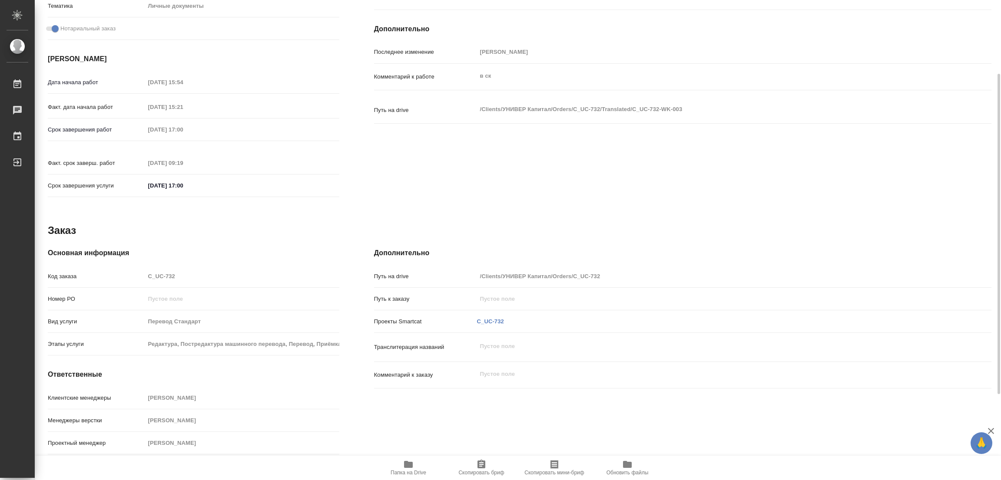
scroll to position [0, 0]
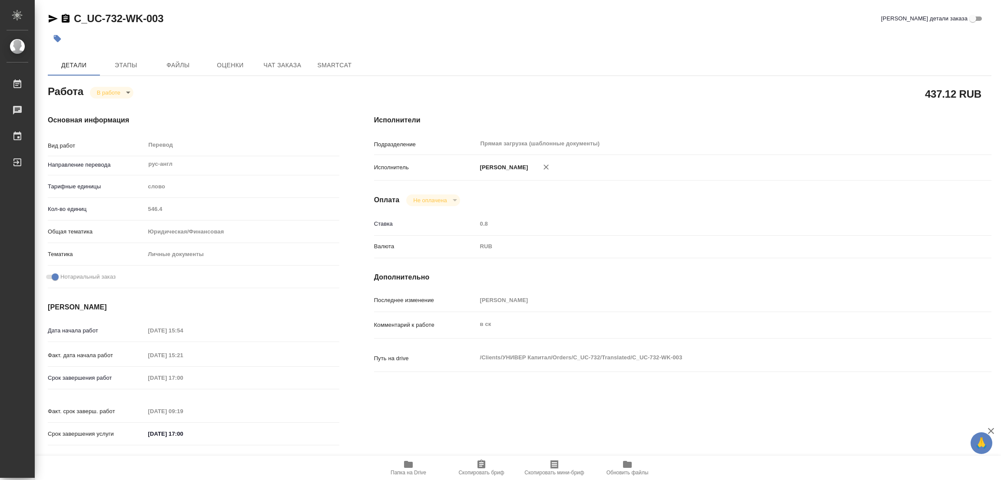
click at [651, 83] on div "437.12 RUB" at bounding box center [682, 94] width 617 height 22
click at [775, 185] on div "Исполнители Подразделение Прямая загрузка (шаблонные документы) ​ Исполнитель […" at bounding box center [683, 283] width 652 height 371
click at [179, 103] on div "Основная информация Вид работ Перевод x ​ Направление перевода рус-англ ​ Тариф…" at bounding box center [193, 283] width 326 height 371
click at [56, 40] on icon "button" at bounding box center [57, 38] width 7 height 7
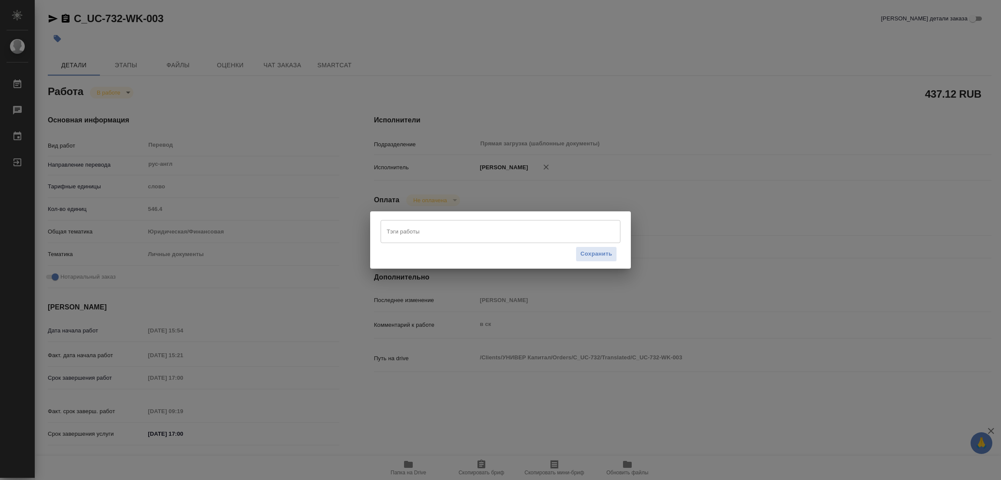
click at [414, 224] on div "Тэги работы" at bounding box center [501, 231] width 240 height 23
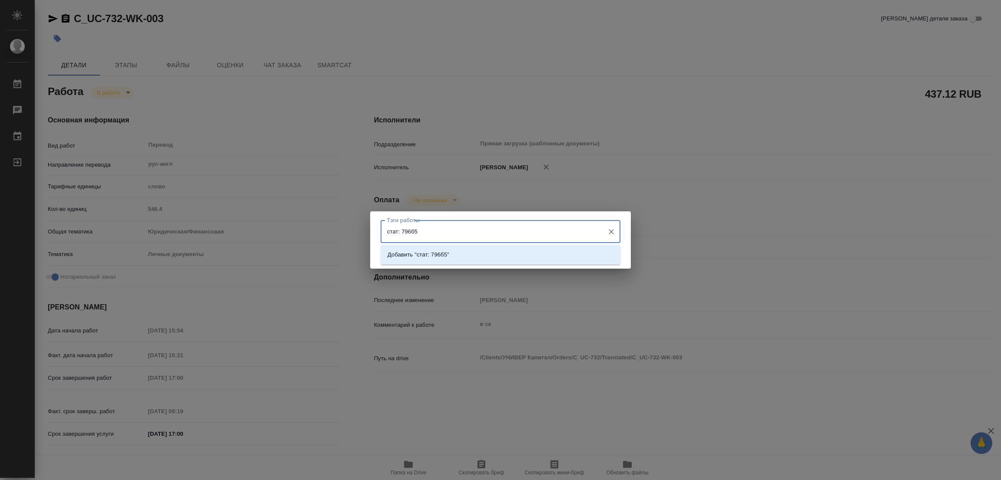
click at [414, 229] on input "стат: 796б5" at bounding box center [491, 231] width 215 height 15
type input "стат: 796,5"
click at [436, 253] on p "Добавить "стат: 796,5"" at bounding box center [417, 255] width 60 height 9
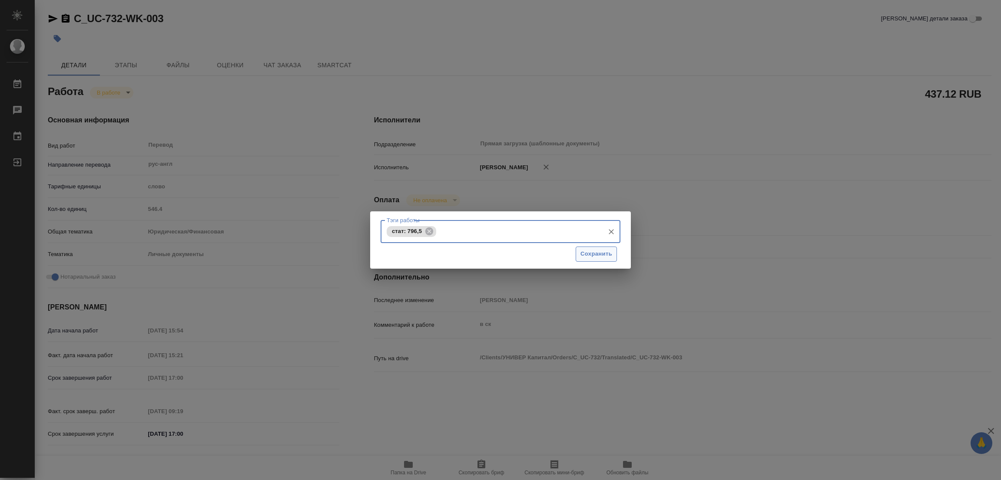
click at [594, 253] on span "Сохранить" at bounding box center [596, 254] width 32 height 10
click at [598, 252] on span "Сохранить" at bounding box center [596, 254] width 32 height 10
click at [595, 251] on span "Сохранить" at bounding box center [596, 254] width 32 height 10
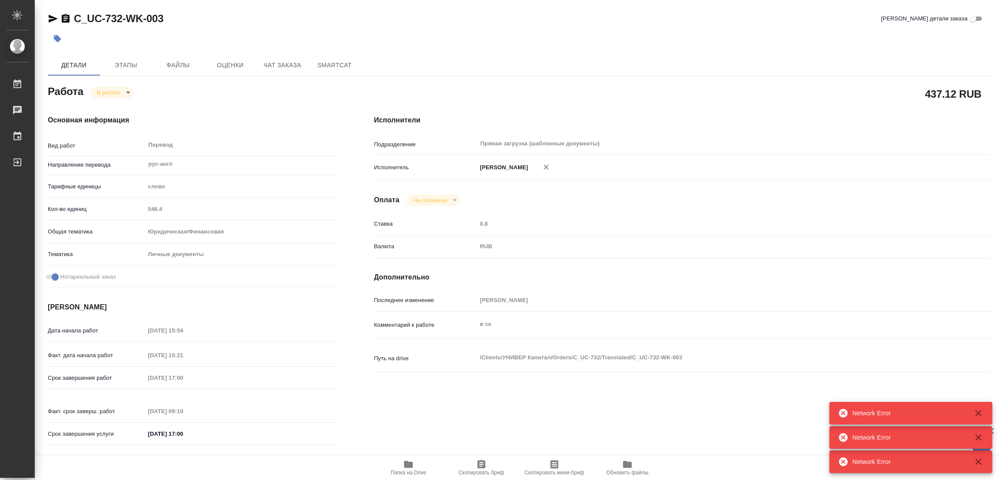
click at [828, 236] on div "Ставка 0.8" at bounding box center [682, 228] width 617 height 23
type textarea "x"
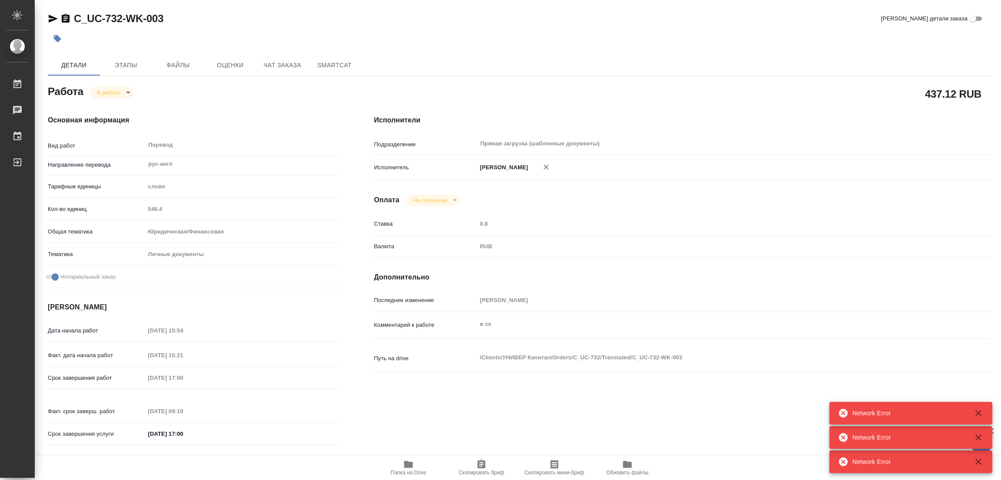
type textarea "x"
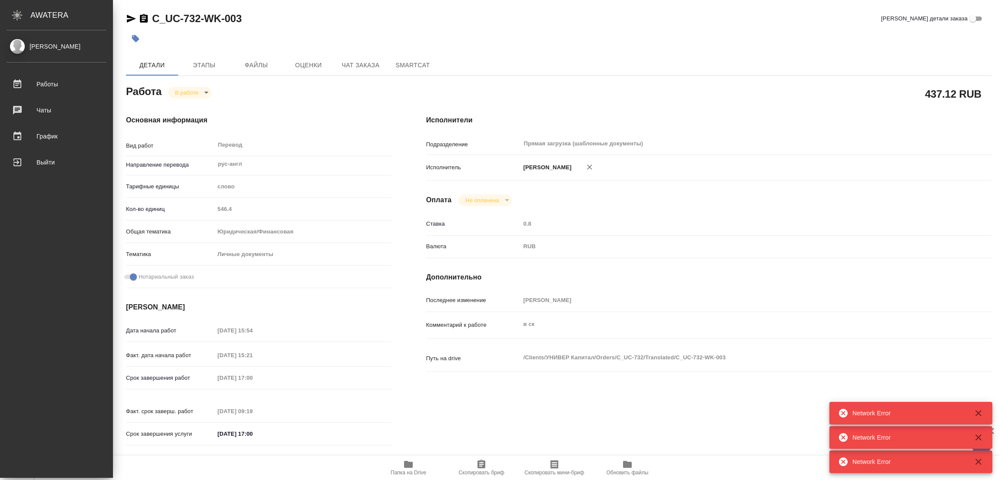
type textarea "x"
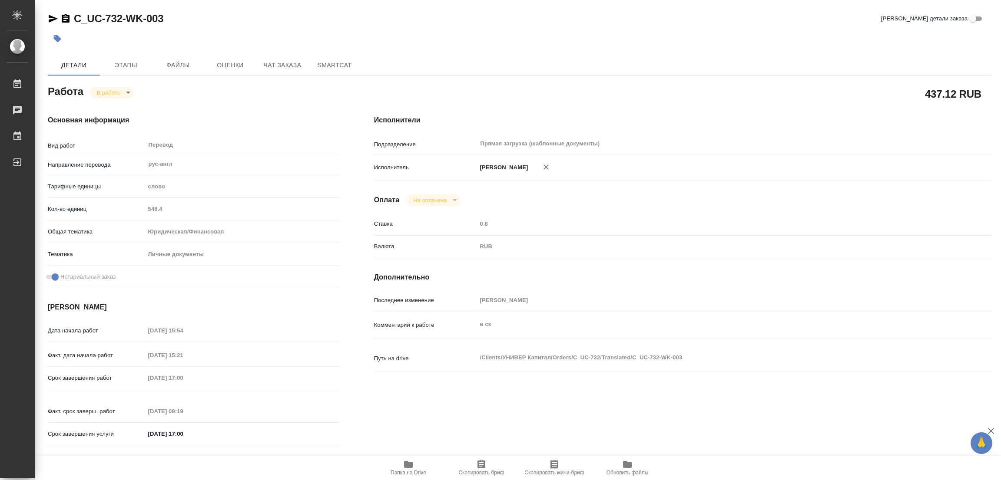
click at [56, 38] on icon "button" at bounding box center [57, 38] width 7 height 7
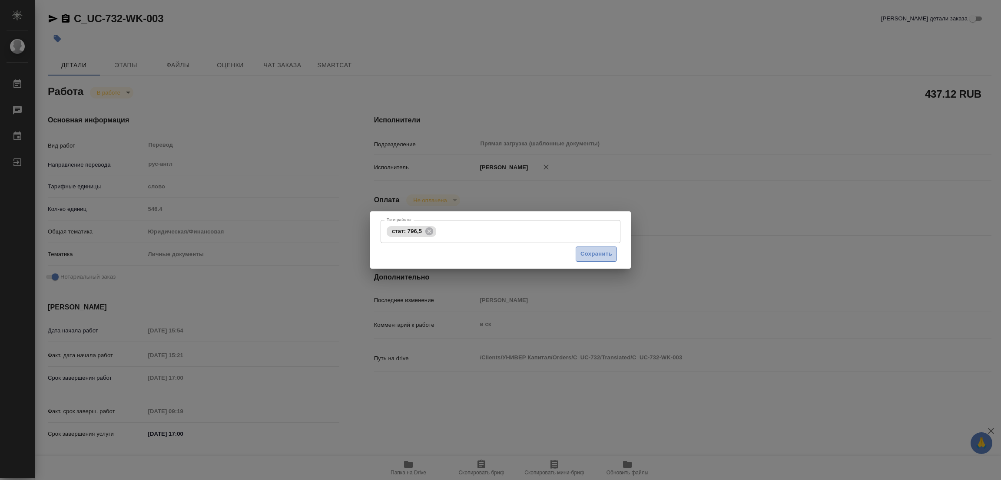
click at [587, 255] on span "Сохранить" at bounding box center [596, 254] width 32 height 10
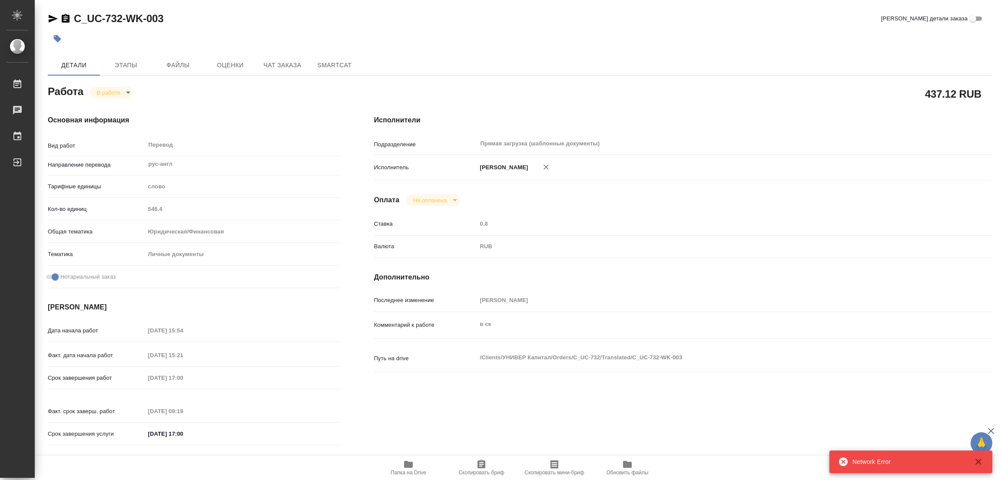
click at [476, 99] on div "Исполнители Подразделение Прямая загрузка (шаблонные документы) ​ Исполнитель […" at bounding box center [683, 283] width 652 height 371
click at [120, 91] on body "🙏 .cls-1 fill:#fff; AWATERA [PERSON_NAME] Работы 0 Чаты График Выйти C_UC-732-W…" at bounding box center [500, 240] width 1001 height 480
click at [109, 106] on button "Выполнен" at bounding box center [113, 108] width 32 height 10
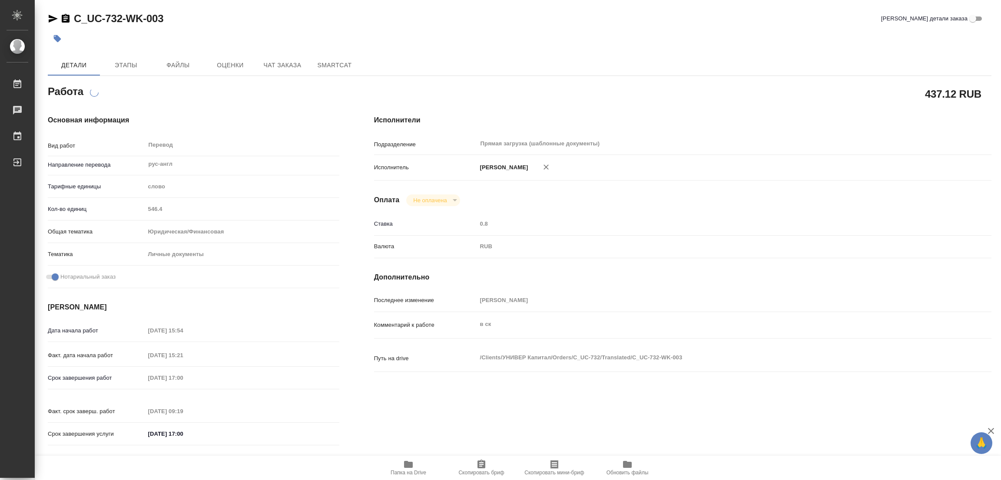
click at [486, 40] on div at bounding box center [362, 38] width 629 height 19
click at [415, 25] on div "C_UC-732-WK-003 [PERSON_NAME] детали заказа" at bounding box center [519, 19] width 943 height 14
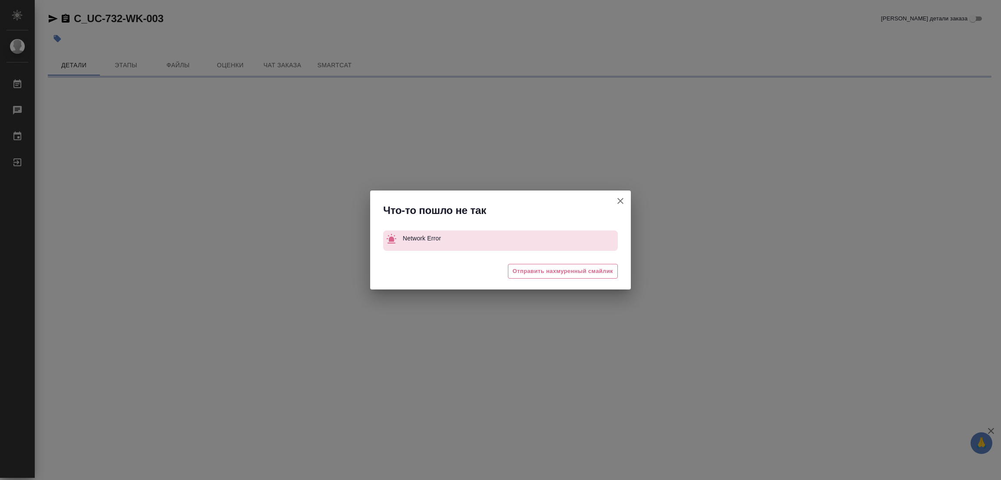
click at [622, 199] on icon "button" at bounding box center [620, 201] width 6 height 6
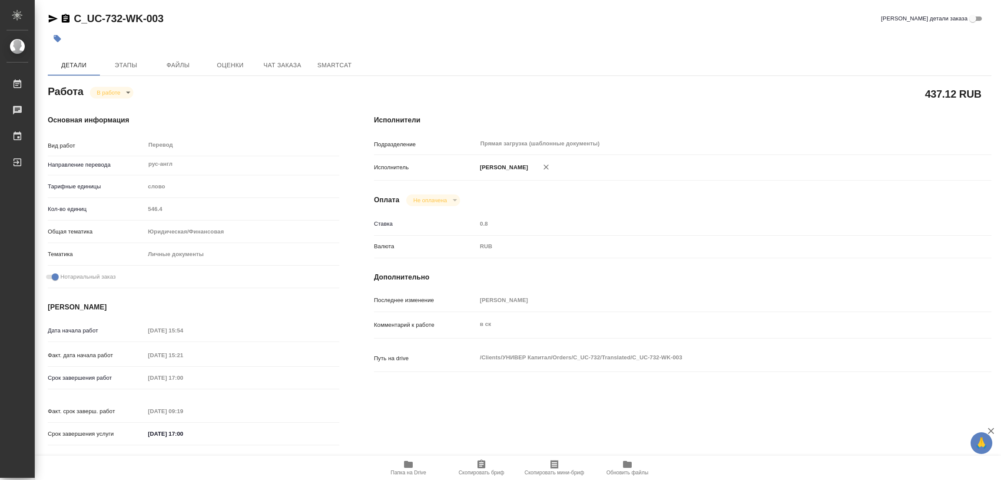
type textarea "x"
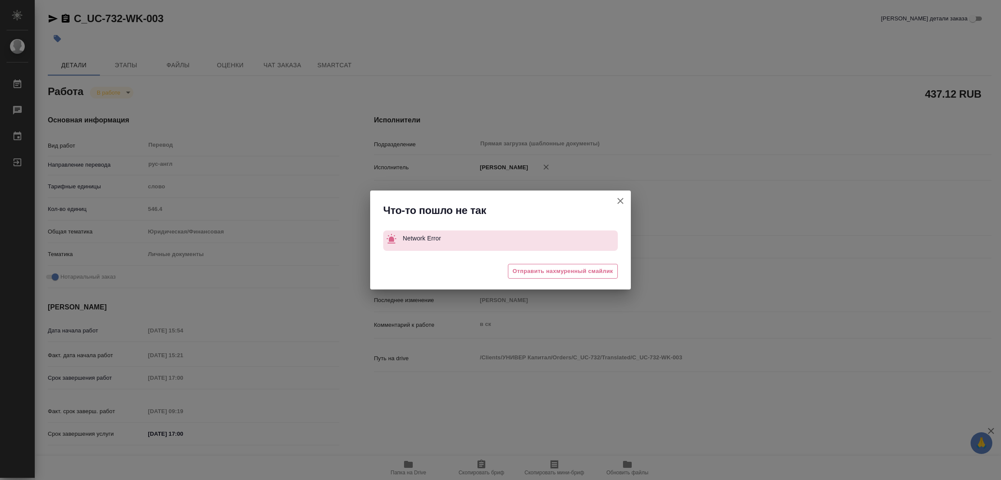
click at [103, 123] on div "Что-то пошло не так Network Error 😩 Отправить нахмуренный смайлик" at bounding box center [500, 240] width 1001 height 480
click at [560, 269] on span "Отправить нахмуренный смайлик" at bounding box center [563, 272] width 100 height 10
type textarea "x"
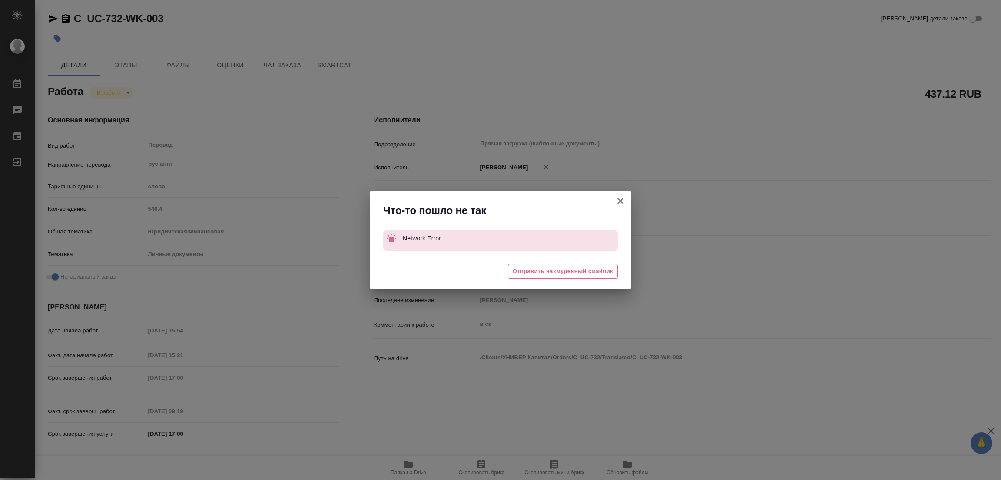
type textarea "x"
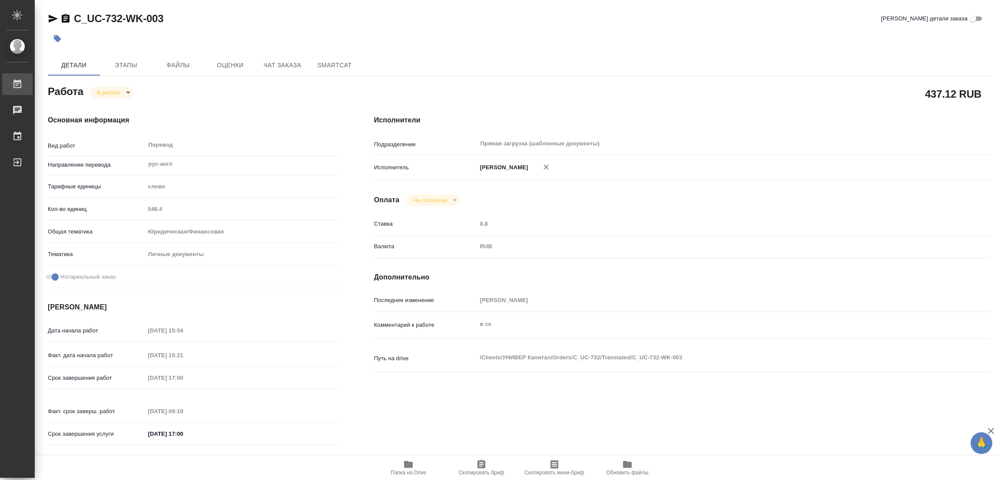
type textarea "x"
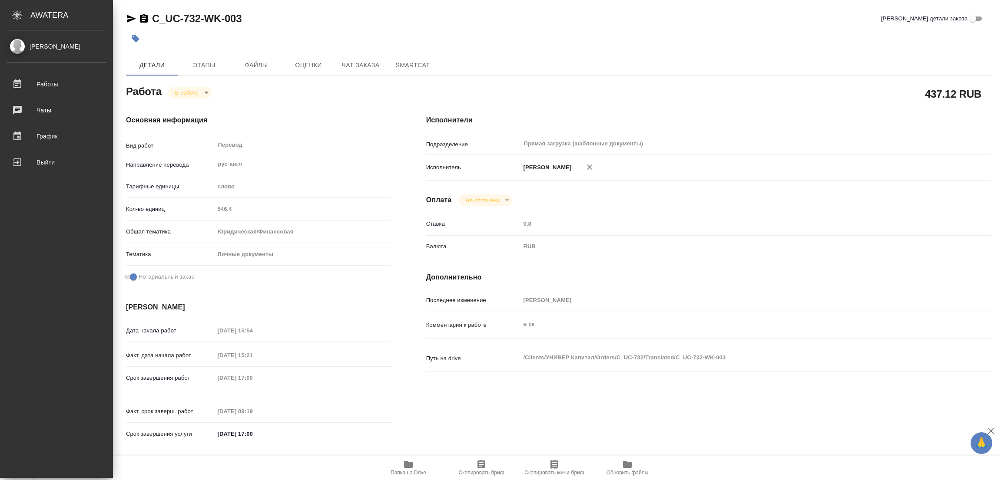
type textarea "x"
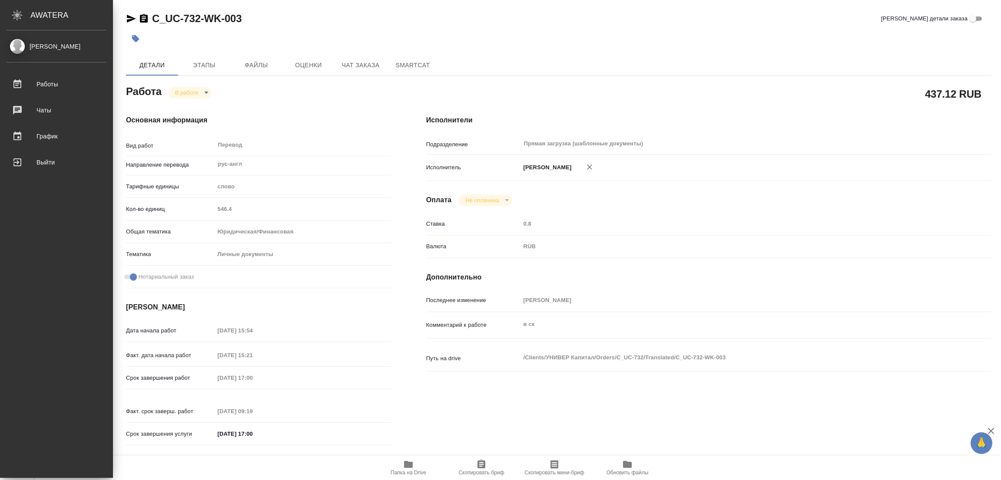
type textarea "x"
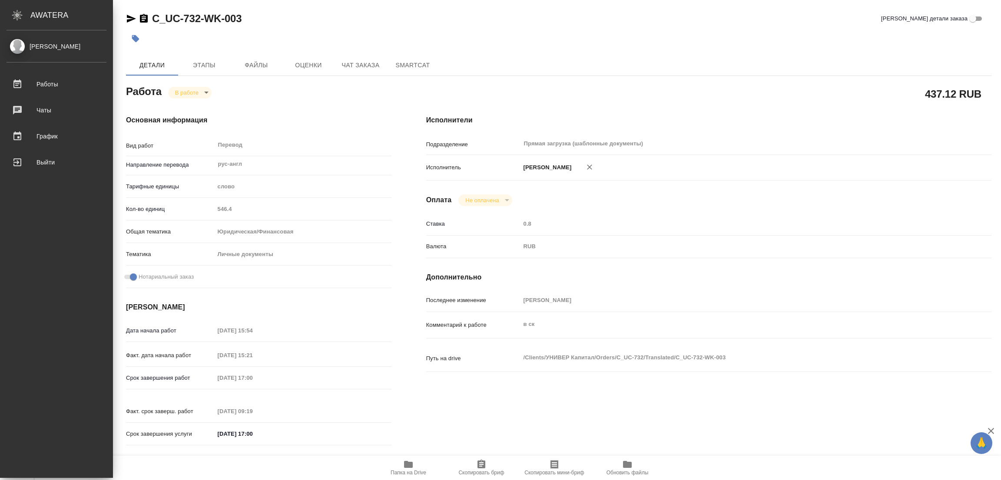
type textarea "x"
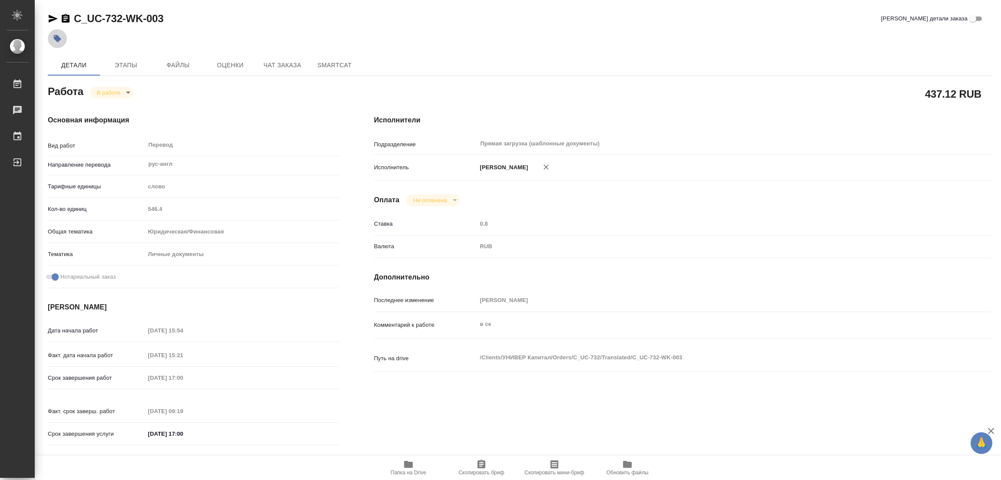
click at [59, 39] on icon "button" at bounding box center [57, 38] width 7 height 7
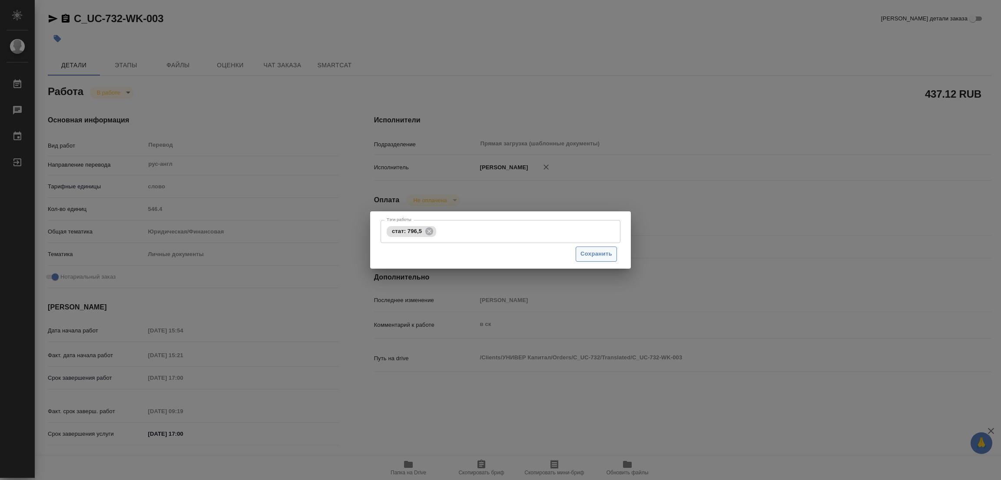
click at [593, 253] on span "Сохранить" at bounding box center [596, 254] width 32 height 10
click at [124, 117] on div "Тэги работы стат: 796,5 Тэги работы Сохранить" at bounding box center [500, 240] width 1001 height 480
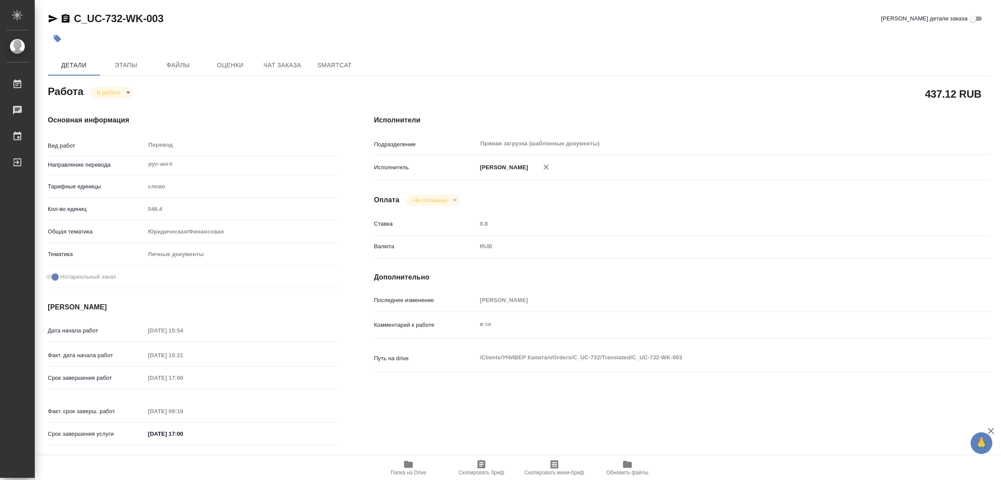
drag, startPoint x: 728, startPoint y: 188, endPoint x: 672, endPoint y: 161, distance: 62.2
click at [728, 189] on div "Исполнители Подразделение Прямая загрузка (шаблонные документы) ​ Исполнитель […" at bounding box center [683, 283] width 652 height 371
click at [854, 287] on div "Исполнители Подразделение Прямая загрузка (шаблонные документы) ​ Исполнитель […" at bounding box center [683, 283] width 652 height 371
